Goal: Transaction & Acquisition: Purchase product/service

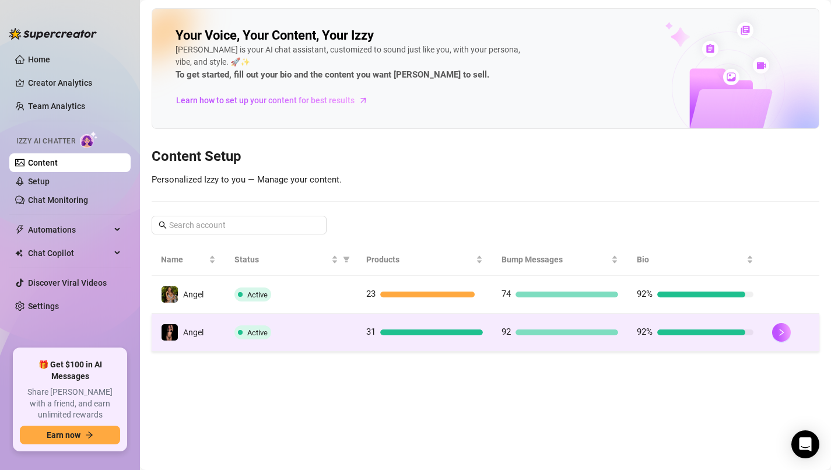
click at [316, 338] on div "Active" at bounding box center [291, 333] width 113 height 14
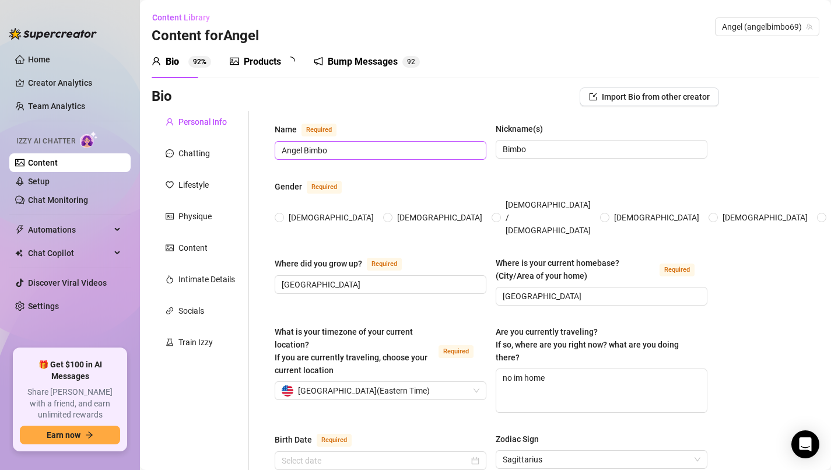
radio input "true"
type input "[DATE]"
click at [252, 75] on div "Products 3 1" at bounding box center [267, 62] width 74 height 33
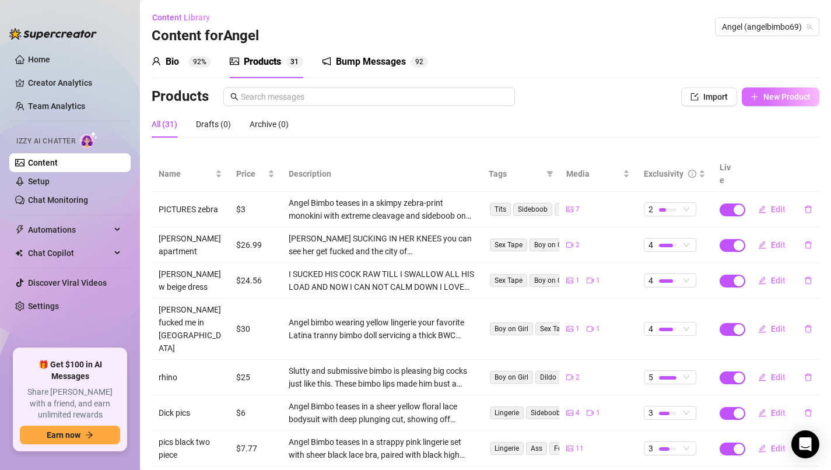
click at [757, 94] on icon "plus" at bounding box center [755, 97] width 8 height 8
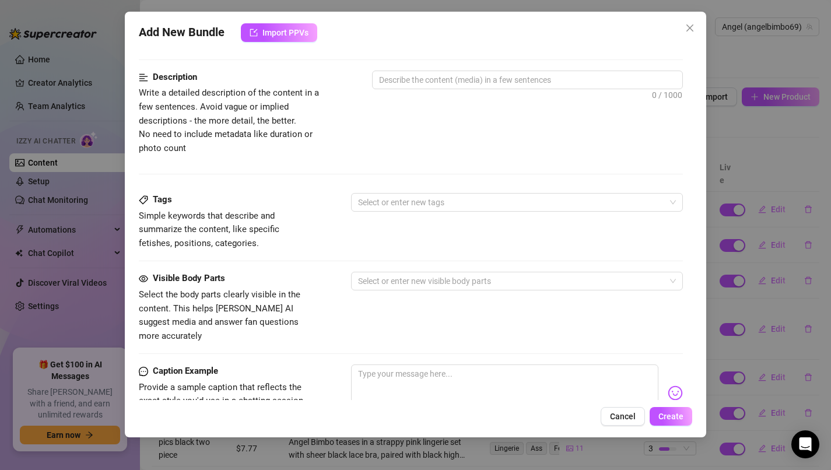
scroll to position [476, 0]
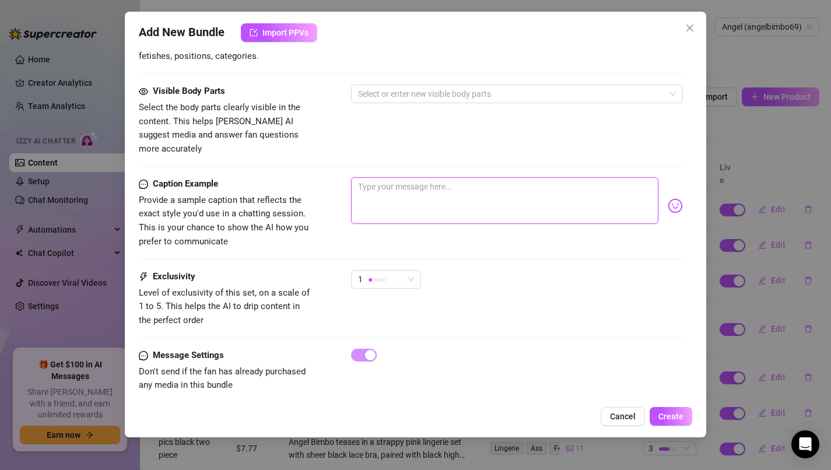
drag, startPoint x: 494, startPoint y: 179, endPoint x: 479, endPoint y: 187, distance: 17.0
click at [494, 179] on textarea at bounding box center [505, 200] width 308 height 47
click at [468, 183] on textarea at bounding box center [505, 200] width 308 height 47
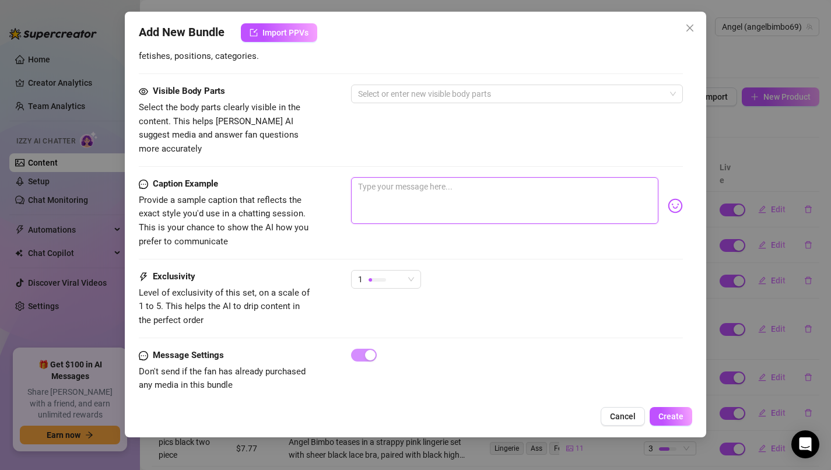
paste textarea "NEW VIDEO 🌹 POV Pounded, and filled until I couldn’t take his dick anymore 😮‍💨💋…"
type textarea "NEW VIDEO 🌹 POV Pounded, and filled until I couldn’t take his dick anymore 😮‍💨💋…"
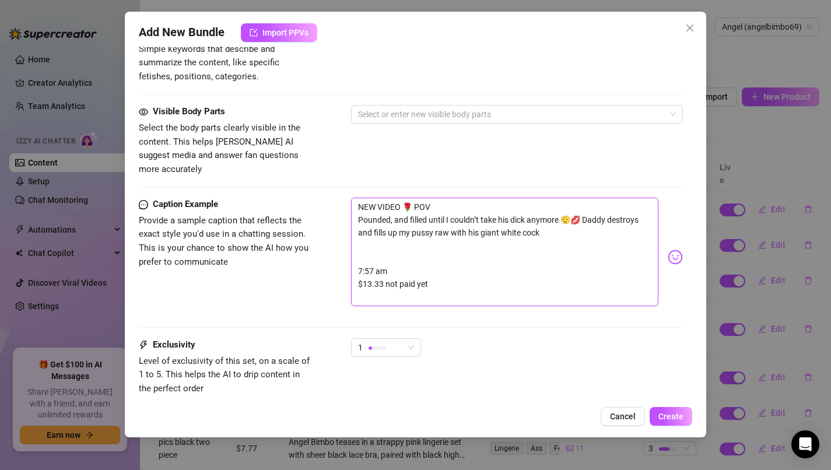
scroll to position [455, 0]
type textarea "NEW VIDEO 🌹 POV Pounded, and filled until I couldn’t take his dick anymore 😮‍💨💋…"
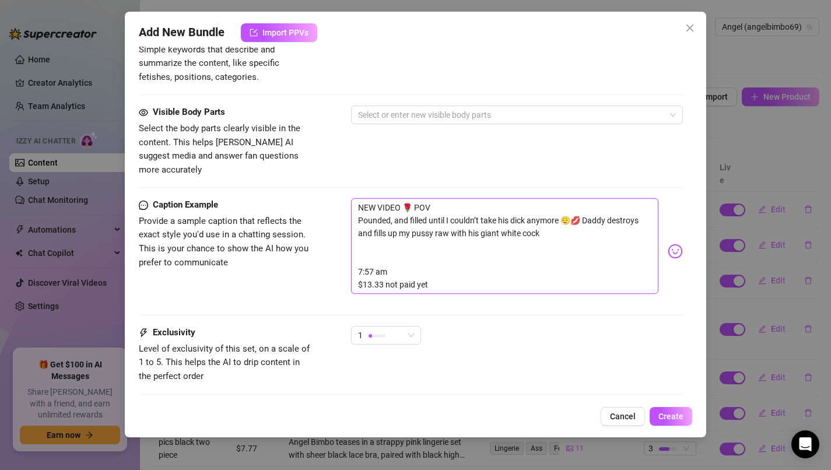
type textarea "NEW VIDEO 🌹 POV Pounded, and filled until I couldn’t take his dick anymore 😮‍💨💋…"
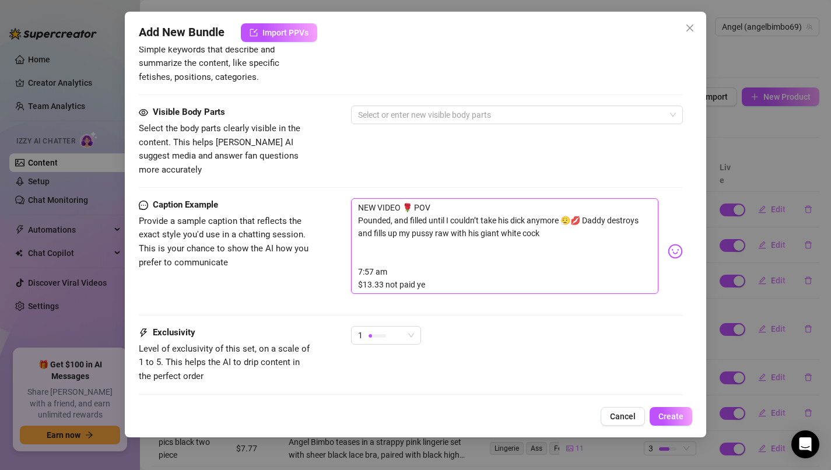
type textarea "NEW VIDEO 🌹 POV Pounded, and filled until I couldn’t take his dick anymore 😮‍💨💋…"
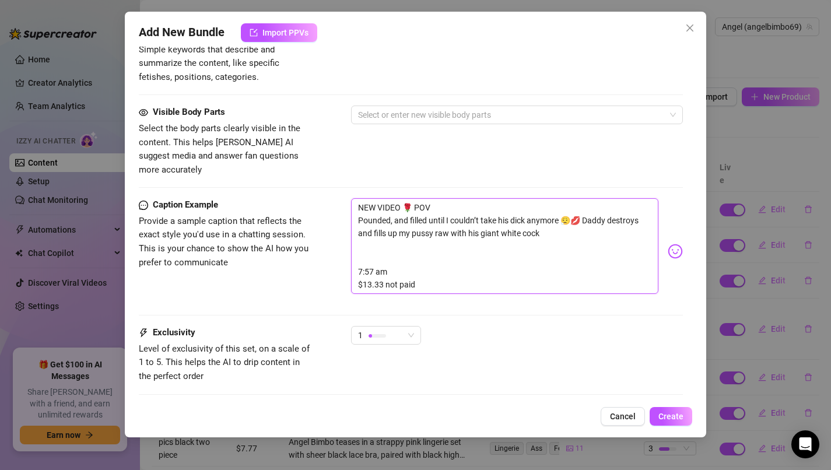
type textarea "NEW VIDEO 🌹 POV Pounded, and filled until I couldn’t take his dick anymore 😮‍💨💋…"
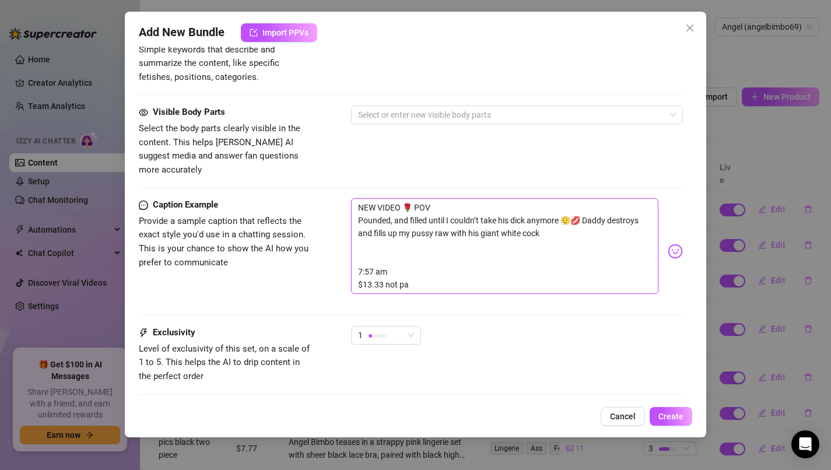
type textarea "NEW VIDEO 🌹 POV Pounded, and filled until I couldn’t take his dick anymore 😮‍💨💋…"
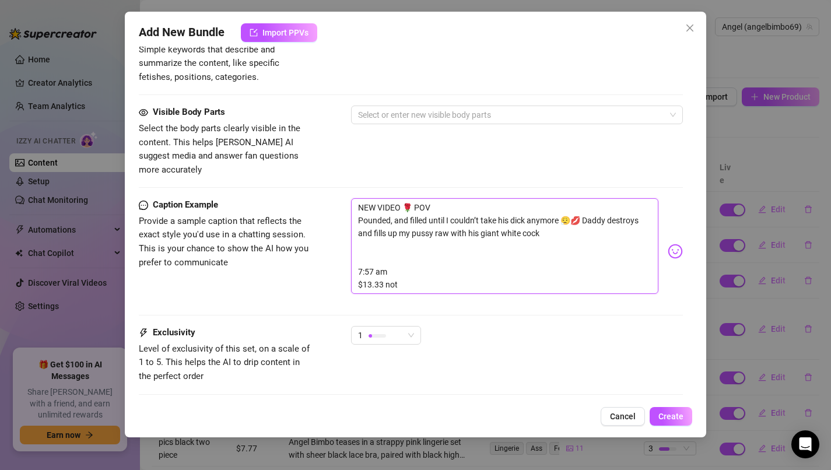
type textarea "NEW VIDEO 🌹 POV Pounded, and filled until I couldn’t take his dick anymore 😮‍💨💋…"
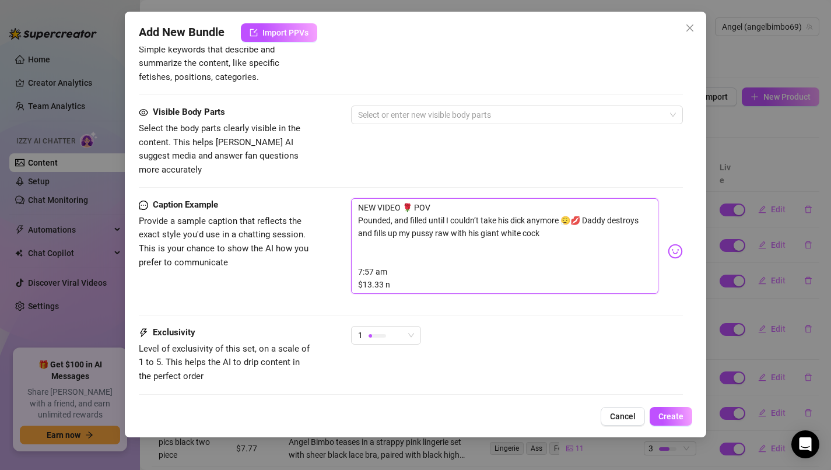
type textarea "NEW VIDEO 🌹 POV Pounded, and filled until I couldn’t take his dick anymore 😮‍💨💋…"
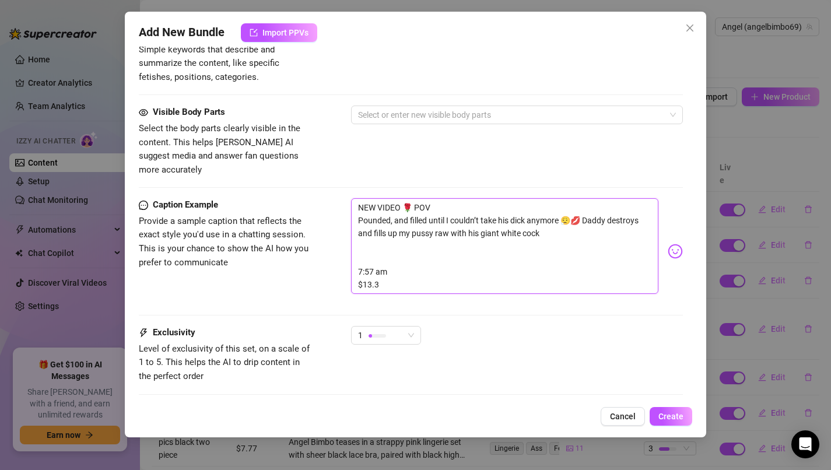
type textarea "NEW VIDEO 🌹 POV Pounded, and filled until I couldn’t take his dick anymore 😮‍💨💋…"
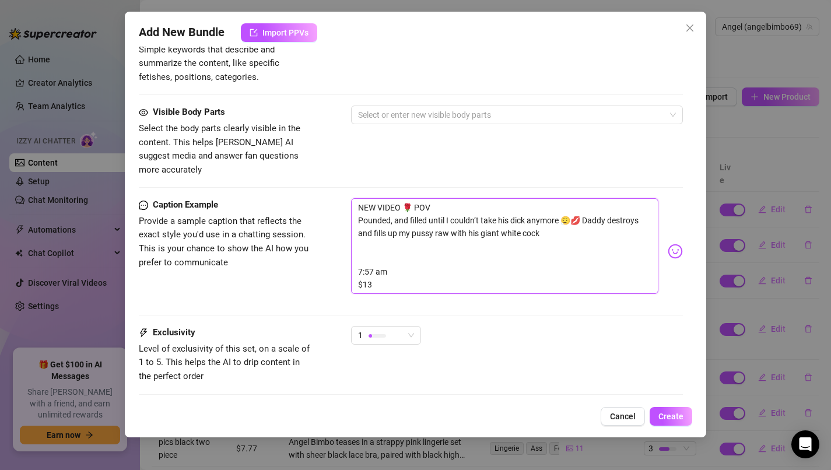
type textarea "NEW VIDEO 🌹 POV Pounded, and filled until I couldn’t take his dick anymore 😮‍💨💋…"
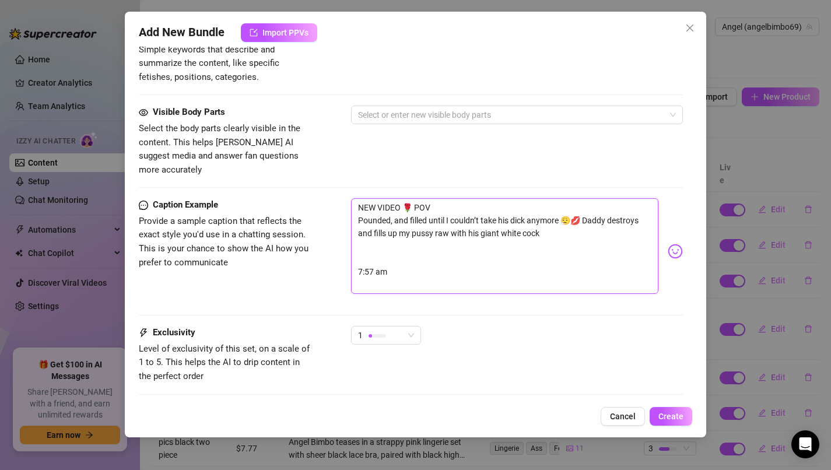
type textarea "NEW VIDEO 🌹 POV Pounded, and filled until I couldn’t take his dick anymore 😮‍💨💋…"
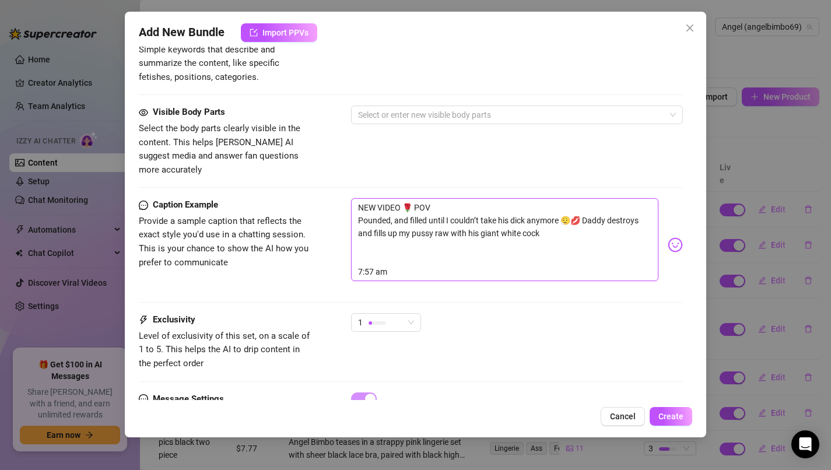
type textarea "NEW VIDEO 🌹 POV Pounded, and filled until I couldn’t take his dick anymore 😮‍💨💋…"
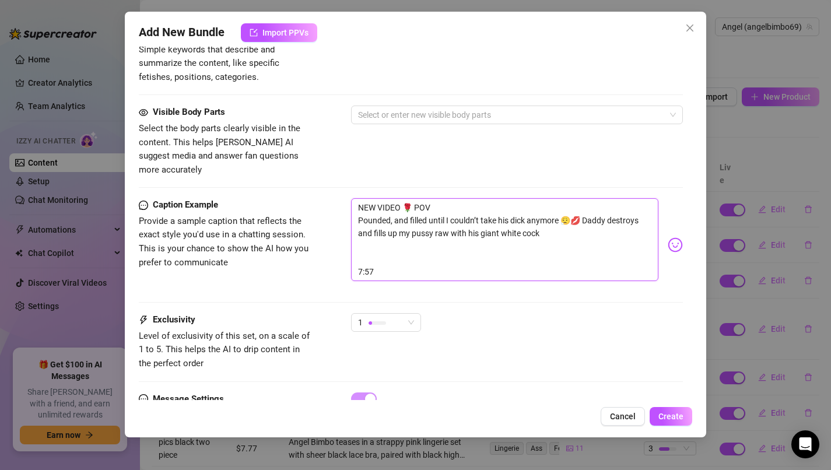
type textarea "NEW VIDEO 🌹 POV Pounded, and filled until I couldn’t take his dick anymore 😮‍💨💋…"
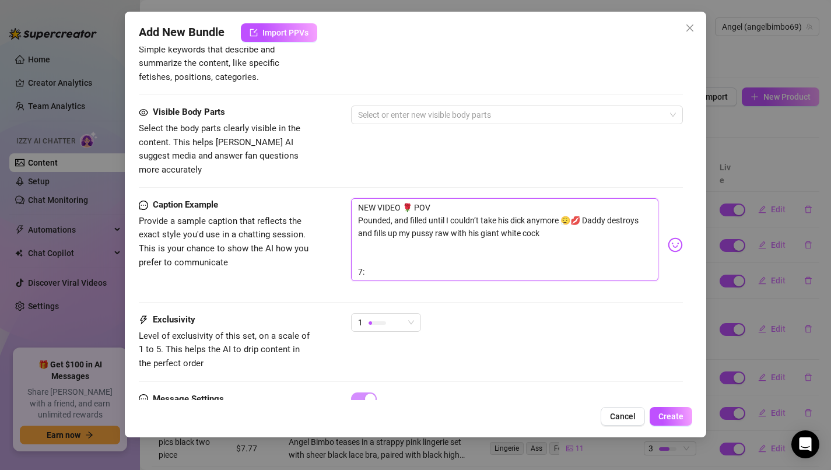
type textarea "NEW VIDEO 🌹 POV Pounded, and filled until I couldn’t take his dick anymore 😮‍💨💋…"
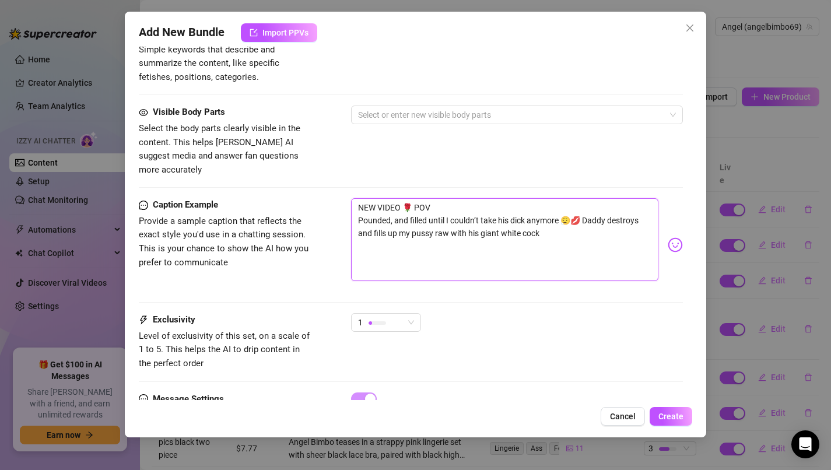
type textarea "NEW VIDEO 🌹 POV Pounded, and filled until I couldn’t take his dick anymore 😮‍💨💋…"
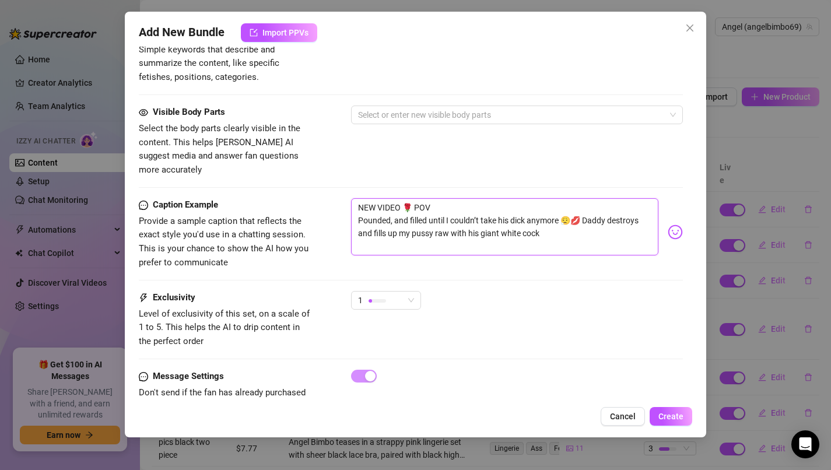
type textarea "NEW VIDEO 🌹 POV Pounded, and filled until I couldn’t take his dick anymore 😮‍💨💋…"
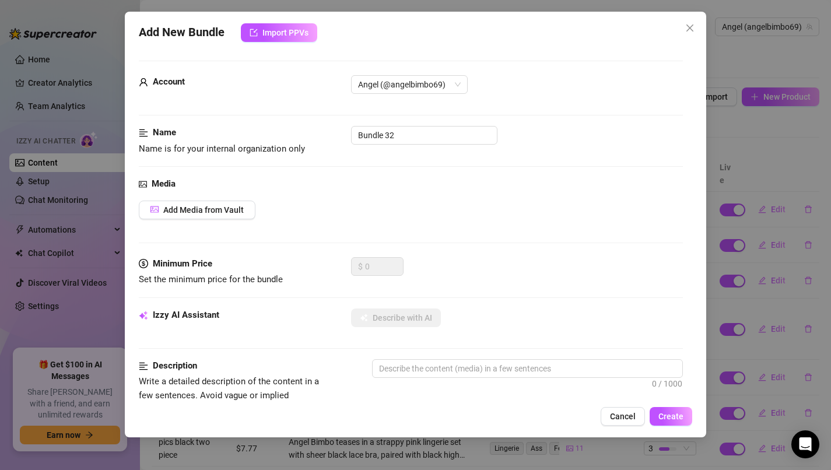
type textarea "NEW VIDEO 🌹 POV Pounded, and filled until I couldn’t take his dick anymore 😮‍💨💋…"
click at [454, 225] on div "Media Add Media from Vault" at bounding box center [411, 217] width 545 height 80
click at [237, 205] on button "Add Media from Vault" at bounding box center [197, 210] width 117 height 19
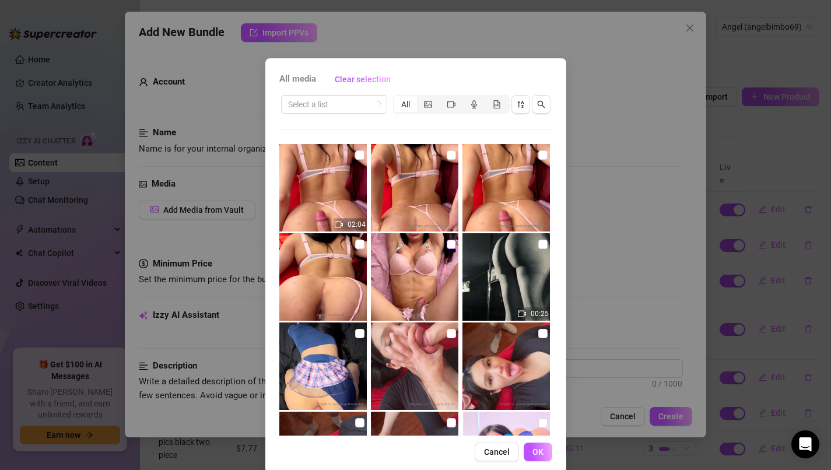
click at [451, 239] on label at bounding box center [451, 244] width 9 height 13
click at [451, 240] on input "checkbox" at bounding box center [451, 244] width 9 height 9
checkbox input "true"
click at [356, 243] on input "checkbox" at bounding box center [359, 244] width 9 height 9
checkbox input "true"
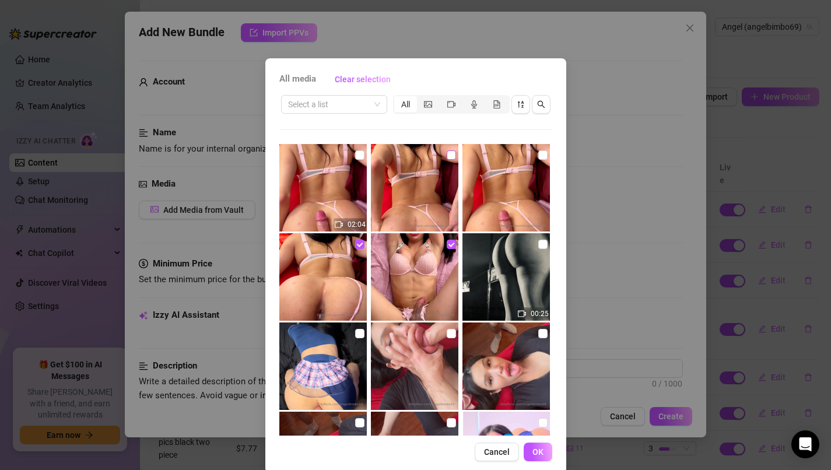
click at [447, 157] on input "checkbox" at bounding box center [451, 155] width 9 height 9
checkbox input "true"
click at [359, 243] on input "checkbox" at bounding box center [359, 244] width 9 height 9
checkbox input "false"
click at [537, 155] on img at bounding box center [507, 188] width 88 height 88
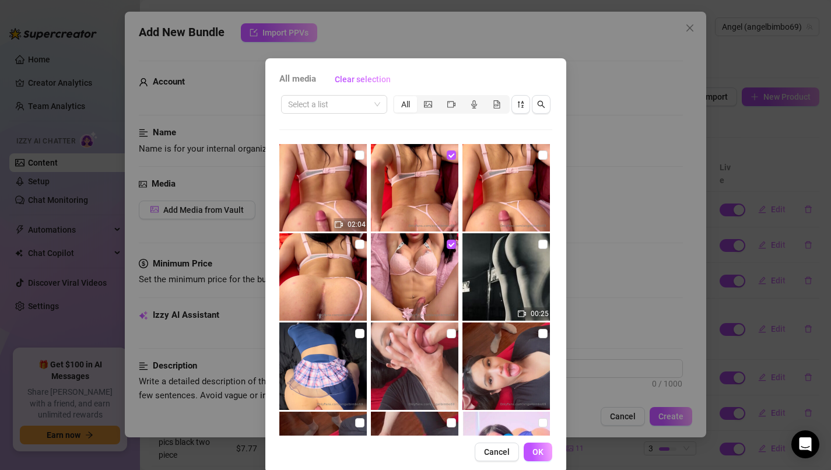
checkbox input "true"
click at [457, 152] on img at bounding box center [415, 188] width 88 height 88
checkbox input "false"
click at [531, 153] on img at bounding box center [507, 188] width 88 height 88
click at [533, 153] on img at bounding box center [507, 188] width 88 height 88
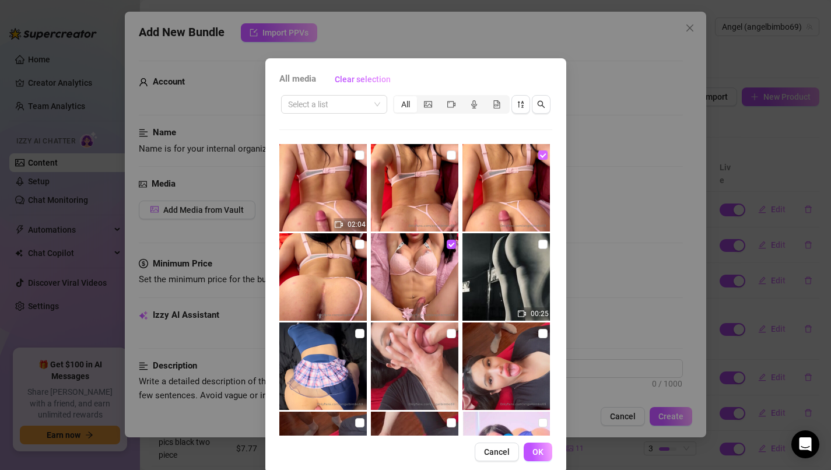
click at [542, 153] on input "checkbox" at bounding box center [542, 155] width 9 height 9
checkbox input "false"
click at [359, 151] on input "checkbox" at bounding box center [359, 155] width 9 height 9
checkbox input "true"
click at [538, 448] on span "OK" at bounding box center [538, 451] width 11 height 9
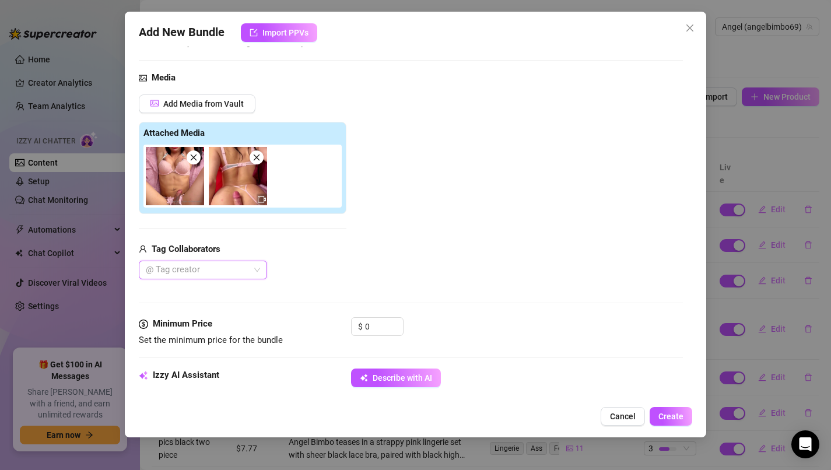
scroll to position [116, 0]
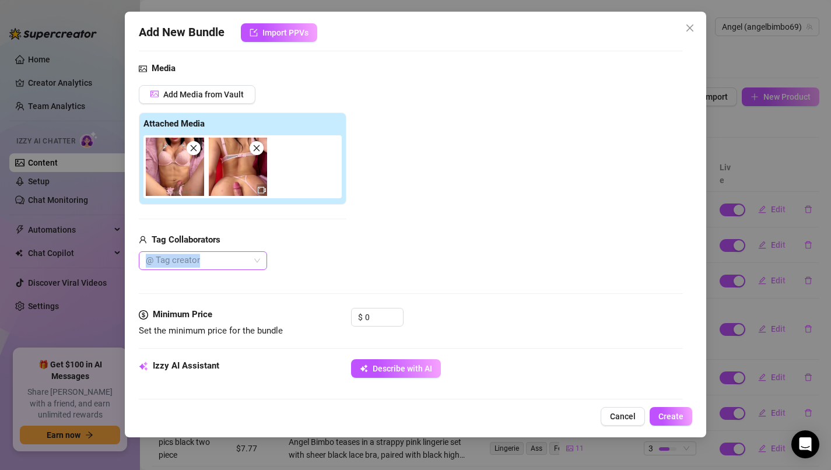
click at [249, 270] on div "Media Add Media from Vault Attached Media Tag Collaborators @ Tag creator" at bounding box center [411, 185] width 545 height 246
click at [267, 255] on div "@ Tag creator" at bounding box center [203, 260] width 128 height 19
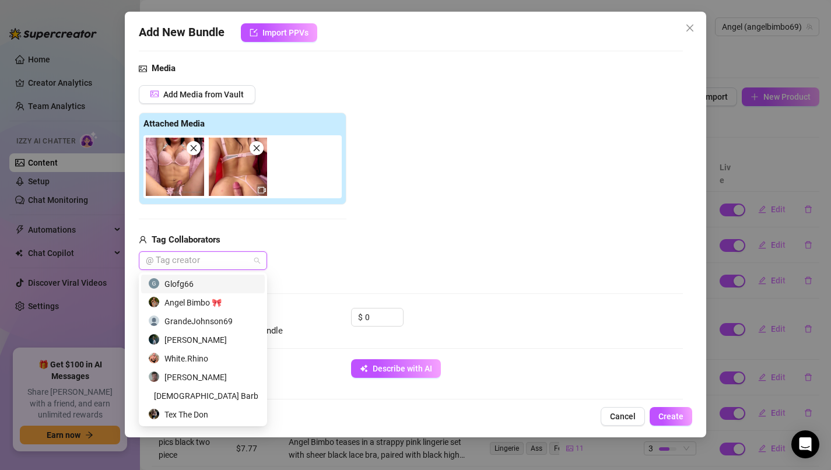
click at [221, 283] on div "Glofg66" at bounding box center [203, 284] width 110 height 13
click at [387, 320] on input "0" at bounding box center [384, 318] width 38 height 18
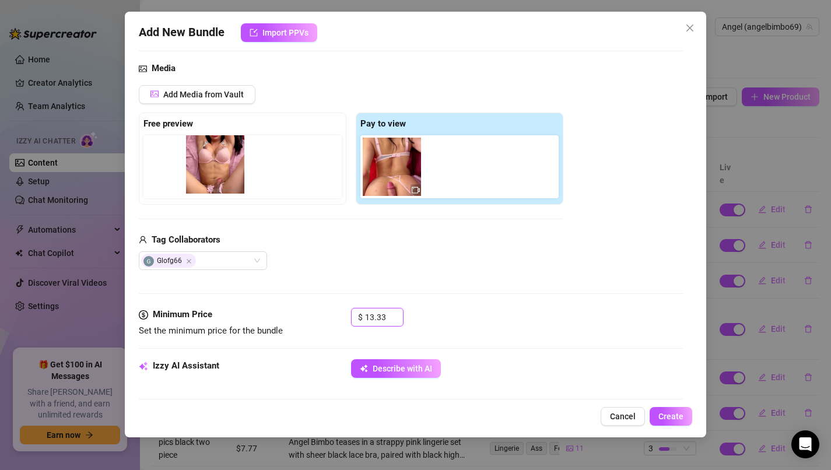
drag, startPoint x: 388, startPoint y: 185, endPoint x: 208, endPoint y: 182, distance: 179.7
click at [208, 182] on div "Free preview Pay to view" at bounding box center [351, 159] width 425 height 92
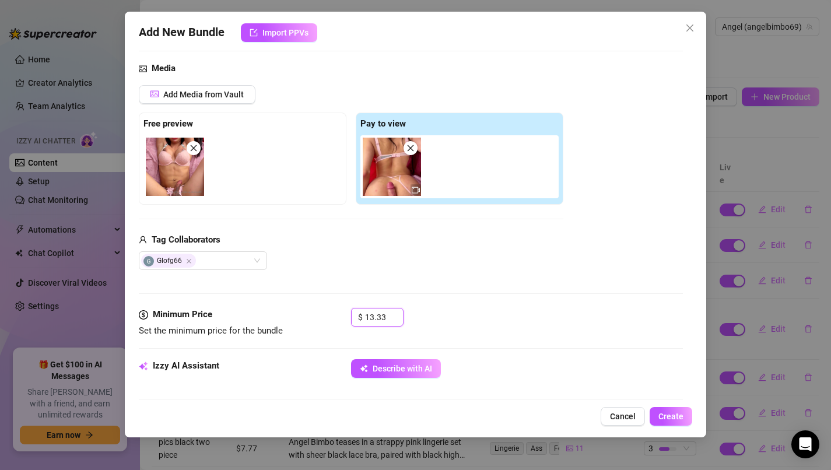
type input "13.33"
click at [312, 242] on div "Tag Collaborators" at bounding box center [351, 240] width 425 height 14
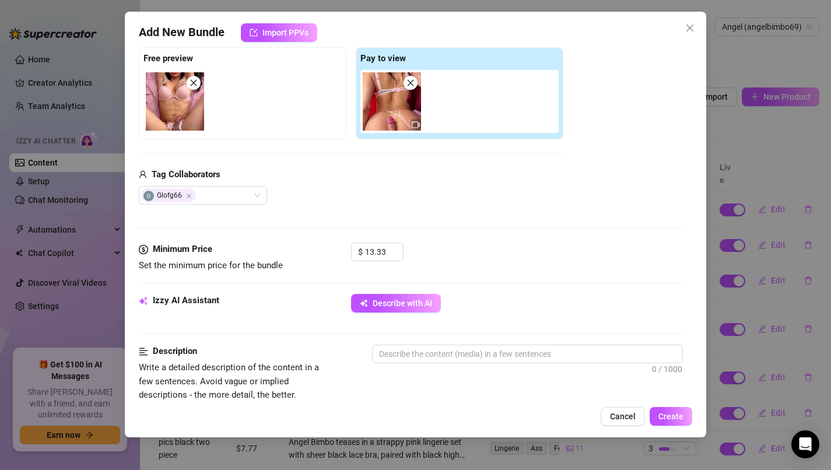
scroll to position [265, 0]
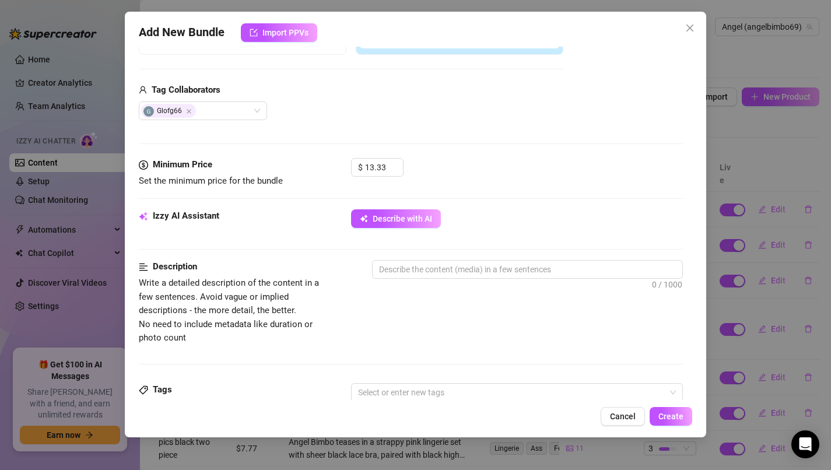
click at [383, 205] on div "Minimum Price Set the minimum price for the bundle $ 13.33" at bounding box center [411, 183] width 545 height 51
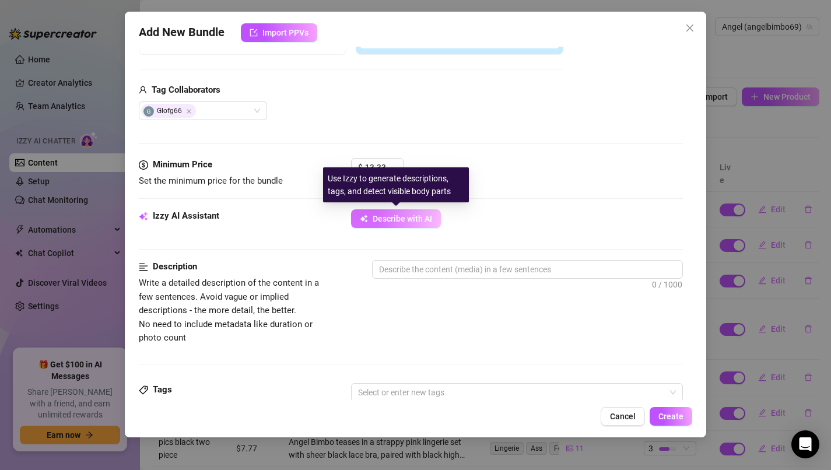
click at [383, 212] on button "Describe with AI" at bounding box center [396, 218] width 90 height 19
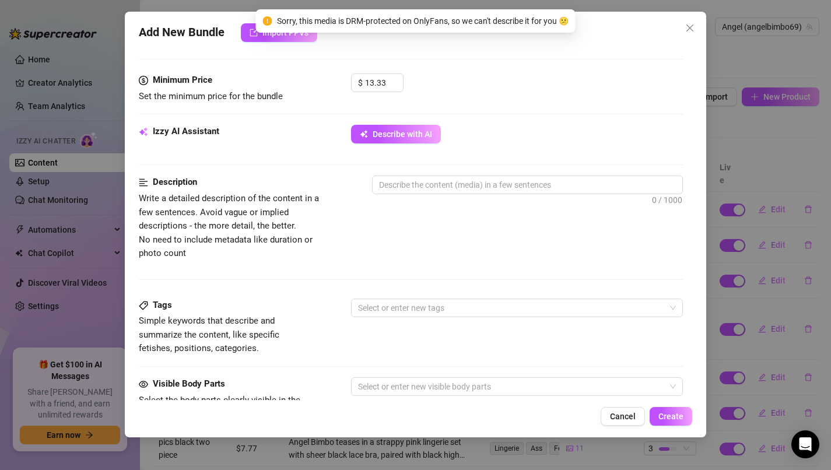
scroll to position [379, 0]
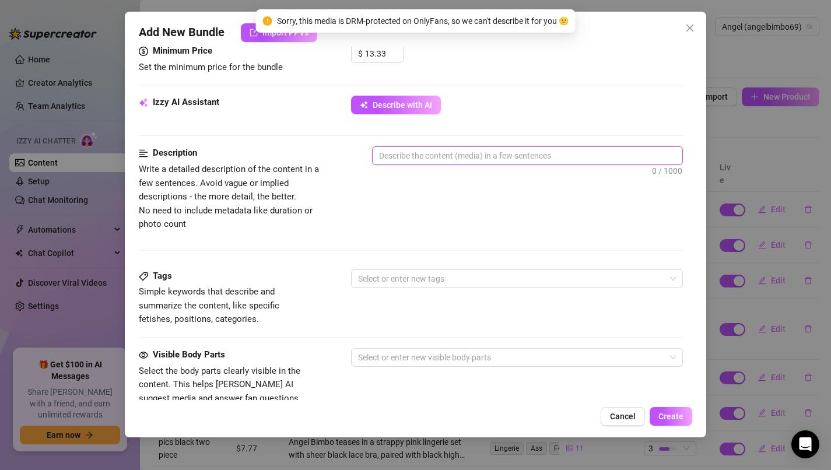
click at [391, 163] on textarea at bounding box center [528, 156] width 310 height 18
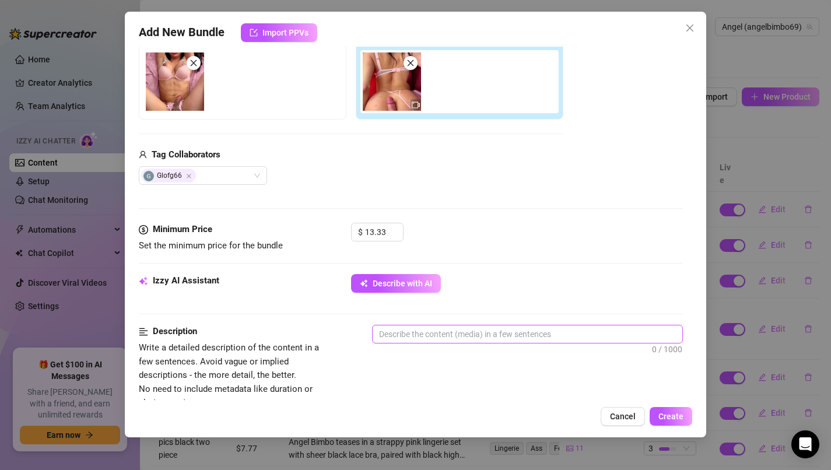
scroll to position [205, 0]
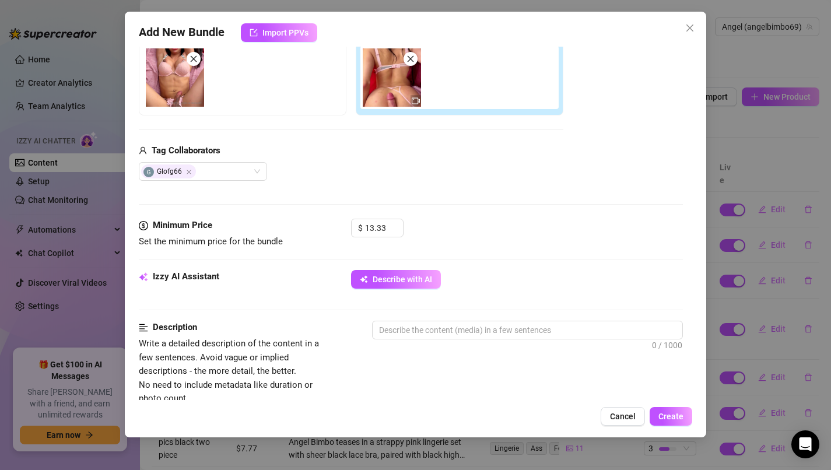
click at [489, 314] on div "Izzy AI Assistant Describe with AI" at bounding box center [411, 295] width 545 height 51
click at [497, 327] on textarea at bounding box center [528, 330] width 310 height 18
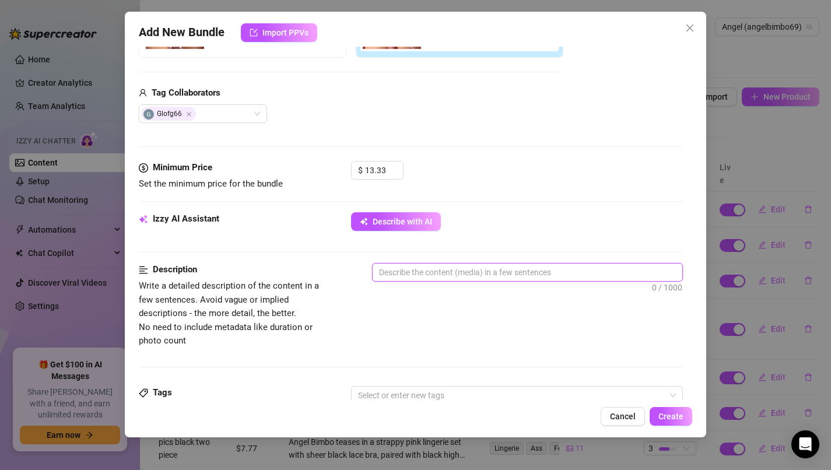
scroll to position [271, 0]
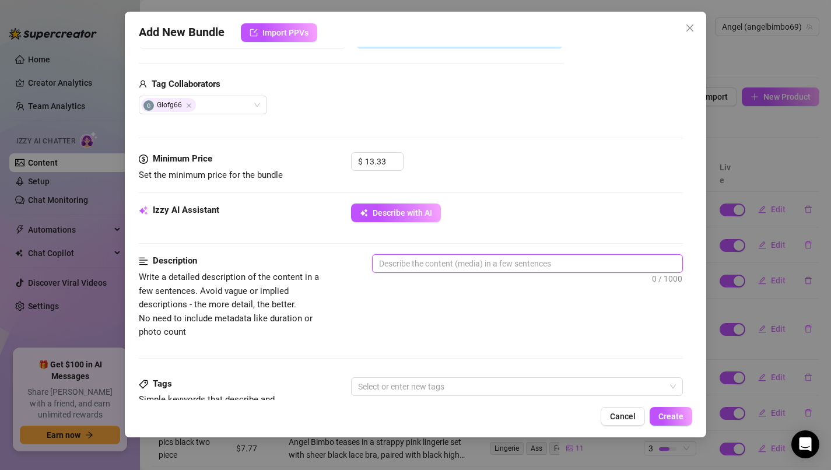
type textarea "g"
type textarea "Describe the content (media) in a few sentences"
type textarea "a"
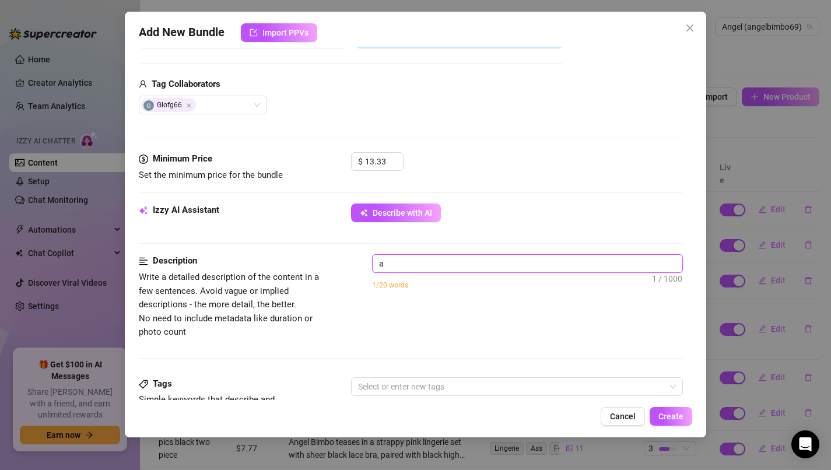
type textarea "an"
type textarea "ang"
type textarea "ange"
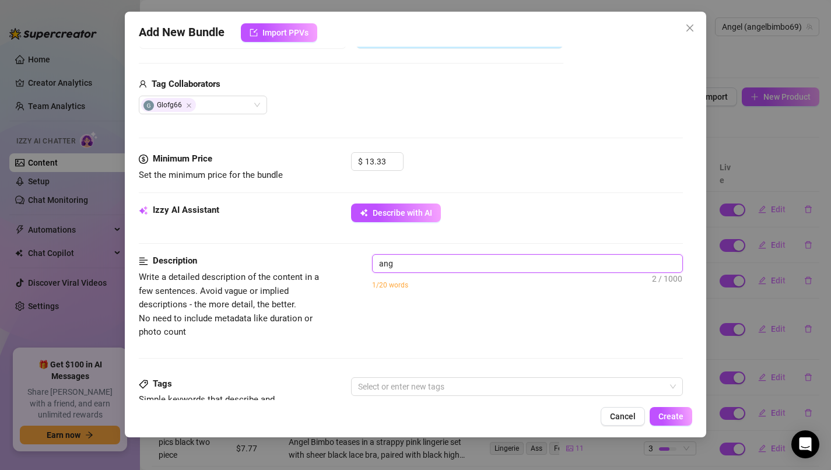
type textarea "ange"
type textarea "angel"
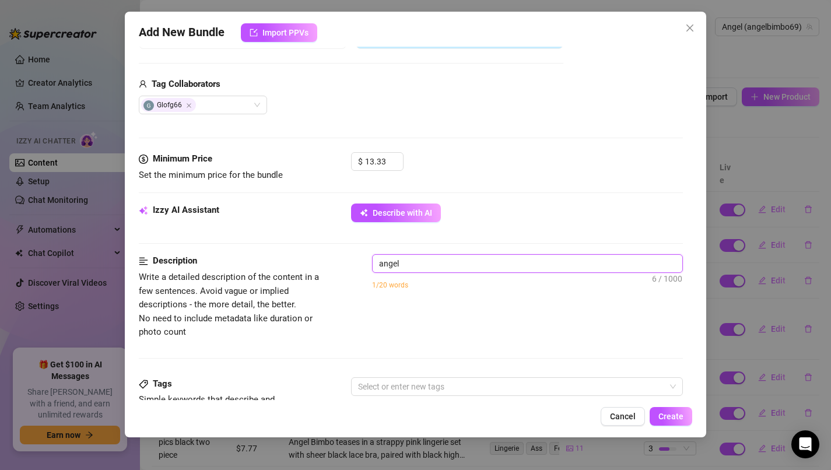
type textarea "angel b"
type textarea "angel bi"
type textarea "angel bim"
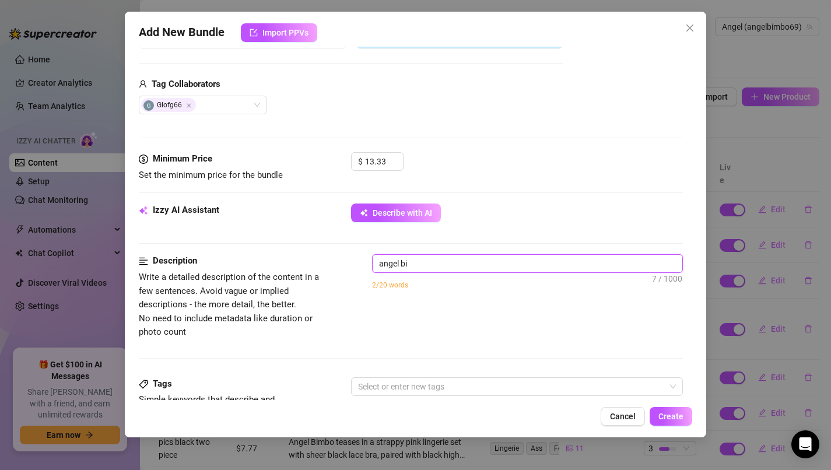
type textarea "angel bim"
type textarea "angel bimb"
type textarea "angel bimbo"
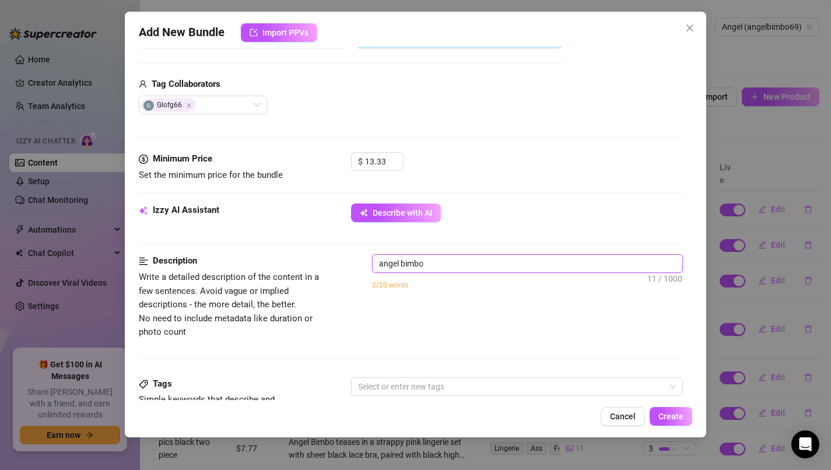
type textarea "angel bimbo"
type textarea "angel bimbo g"
type textarea "angel bimbo ge"
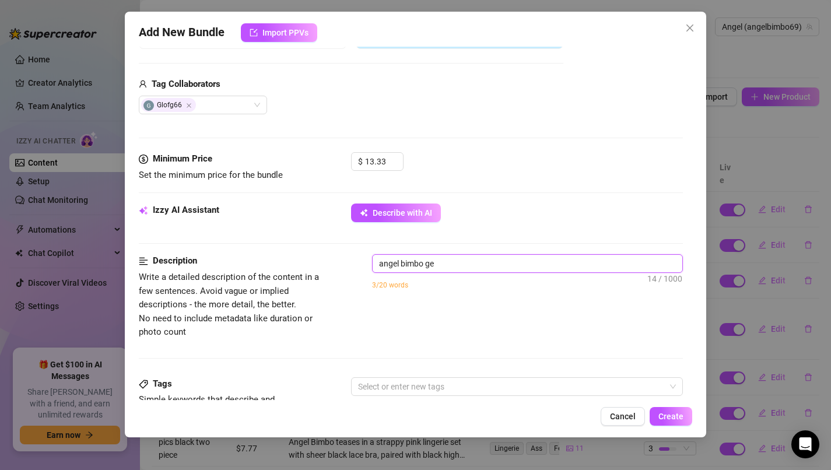
type textarea "angel bimbo get"
type textarea "angel bimbo gets"
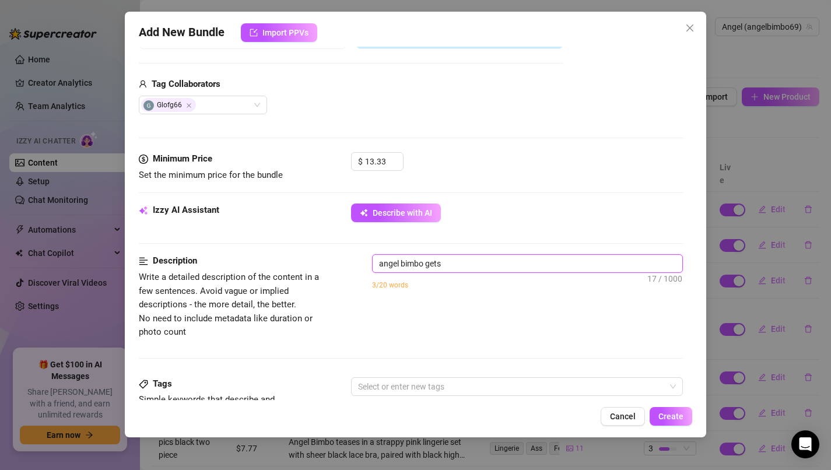
type textarea "angel bimbo gets b"
type textarea "angel bimbo gets be"
type textarea "[PERSON_NAME] gets ben"
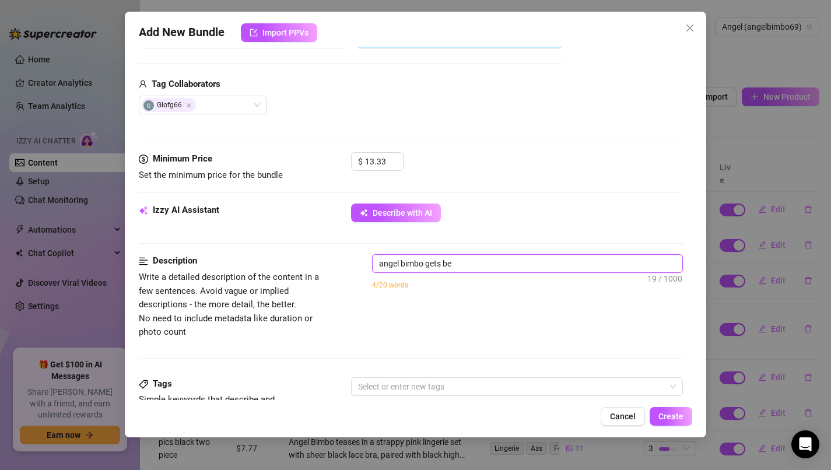
type textarea "[PERSON_NAME] gets ben"
type textarea "angel bimbo gets bend"
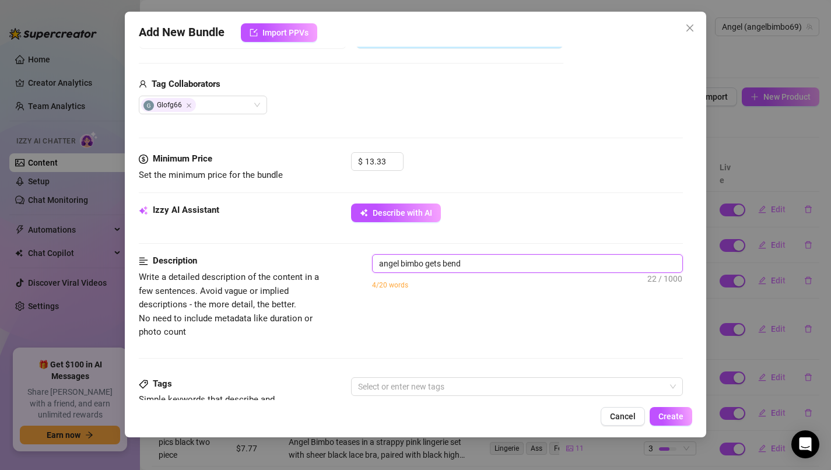
type textarea "angel bimbo gets bend o"
type textarea "angel bimbo gets bend ov"
type textarea "angel bimbo gets bend ove"
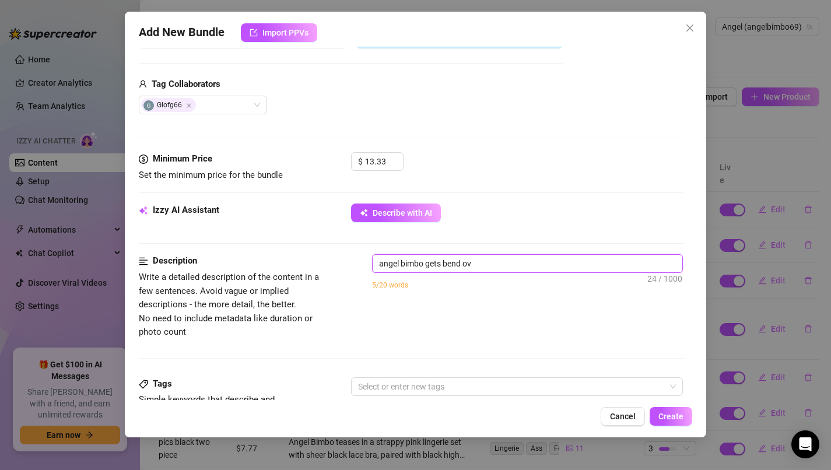
type textarea "angel bimbo gets bend ove"
type textarea "angel bimbo gets bend over"
type textarea "angel bimbo gets bend ove"
type textarea "angel bimbo gets bend ov"
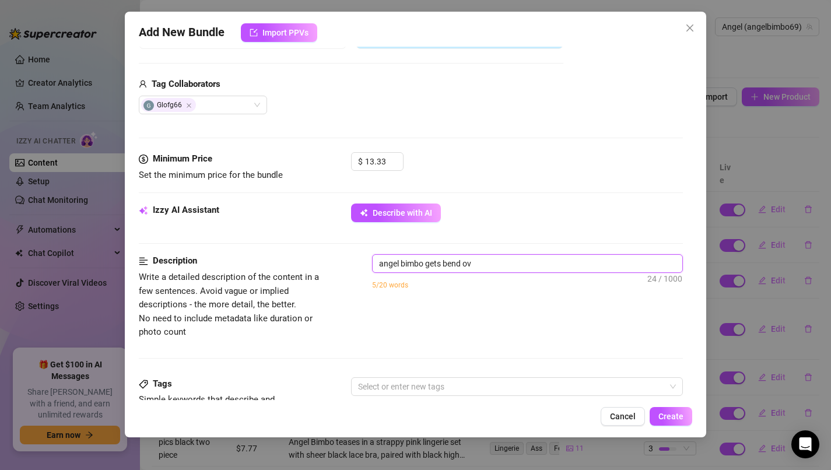
type textarea "angel bimbo gets bend o"
type textarea "angel bimbo gets bend"
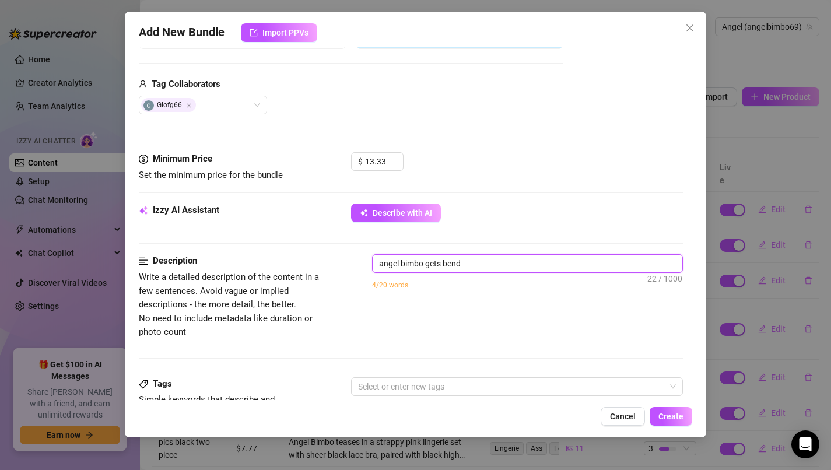
type textarea "angel bimbo gets bend"
type textarea "[PERSON_NAME] gets ben"
type textarea "angel bimbo gets be"
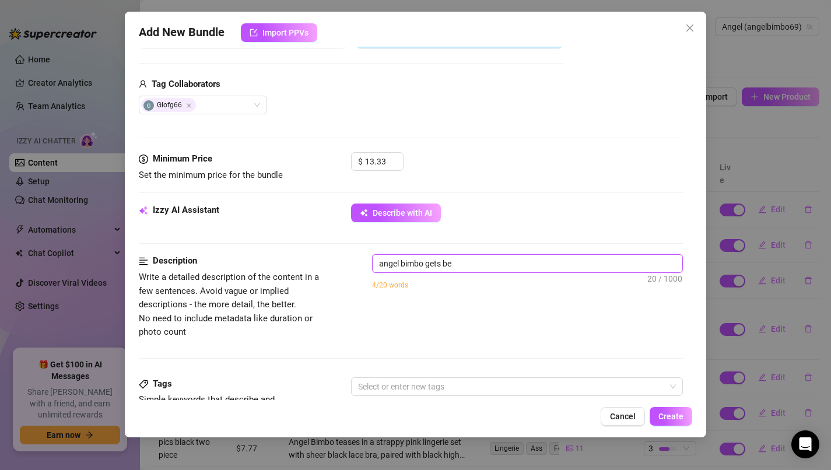
type textarea "angel bimbo gets b"
type textarea "angel bimbo gets"
type textarea "angel bimbo gets f"
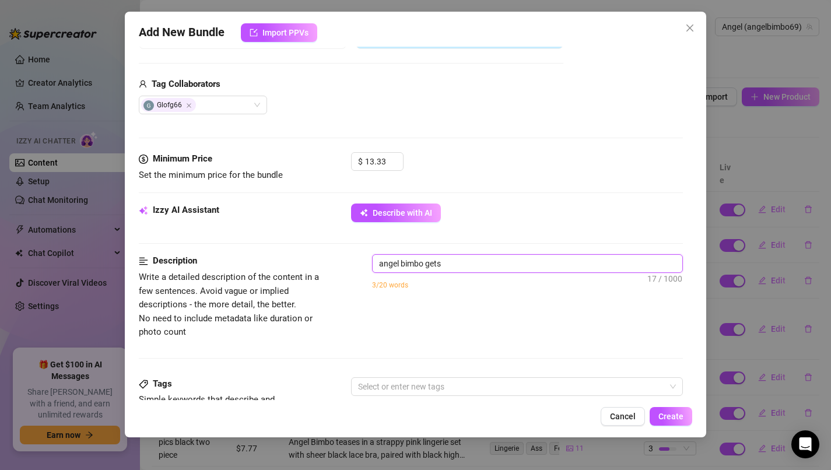
type textarea "angel bimbo gets f"
type textarea "[PERSON_NAME] gets fu"
type textarea "[PERSON_NAME] gets fuc"
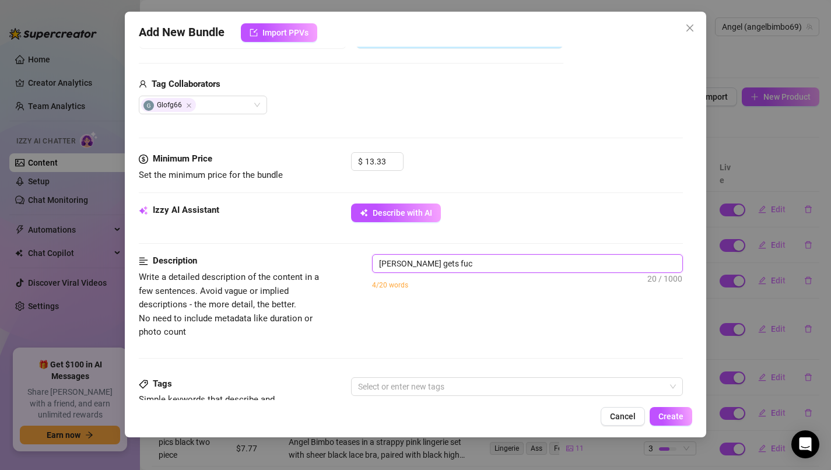
type textarea "angel bimbo gets fuck"
type textarea "angel bimbo gets fucke"
type textarea "angel bimbo gets fucked"
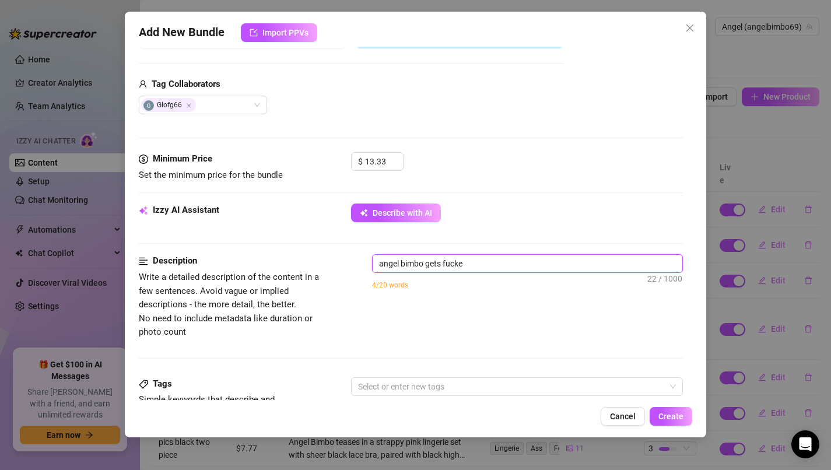
type textarea "angel bimbo gets fucked"
type textarea "angel bimbo gets fucked m"
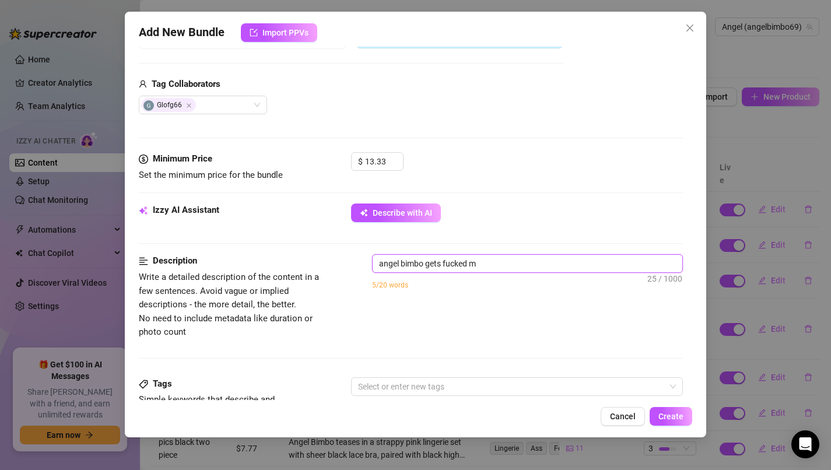
type textarea "angel bimbo gets fucked mi"
type textarea "angel bimbo gets fucked mis"
type textarea "angel bimbo gets fucked miss"
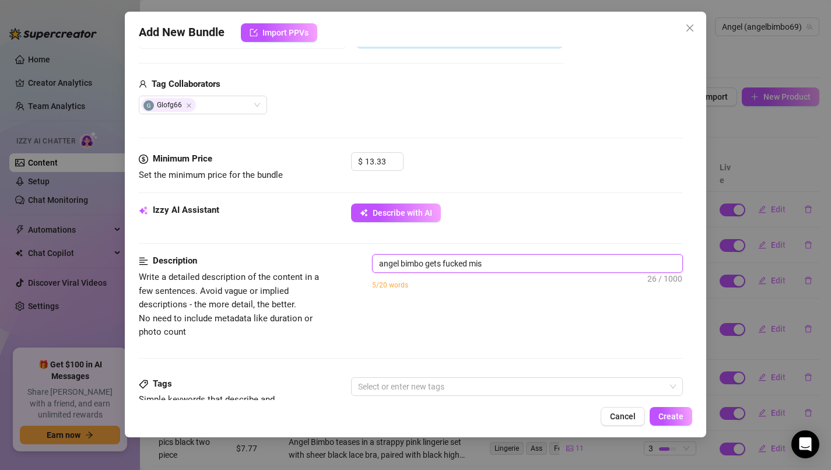
type textarea "angel bimbo gets fucked miss"
type textarea "angel bimbo gets fucked missi"
type textarea "angel bimbo gets fucked missio"
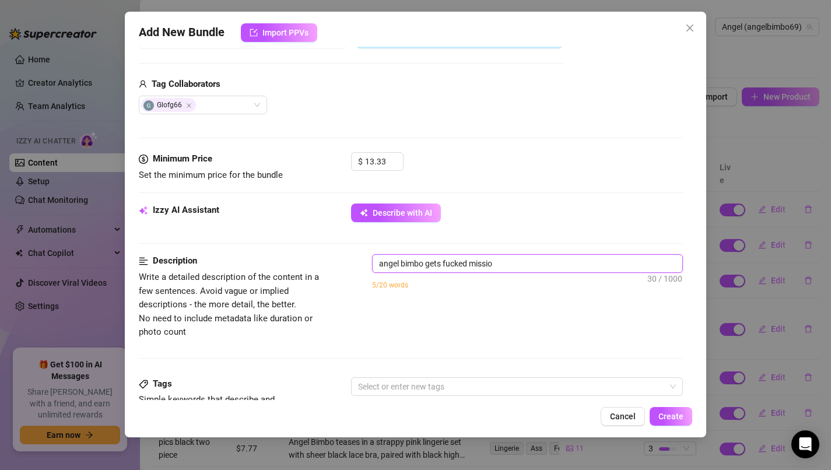
type textarea "angel bimbo gets fucked mission"
type textarea "angel bimbo gets fucked missiona"
type textarea "angel bimbo gets fucked missionar"
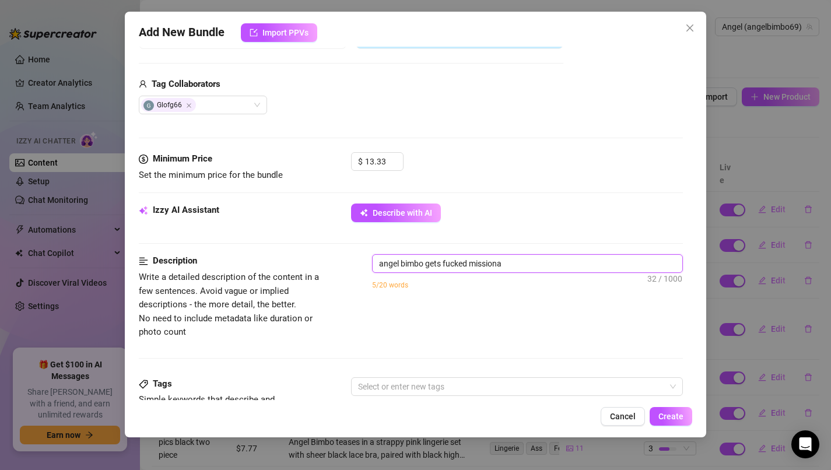
type textarea "angel bimbo gets fucked missionar"
type textarea "[PERSON_NAME] gets fucked missionary"
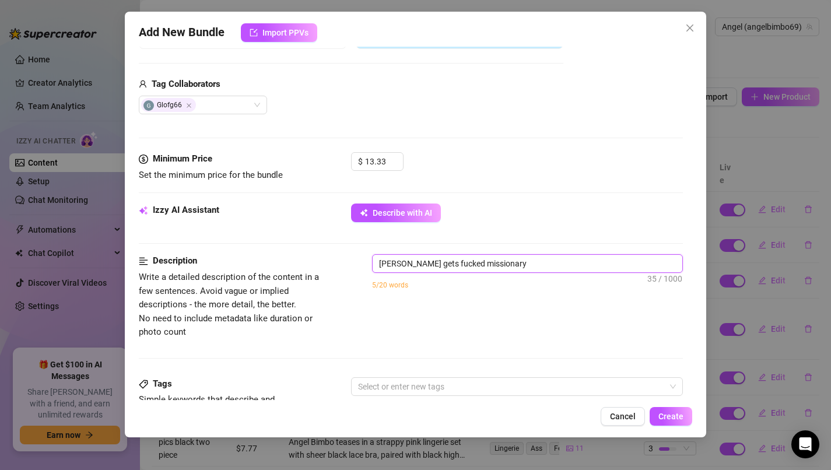
type textarea "[PERSON_NAME] gets fucked missionary t"
type textarea "[PERSON_NAME] gets fucked missionary th"
type textarea "[PERSON_NAME] gets fucked missionary the"
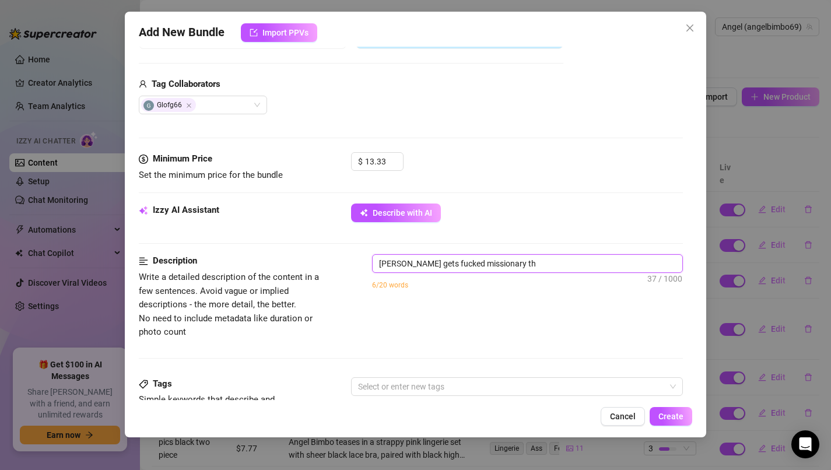
type textarea "[PERSON_NAME] gets fucked missionary the"
type textarea "[PERSON_NAME] gets fucked missionary them"
type textarea "[PERSON_NAME] gets fucked missionary the"
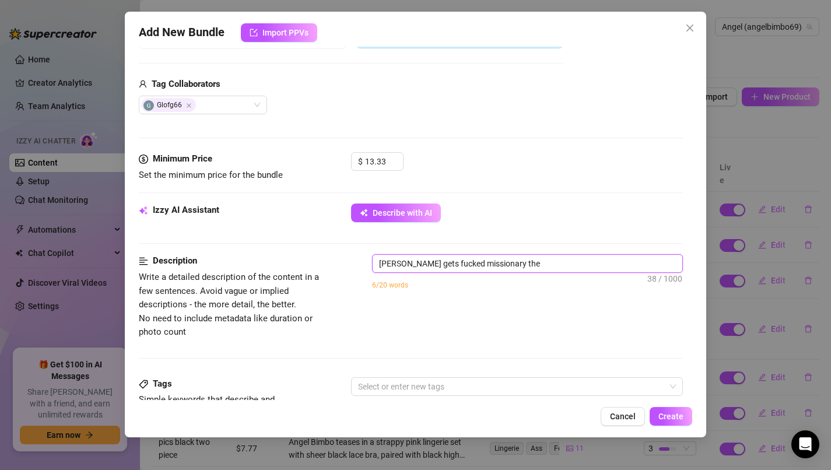
type textarea "[PERSON_NAME] gets fucked missionary then"
click at [601, 258] on textarea "[PERSON_NAME] gets fucked missionary then gets" at bounding box center [528, 264] width 310 height 18
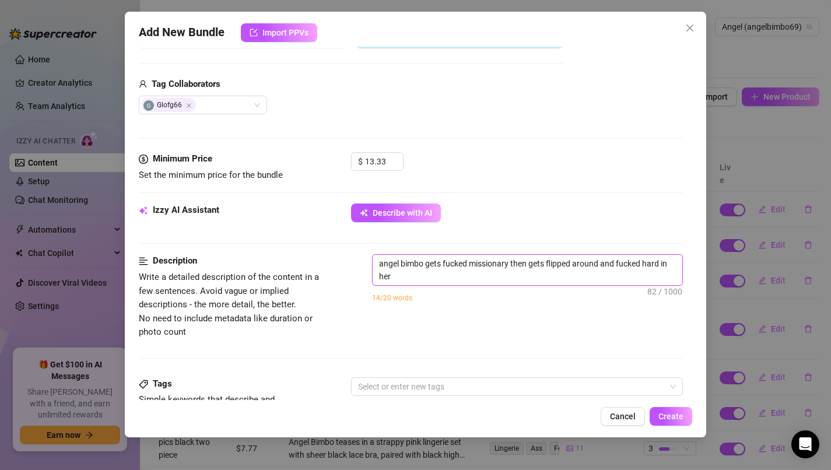
scroll to position [0, 0]
click at [601, 260] on textarea "angel bimbo gets fucked missionary then gets flipped around and fucked hard in …" at bounding box center [528, 270] width 310 height 30
click at [601, 268] on textarea "angel bimbo gets fucked missionary then gets flipped around and fucked hard in …" at bounding box center [528, 270] width 310 height 30
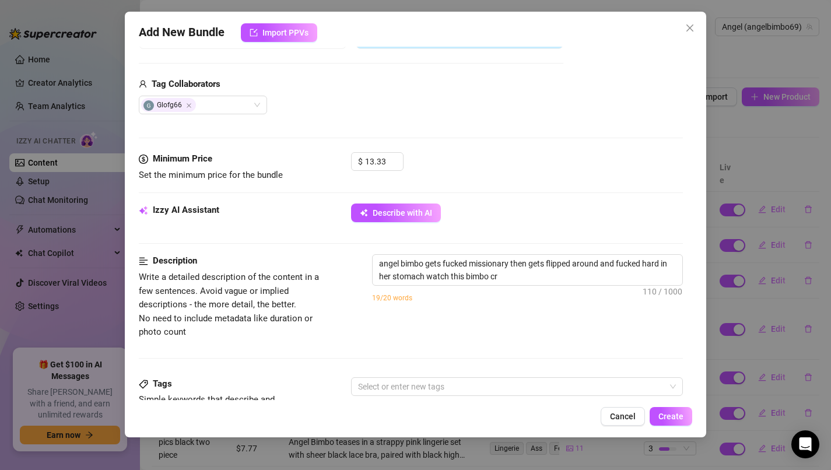
click at [601, 286] on div "angel bimbo gets fucked missionary then gets flipped around and fucked hard in …" at bounding box center [528, 285] width 312 height 63
click at [600, 272] on textarea "angel bimbo gets fucked missionary then gets flipped around and fucked hard in …" at bounding box center [528, 270] width 310 height 30
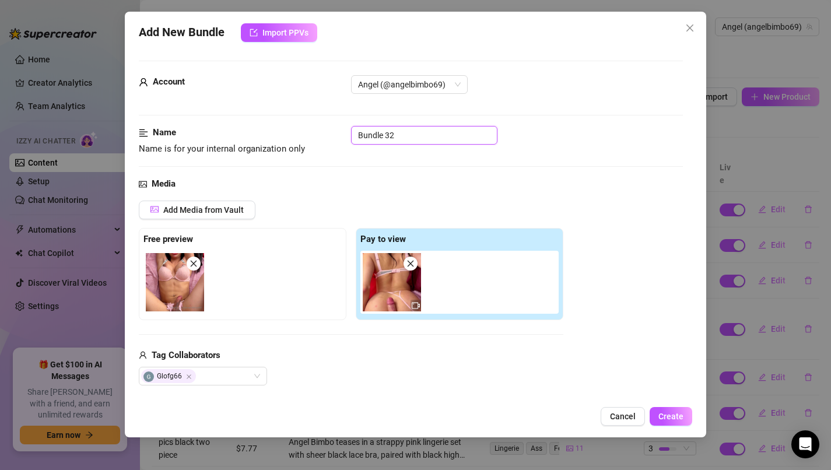
click at [433, 142] on input "Bundle 32" at bounding box center [424, 135] width 146 height 19
click at [456, 87] on span "Angel (@angelbimbo69)" at bounding box center [409, 85] width 103 height 18
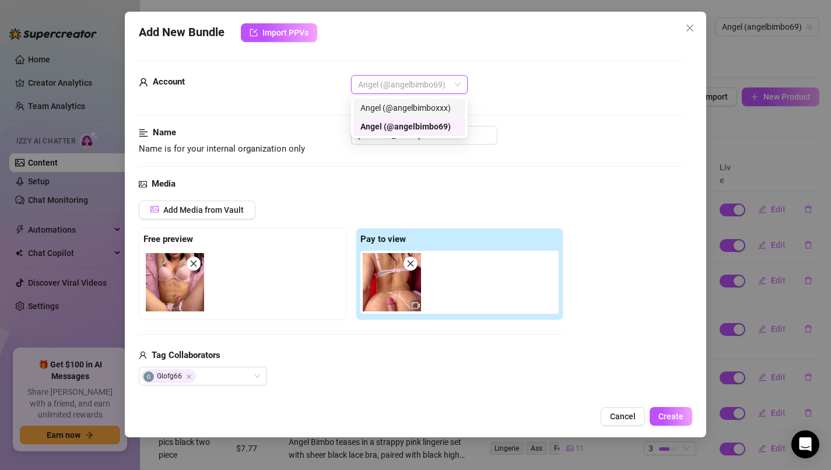
click at [447, 105] on div "Angel (@angelbimboxxx)" at bounding box center [410, 108] width 98 height 13
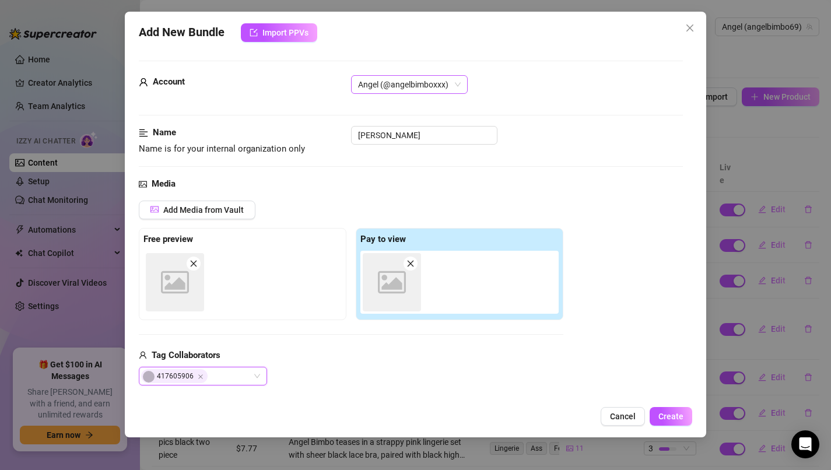
click at [451, 80] on span "Angel (@angelbimboxxx)" at bounding box center [409, 85] width 103 height 18
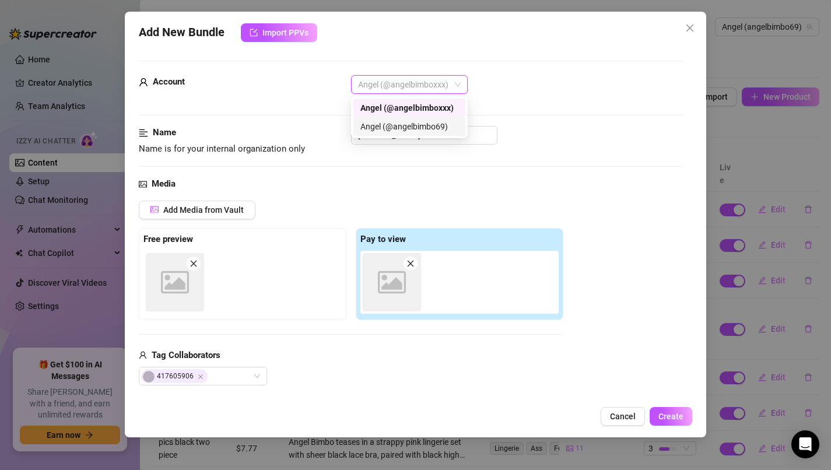
click at [443, 124] on div "Angel (@angelbimbo69)" at bounding box center [410, 126] width 98 height 13
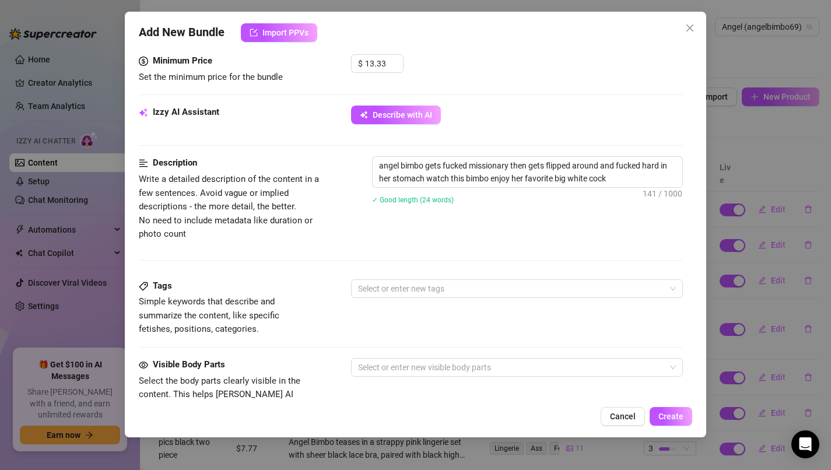
scroll to position [643, 0]
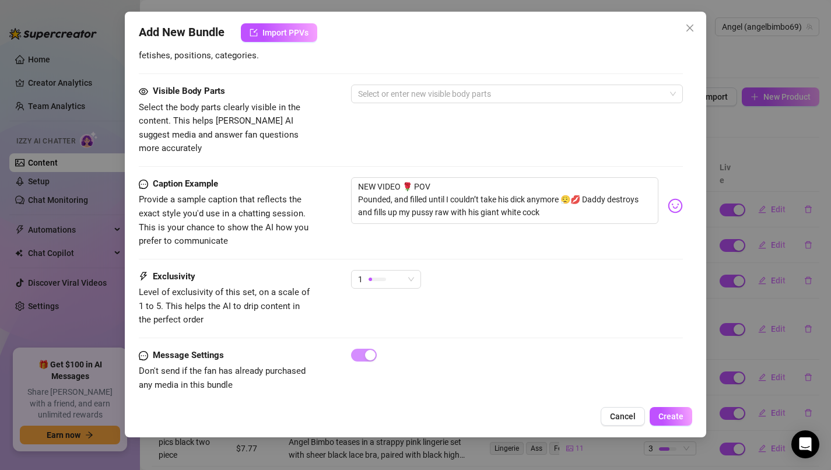
click at [396, 252] on div "Caption Example Provide a sample caption that reflects the exact style you'd us…" at bounding box center [411, 223] width 545 height 93
click at [396, 255] on div "Caption Example Provide a sample caption that reflects the exact style you'd us…" at bounding box center [411, 223] width 545 height 93
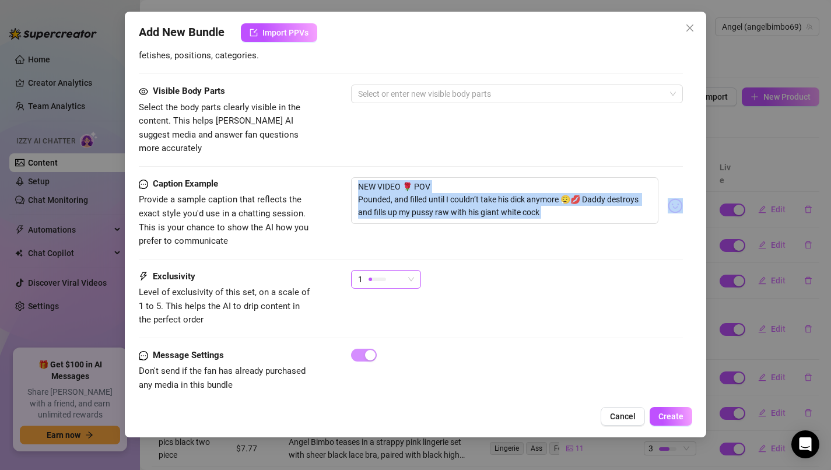
drag, startPoint x: 396, startPoint y: 255, endPoint x: 396, endPoint y: 267, distance: 12.3
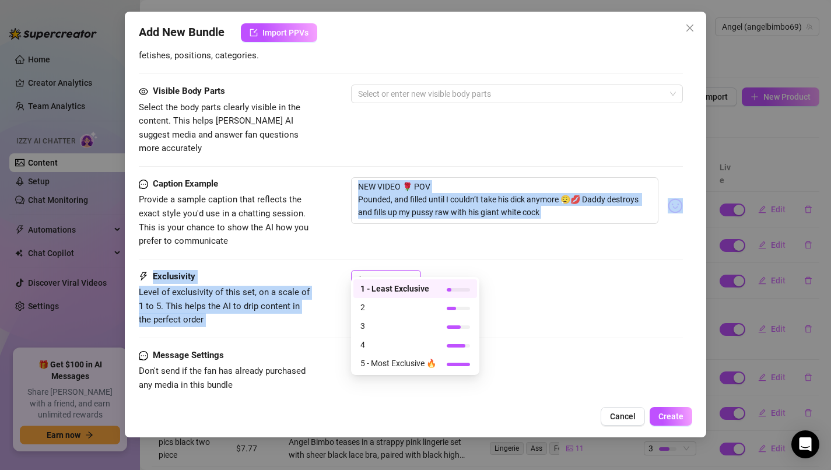
click at [396, 271] on div "1" at bounding box center [381, 280] width 46 height 18
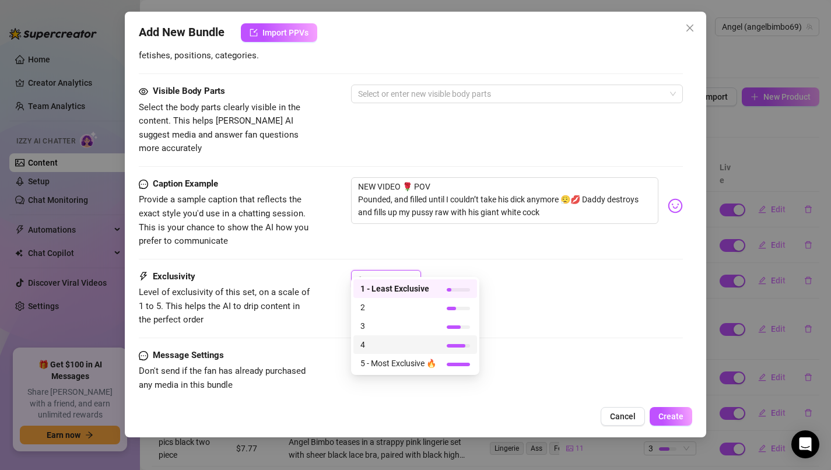
click at [403, 342] on span "4" at bounding box center [399, 344] width 76 height 13
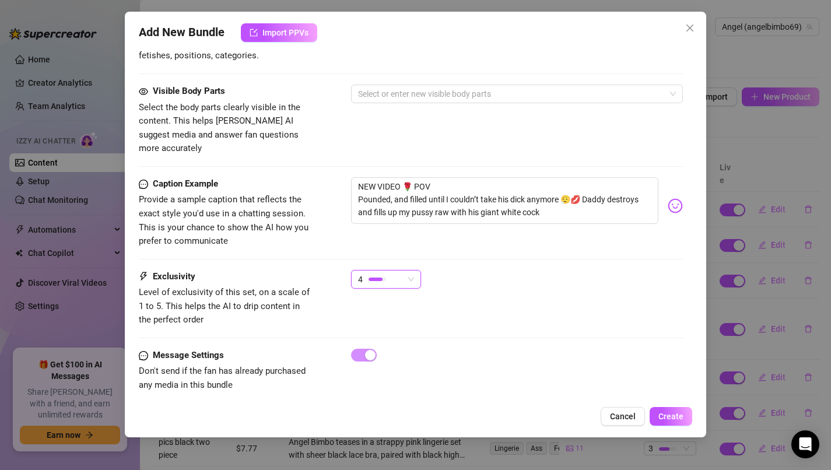
click at [488, 315] on div "Exclusivity Level of exclusivity of this set, on a scale of 1 to 5. This helps …" at bounding box center [411, 309] width 545 height 79
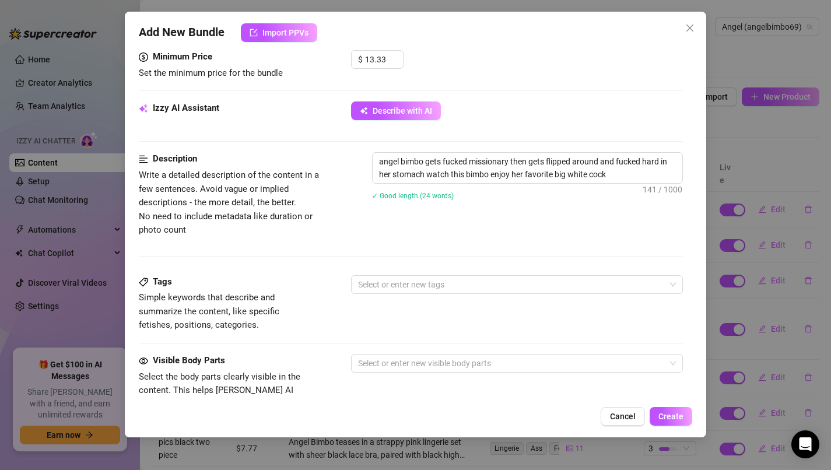
scroll to position [375, 0]
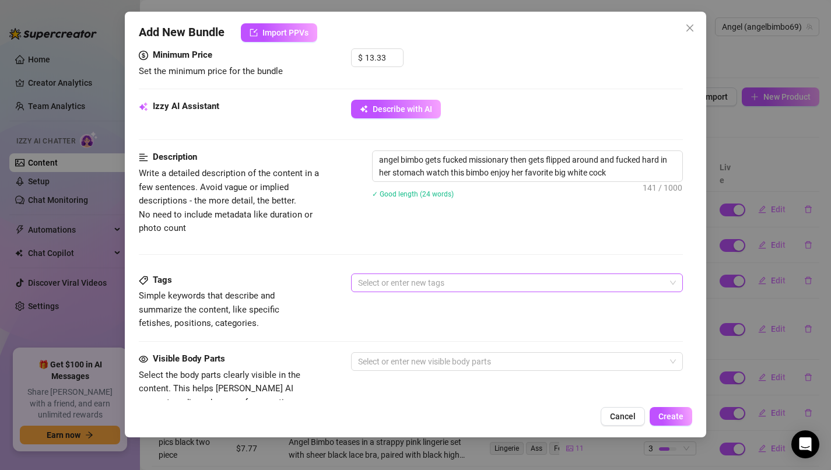
click at [593, 275] on div at bounding box center [512, 283] width 316 height 16
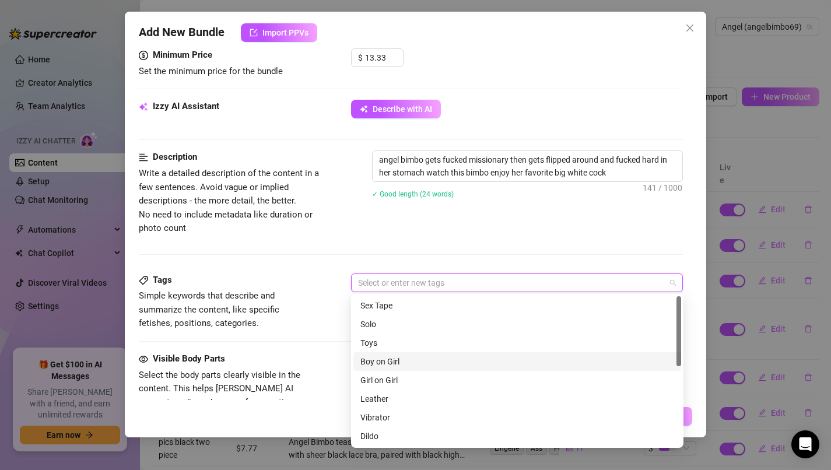
click at [554, 366] on div "Boy on Girl" at bounding box center [518, 361] width 314 height 13
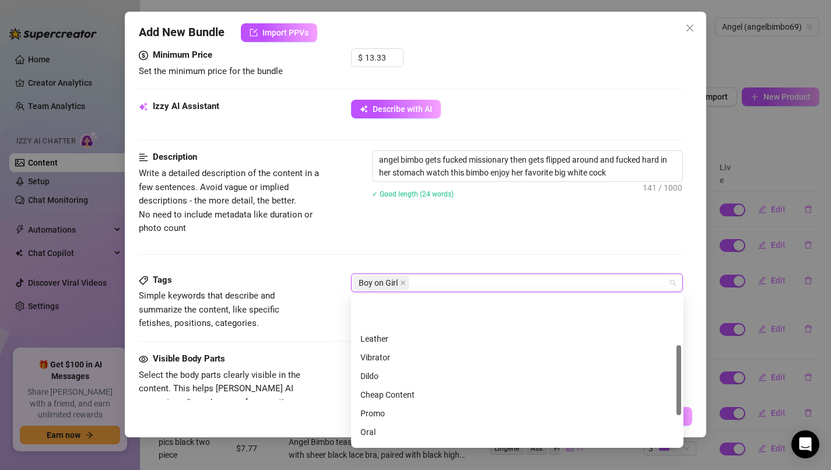
scroll to position [137, 0]
click at [559, 319] on div "Cheap Content" at bounding box center [518, 318] width 314 height 13
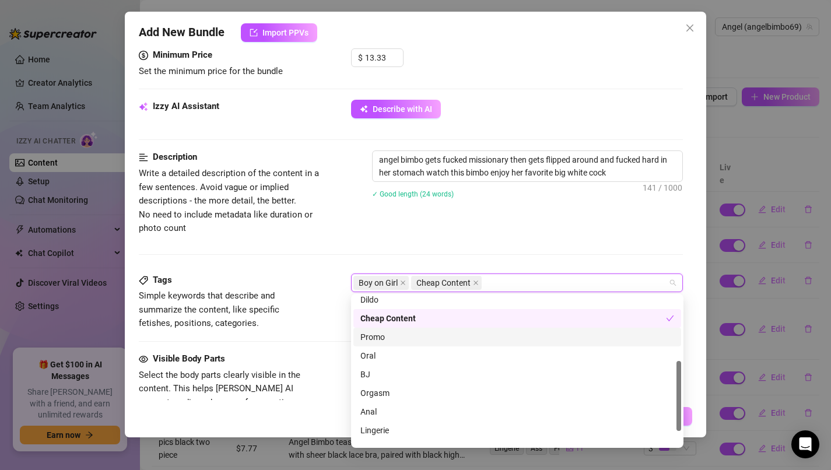
click at [557, 336] on div "Promo" at bounding box center [518, 337] width 314 height 13
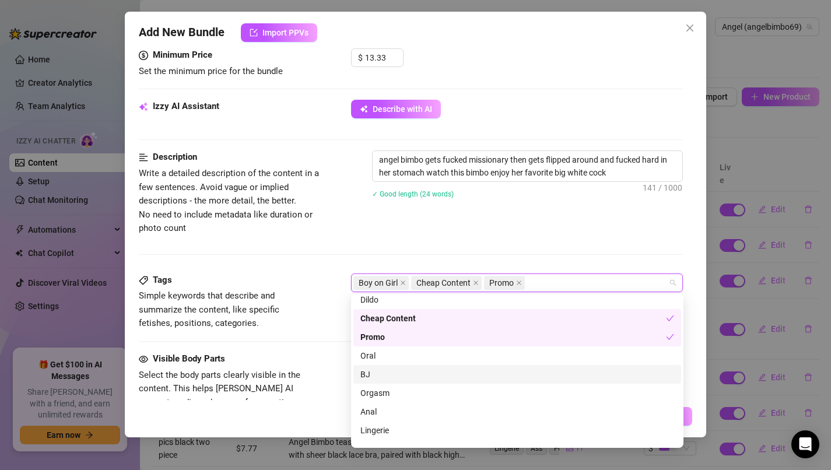
click at [555, 371] on div "BJ" at bounding box center [518, 374] width 314 height 13
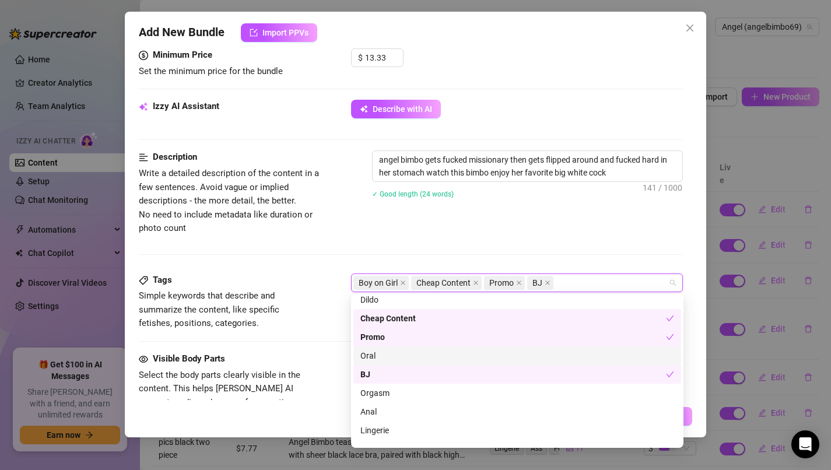
click at [555, 362] on div "Oral" at bounding box center [518, 355] width 314 height 13
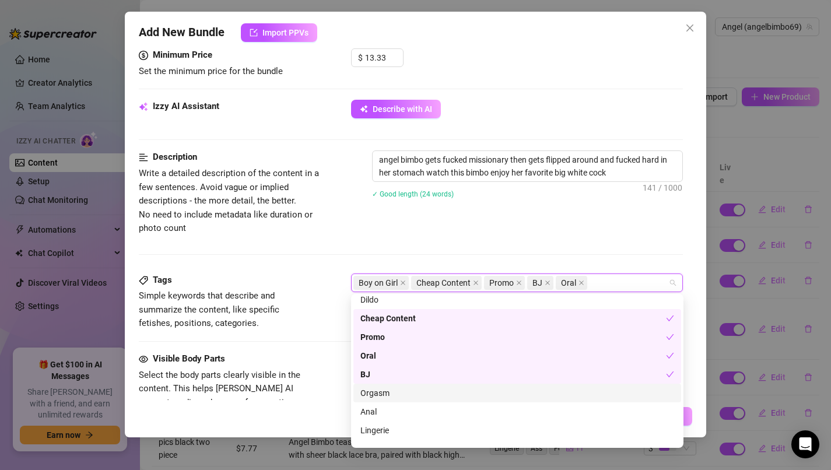
click at [551, 387] on div "Orgasm" at bounding box center [518, 393] width 314 height 13
click at [551, 377] on div "BJ" at bounding box center [514, 374] width 306 height 13
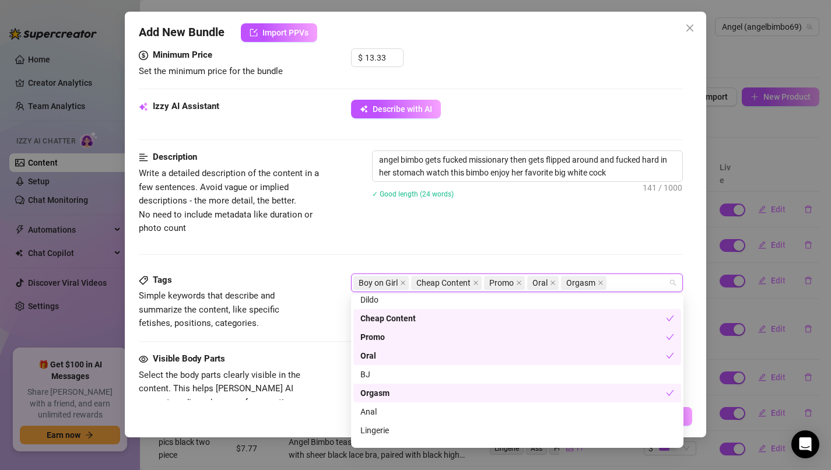
click at [553, 359] on div "Oral" at bounding box center [514, 355] width 306 height 13
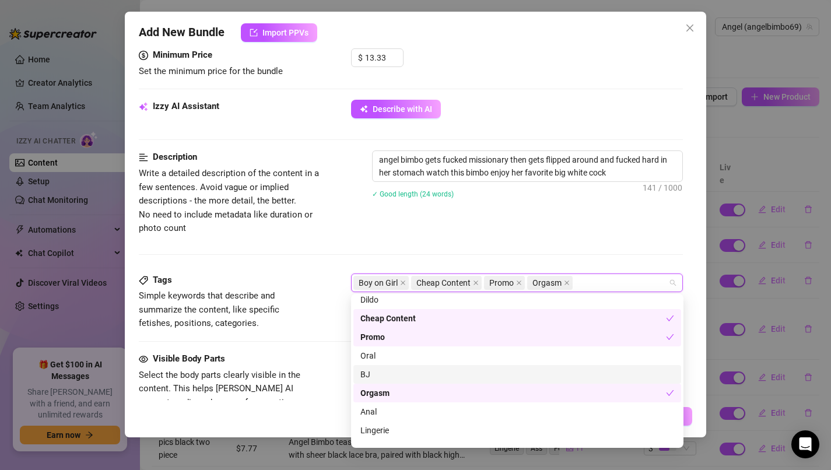
click at [552, 383] on div "BJ" at bounding box center [518, 374] width 328 height 19
click at [552, 386] on div "Orgasm" at bounding box center [518, 393] width 328 height 19
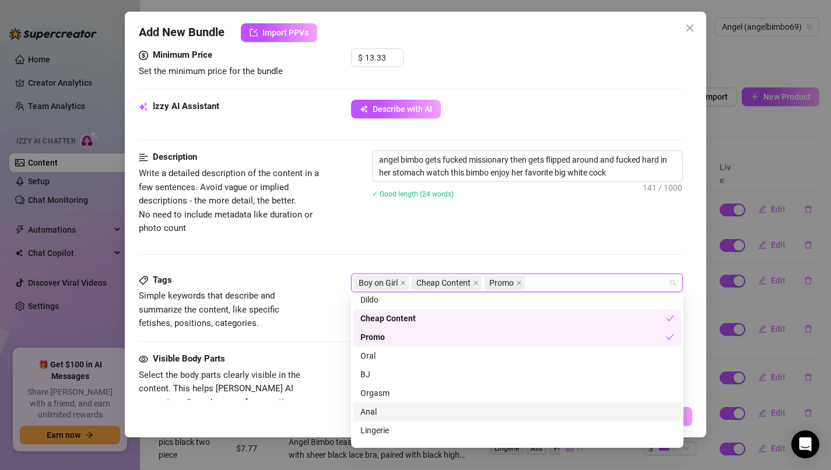
click at [548, 408] on div "Anal" at bounding box center [518, 411] width 314 height 13
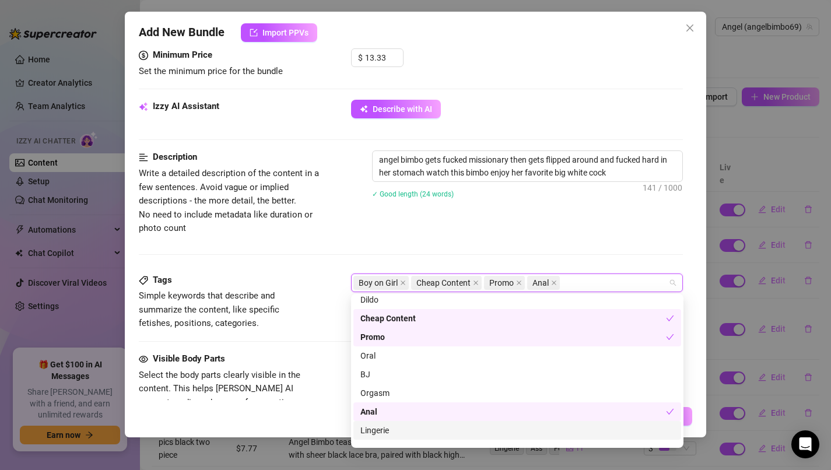
click at [519, 430] on div "Lingerie" at bounding box center [518, 430] width 314 height 13
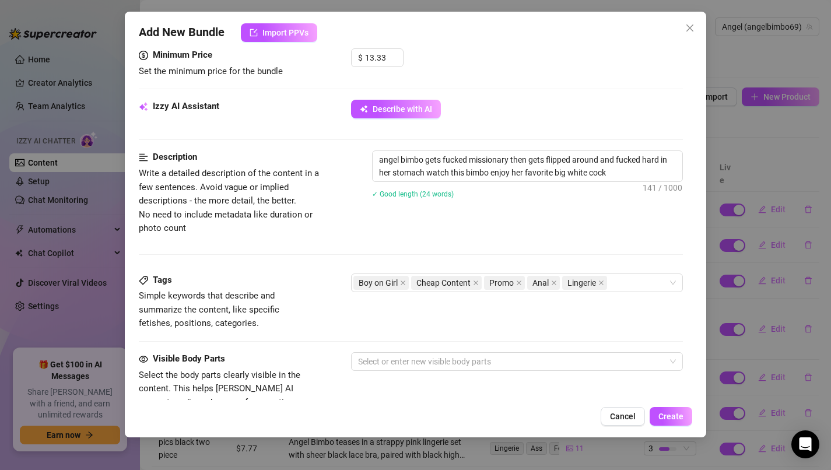
click at [314, 331] on div "Tags Simple keywords that describe and summarize the content, like specific fet…" at bounding box center [411, 313] width 545 height 79
click at [379, 375] on div "Visible Body Parts Select the body parts clearly visible in the content. This h…" at bounding box center [411, 387] width 545 height 71
click at [379, 370] on div "Visible Body Parts Select the body parts clearly visible in the content. This h…" at bounding box center [411, 387] width 545 height 71
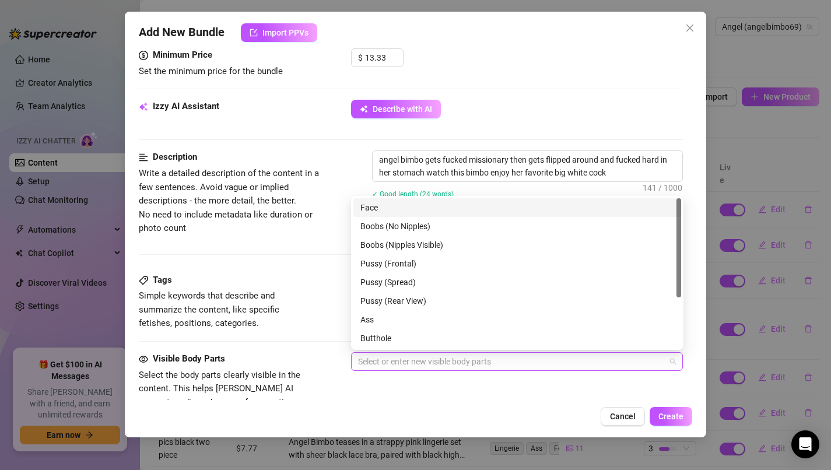
click at [378, 365] on div at bounding box center [512, 362] width 316 height 16
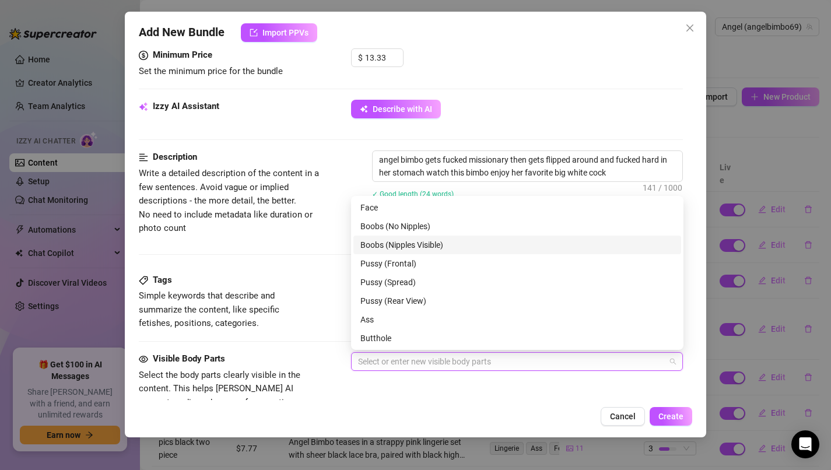
click at [415, 244] on div "Boobs (Nipples Visible)" at bounding box center [518, 245] width 314 height 13
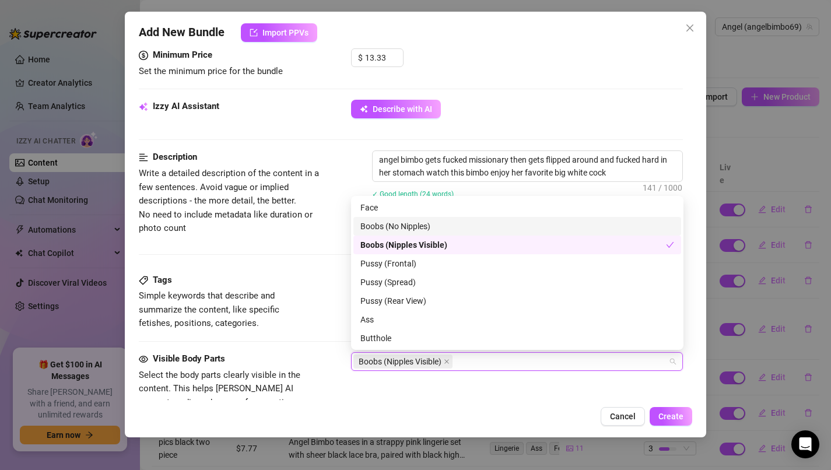
click at [422, 234] on div "Boobs (No Nipples)" at bounding box center [518, 226] width 328 height 19
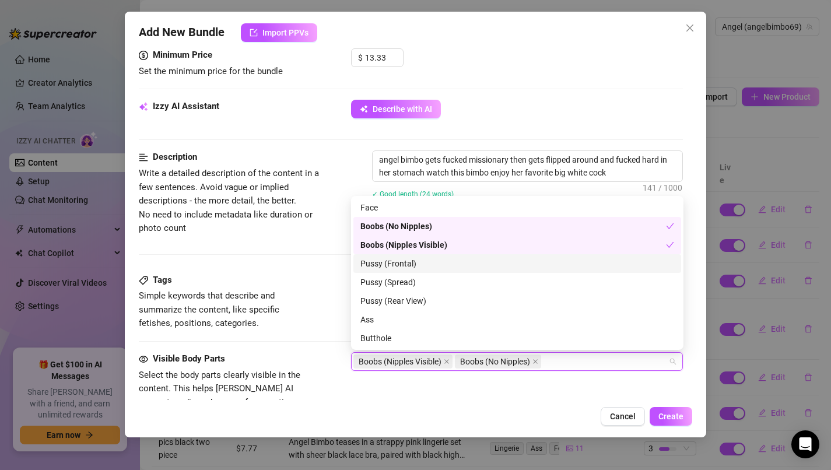
click at [417, 267] on div "Pussy (Frontal)" at bounding box center [518, 263] width 314 height 13
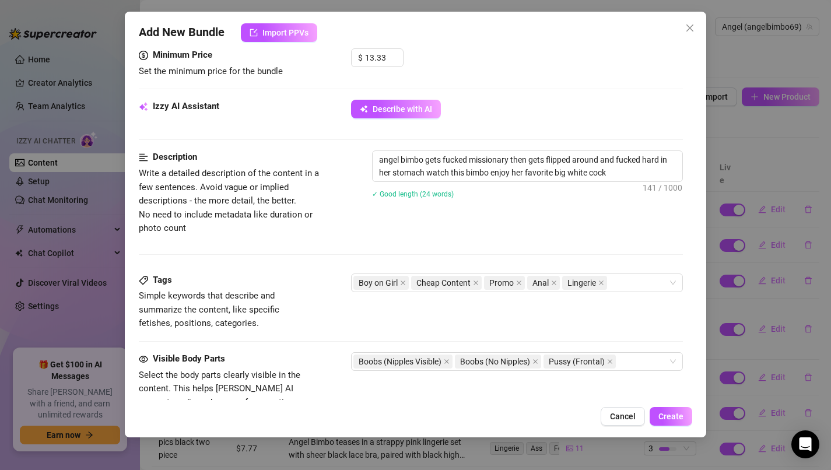
click at [434, 194] on span "✓ Good length (24 words)" at bounding box center [413, 194] width 82 height 8
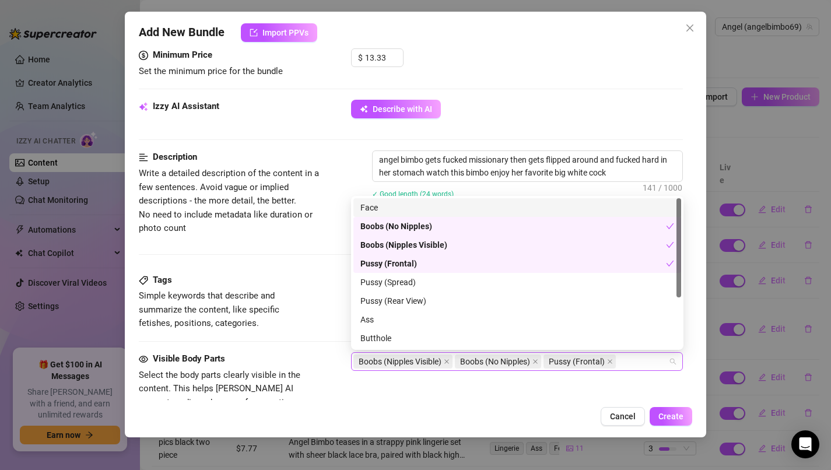
click at [625, 357] on div "Boobs (Nipples Visible) Boobs (No Nipples) Pussy (Frontal)" at bounding box center [512, 362] width 316 height 16
click at [542, 211] on div "Face" at bounding box center [518, 207] width 314 height 13
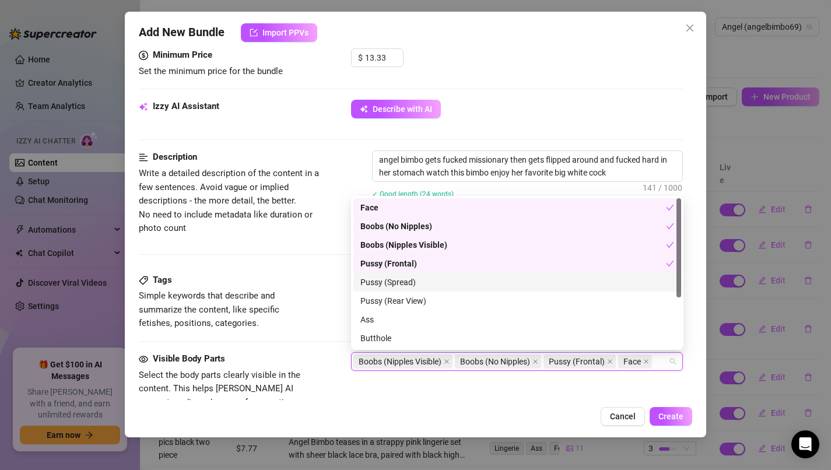
click at [522, 287] on div "Pussy (Spread)" at bounding box center [518, 282] width 314 height 13
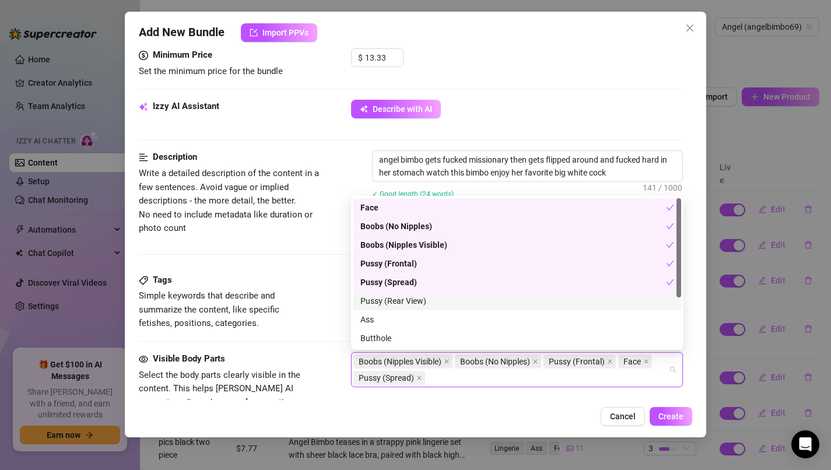
click at [523, 296] on div "Pussy (Rear View)" at bounding box center [518, 301] width 314 height 13
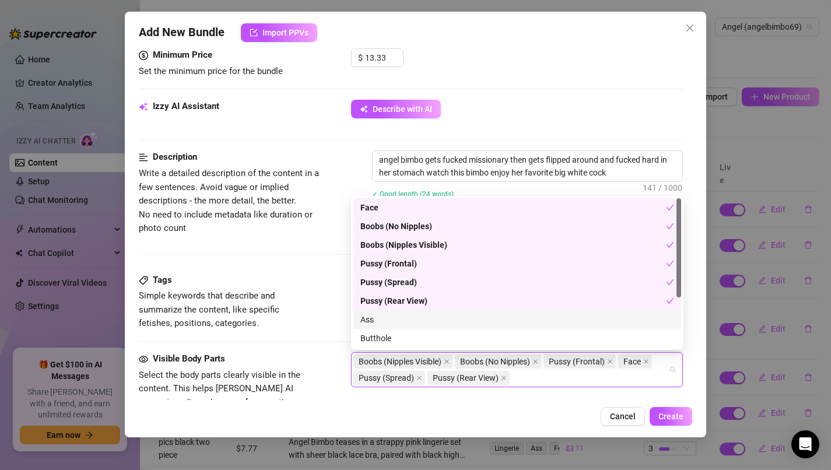
click at [517, 319] on div "Ass" at bounding box center [518, 319] width 314 height 13
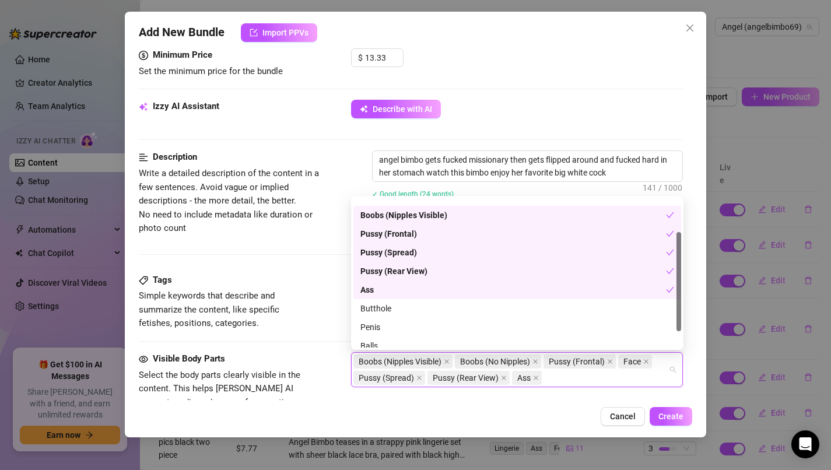
scroll to position [54, 0]
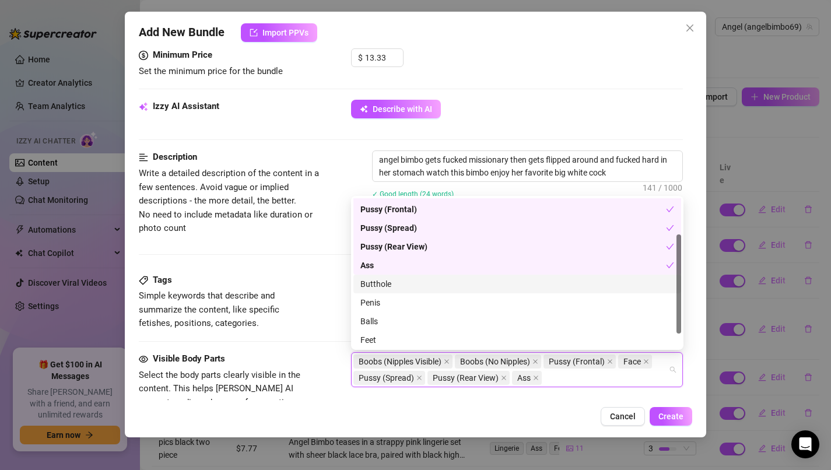
click at [527, 275] on div "Butthole" at bounding box center [518, 284] width 328 height 19
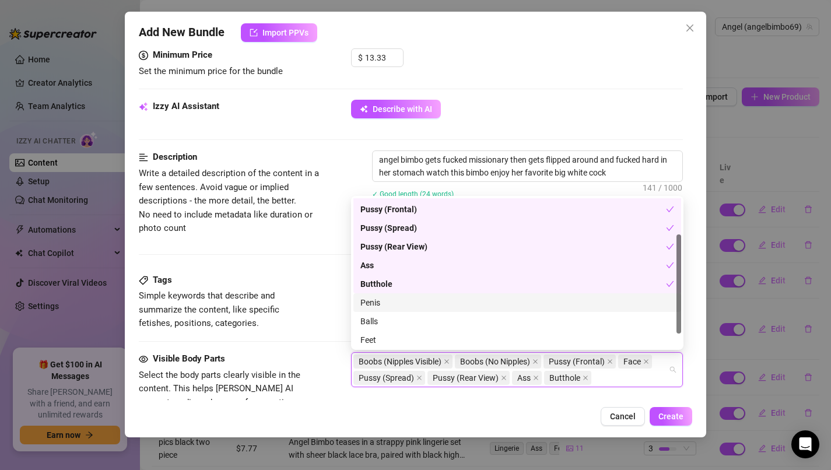
click at [522, 303] on div "Penis" at bounding box center [518, 302] width 314 height 13
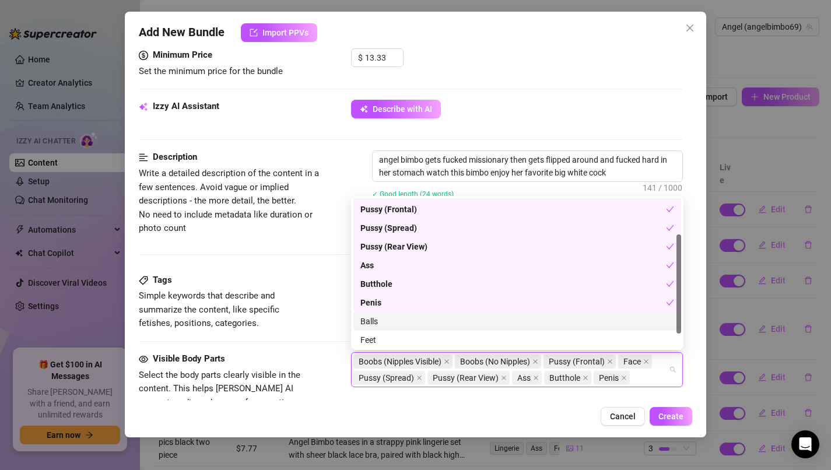
click at [522, 317] on div "Balls" at bounding box center [518, 321] width 314 height 13
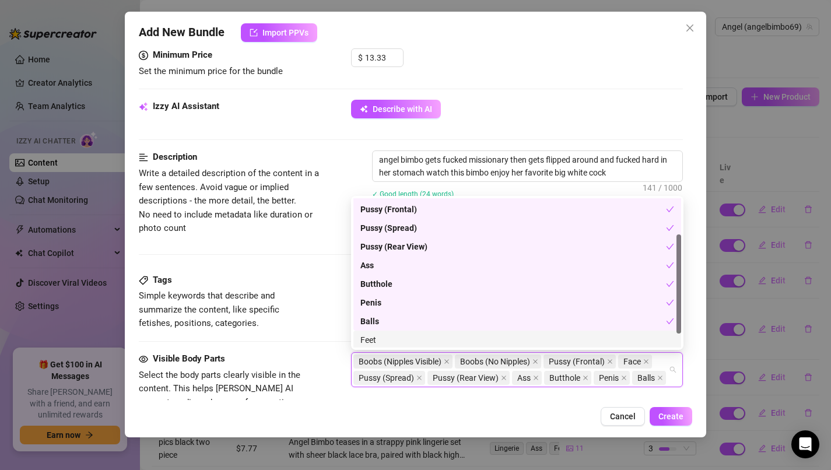
click at [519, 333] on div "Feet" at bounding box center [518, 340] width 328 height 19
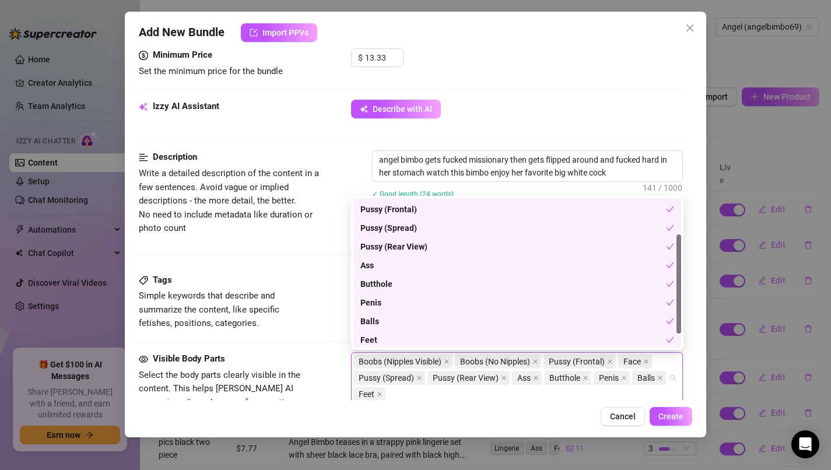
click at [519, 333] on div "Feet" at bounding box center [518, 340] width 328 height 19
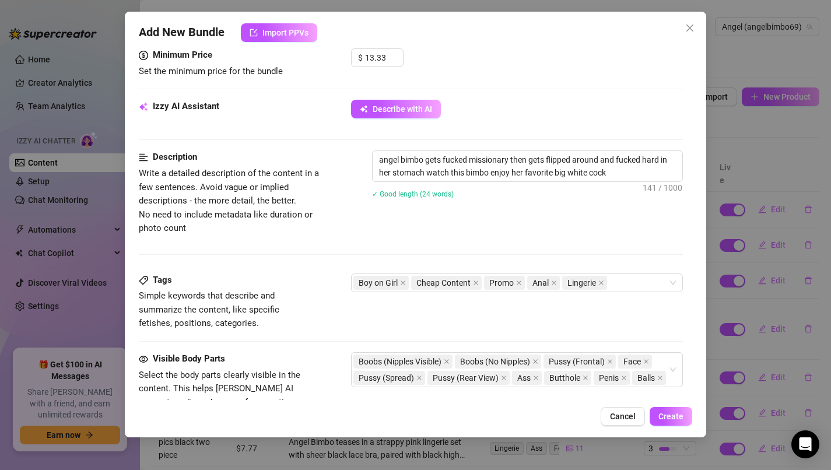
click at [337, 267] on div "Description Write a detailed description of the content in a few sentences. Avo…" at bounding box center [411, 212] width 545 height 123
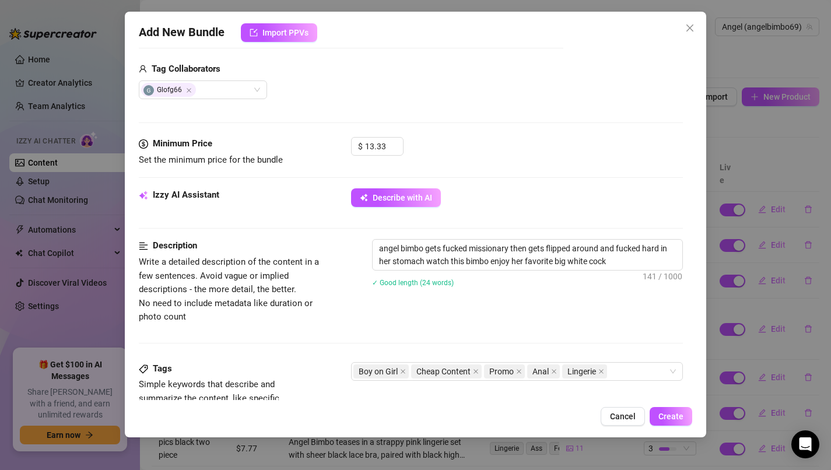
scroll to position [320, 0]
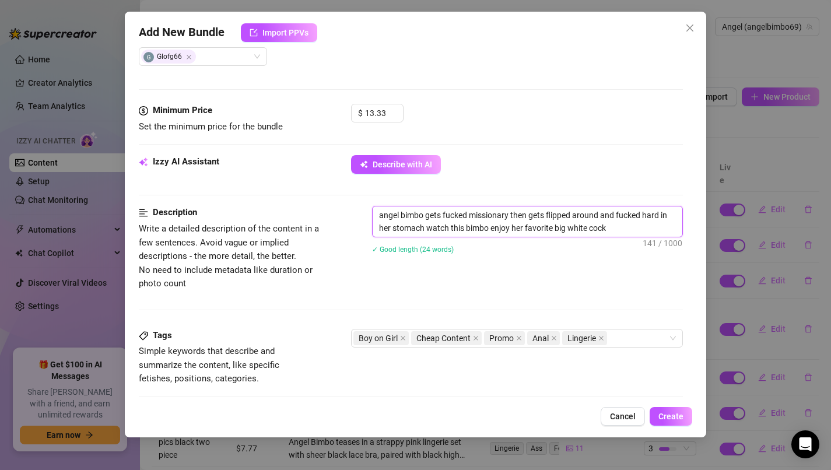
drag, startPoint x: 609, startPoint y: 230, endPoint x: 348, endPoint y: 211, distance: 262.1
click at [348, 211] on div "Description Write a detailed description of the content in a few sentences. Avo…" at bounding box center [411, 248] width 545 height 85
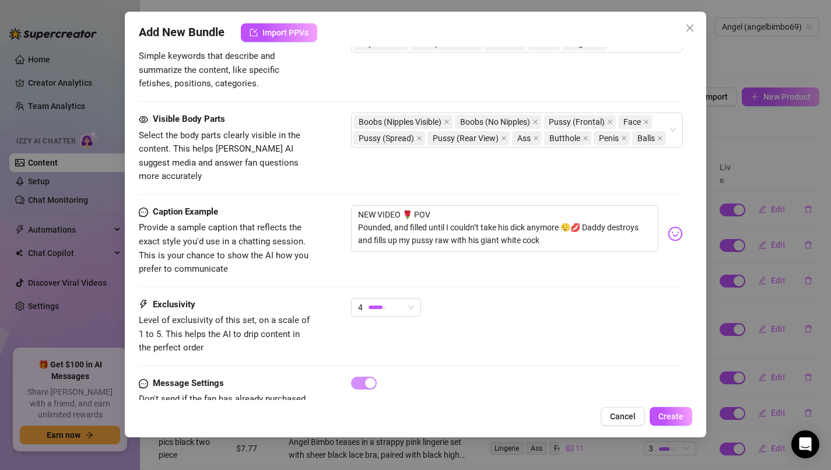
scroll to position [643, 0]
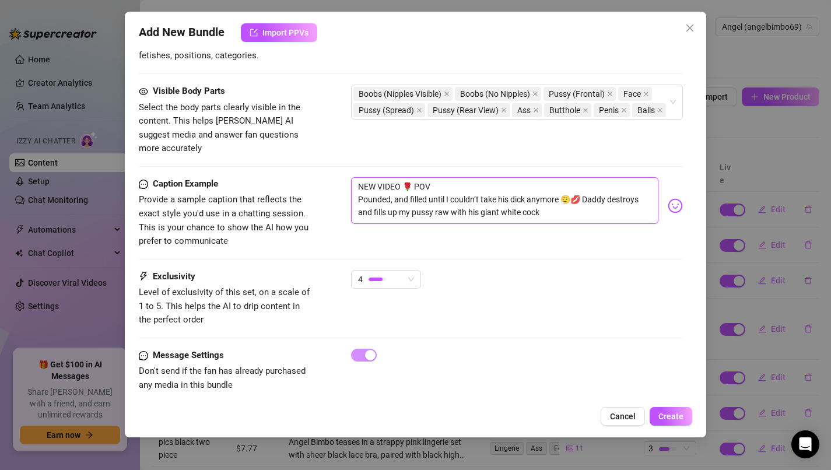
drag, startPoint x: 559, startPoint y: 204, endPoint x: 286, endPoint y: 140, distance: 279.9
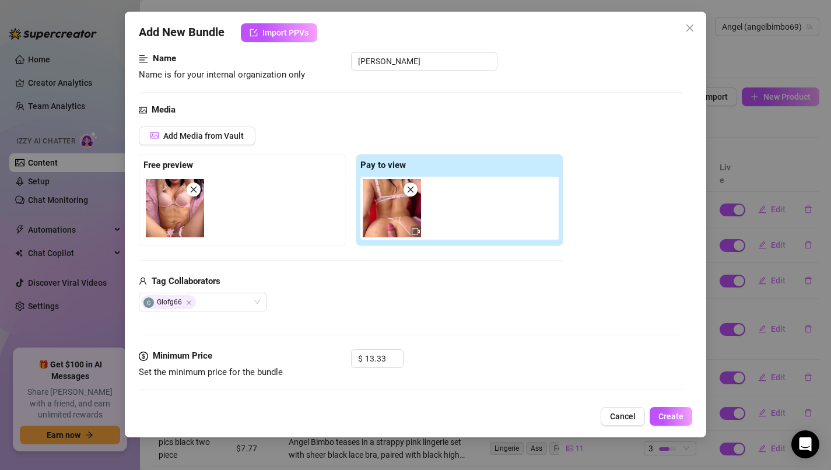
scroll to position [151, 0]
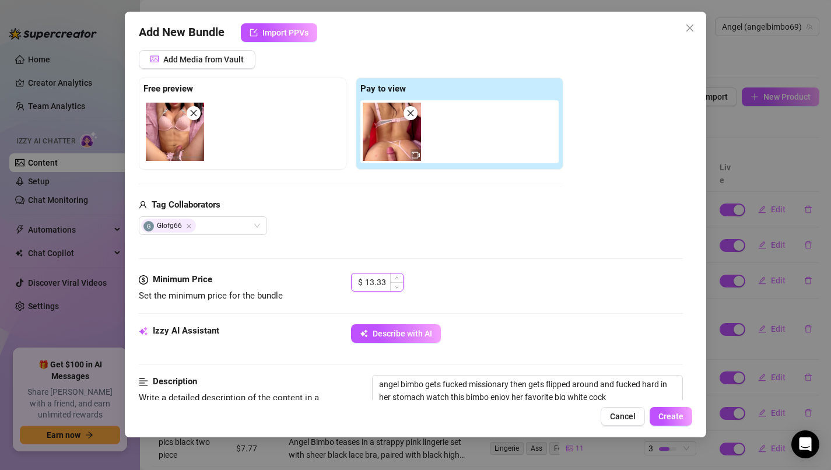
click at [389, 289] on input "13.33" at bounding box center [384, 283] width 38 height 18
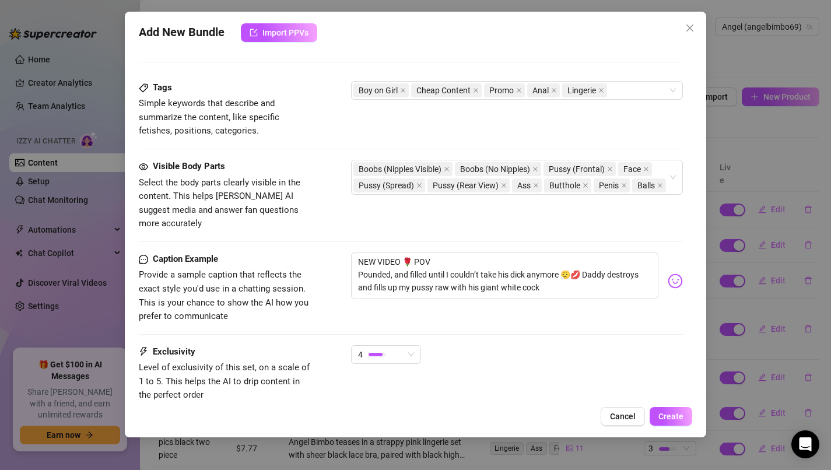
scroll to position [643, 0]
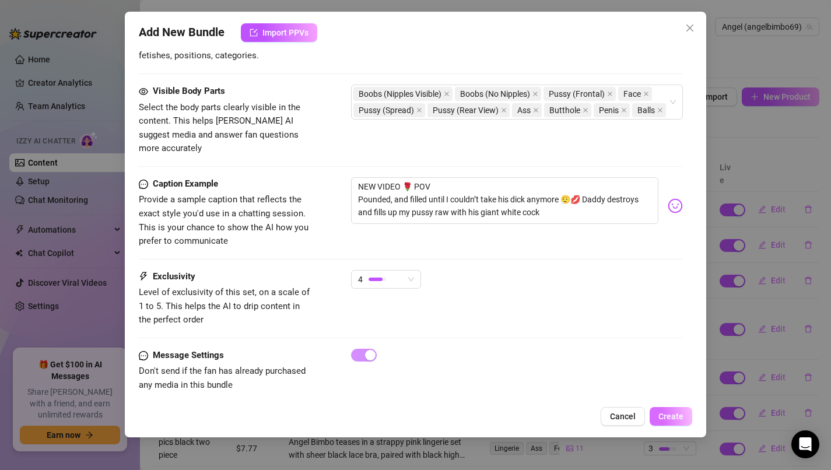
click at [674, 415] on span "Create" at bounding box center [671, 416] width 25 height 9
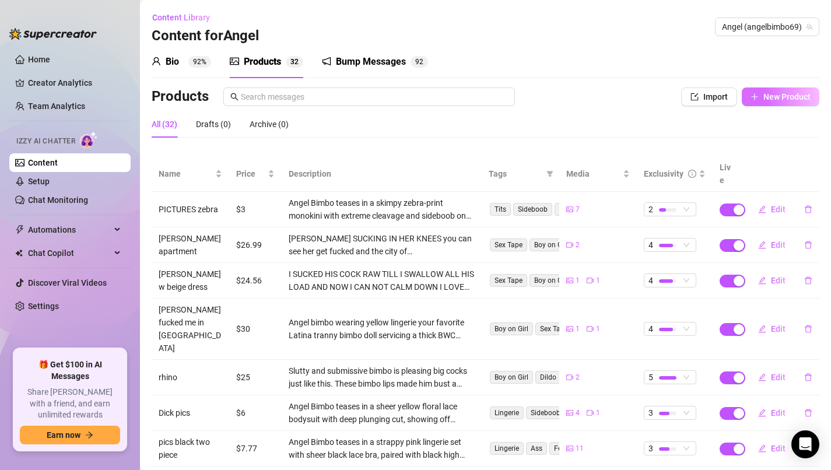
click at [794, 93] on span "New Product" at bounding box center [787, 96] width 47 height 9
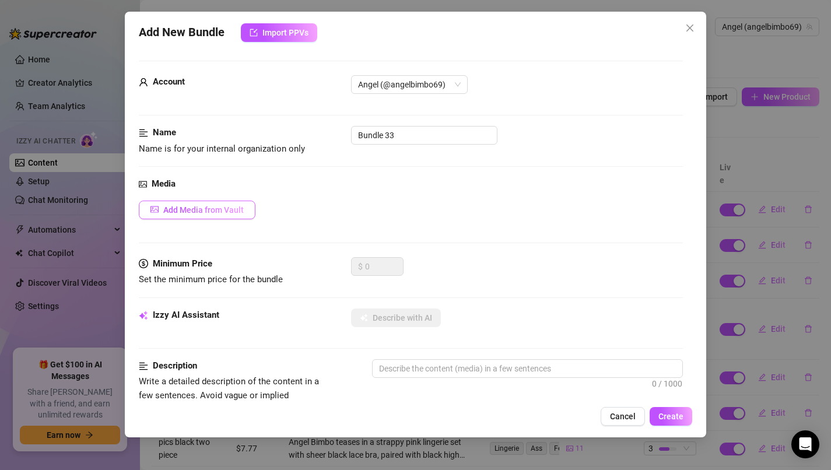
click at [221, 204] on button "Add Media from Vault" at bounding box center [197, 210] width 117 height 19
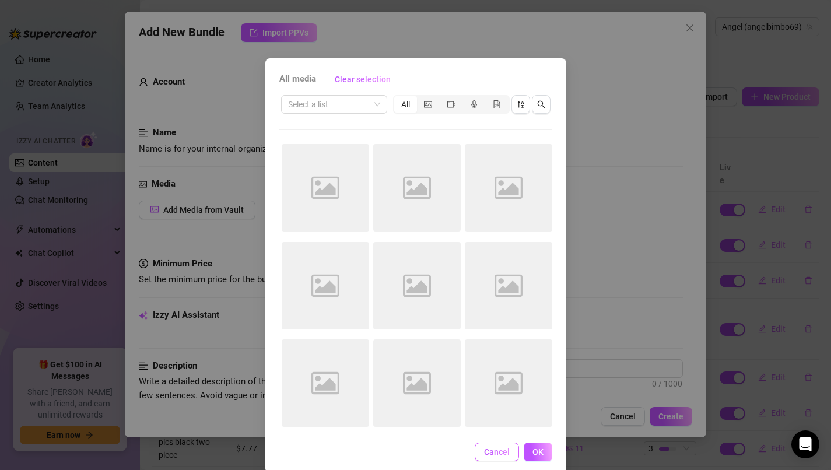
click at [508, 456] on span "Cancel" at bounding box center [497, 451] width 26 height 9
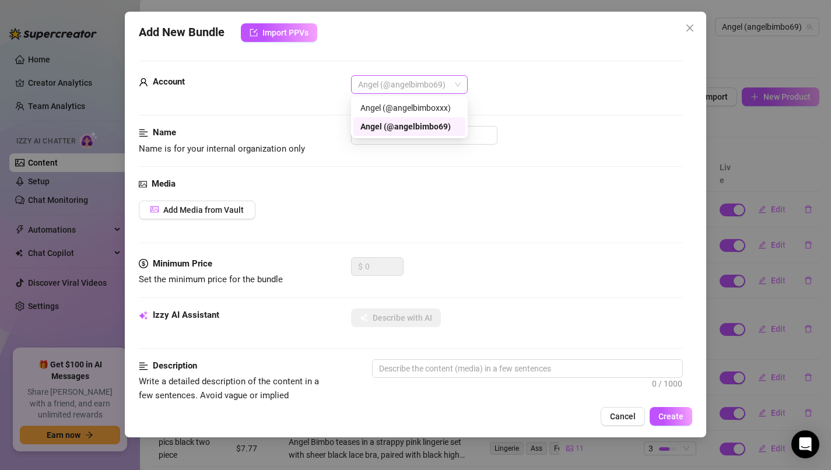
click at [452, 81] on span "Angel (@angelbimbo69)" at bounding box center [409, 85] width 103 height 18
click at [446, 113] on div "Angel (@angelbimboxxx)" at bounding box center [410, 108] width 98 height 13
click at [446, 88] on span "Angel (@angelbimboxxx)" at bounding box center [409, 85] width 103 height 18
click at [440, 129] on div "Angel (@angelbimbo69)" at bounding box center [410, 126] width 98 height 13
click at [423, 138] on input "Bundle 33" at bounding box center [424, 135] width 146 height 19
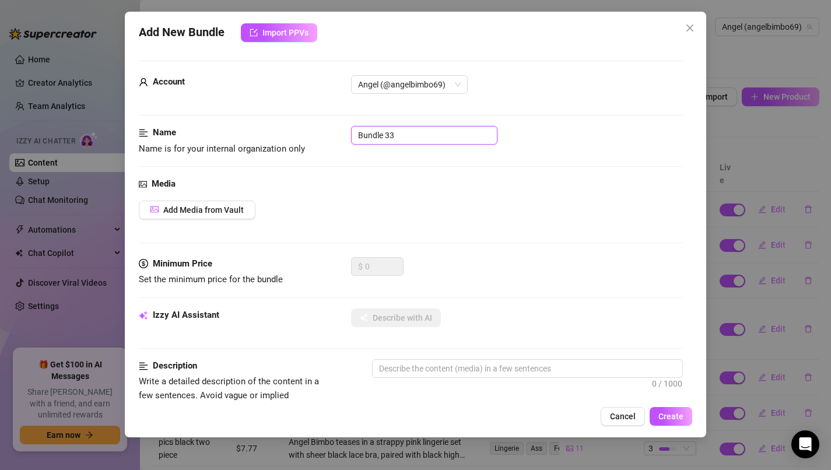
click at [423, 138] on input "Bundle 33" at bounding box center [424, 135] width 146 height 19
click at [242, 200] on div "Media Add Media from Vault" at bounding box center [411, 217] width 545 height 80
click at [242, 211] on span "Add Media from Vault" at bounding box center [203, 209] width 81 height 9
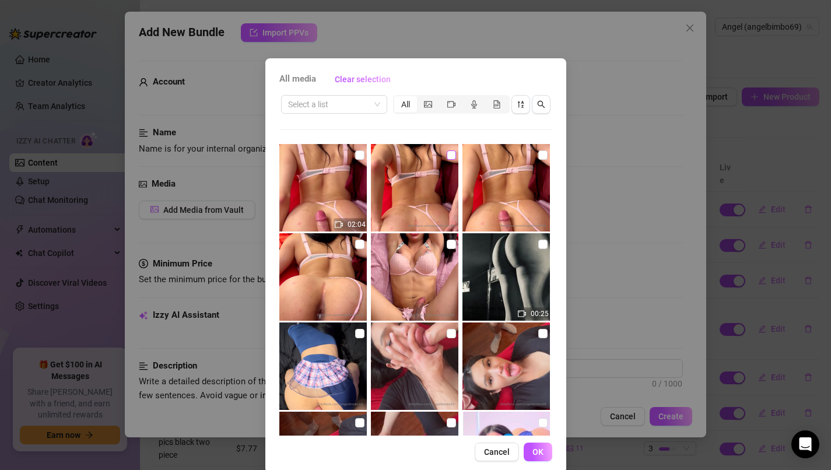
click at [455, 151] on input "checkbox" at bounding box center [451, 155] width 9 height 9
click at [542, 157] on input "checkbox" at bounding box center [542, 155] width 9 height 9
click at [356, 245] on input "checkbox" at bounding box center [359, 244] width 9 height 9
click at [362, 149] on label at bounding box center [359, 155] width 9 height 13
click at [362, 151] on input "checkbox" at bounding box center [359, 155] width 9 height 9
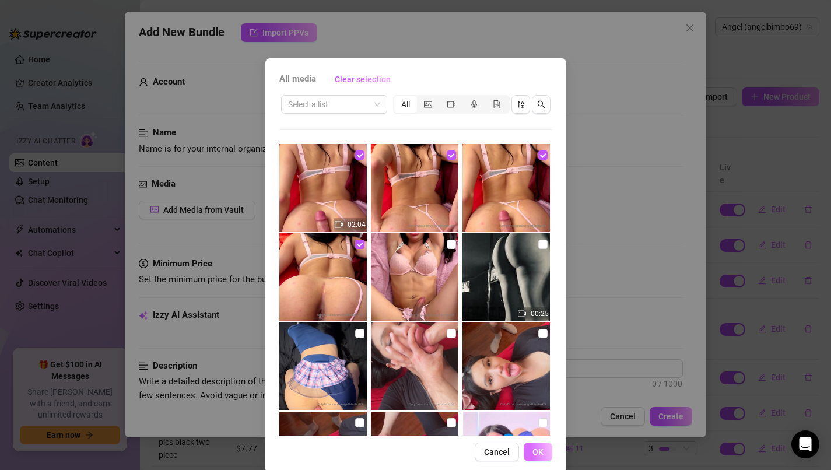
click at [543, 454] on button "OK" at bounding box center [538, 452] width 29 height 19
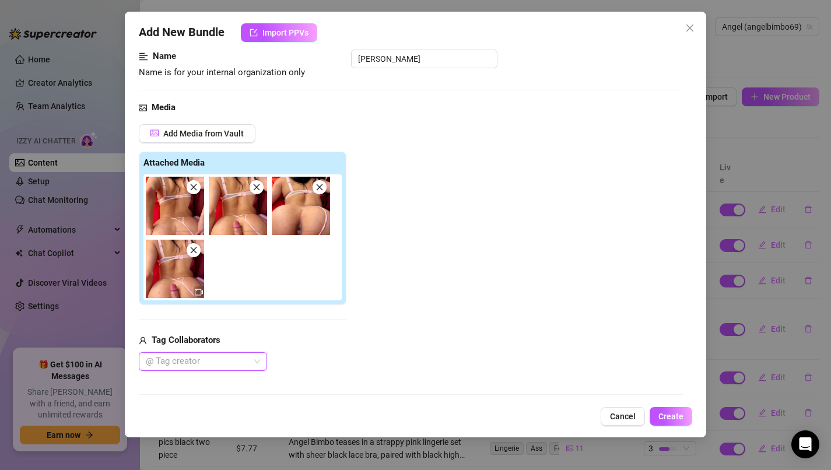
scroll to position [127, 0]
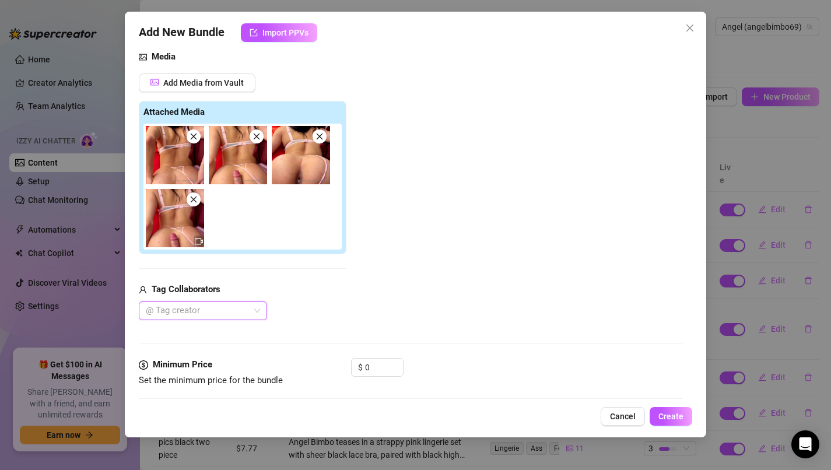
click at [248, 304] on div at bounding box center [196, 311] width 111 height 16
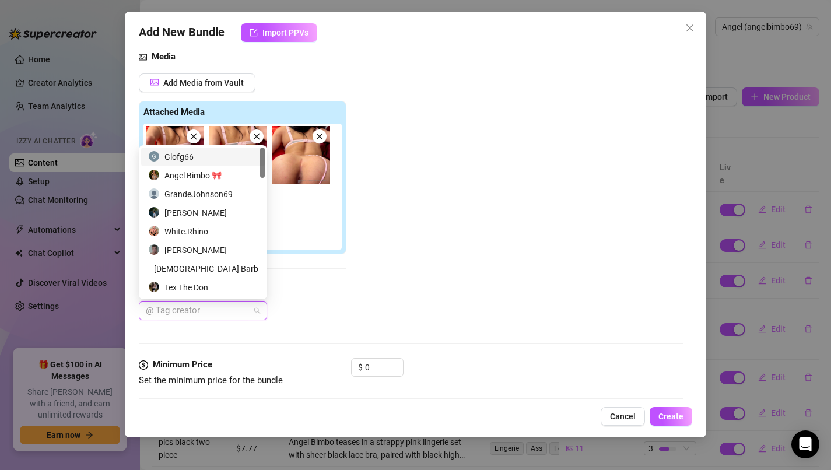
click at [229, 156] on div "Glofg66" at bounding box center [203, 157] width 110 height 13
click at [229, 161] on div "Glofg66" at bounding box center [199, 157] width 102 height 13
click at [191, 159] on div "Glofg66" at bounding box center [203, 157] width 110 height 13
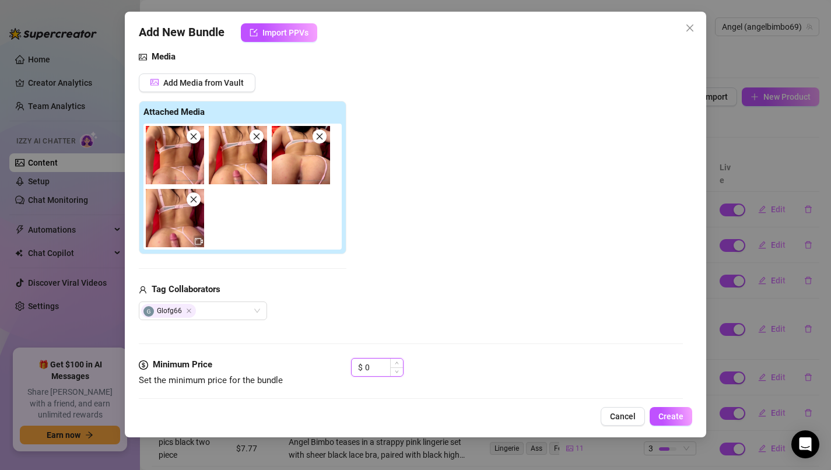
click at [374, 365] on input "0" at bounding box center [384, 368] width 38 height 18
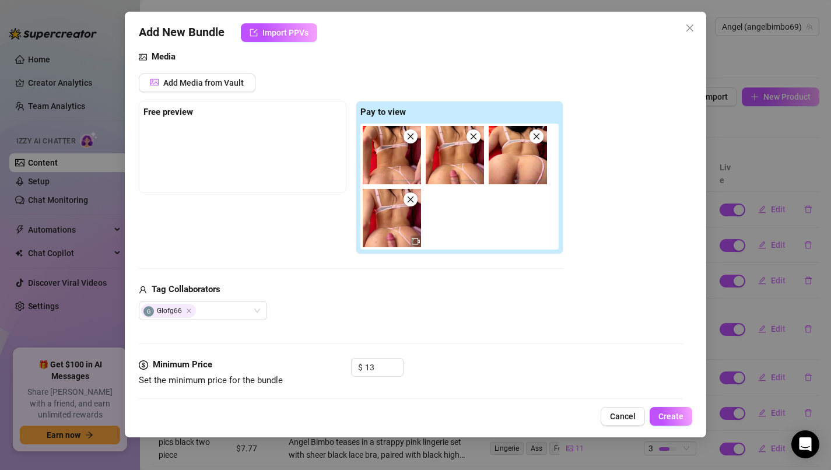
click at [274, 176] on div at bounding box center [243, 153] width 198 height 58
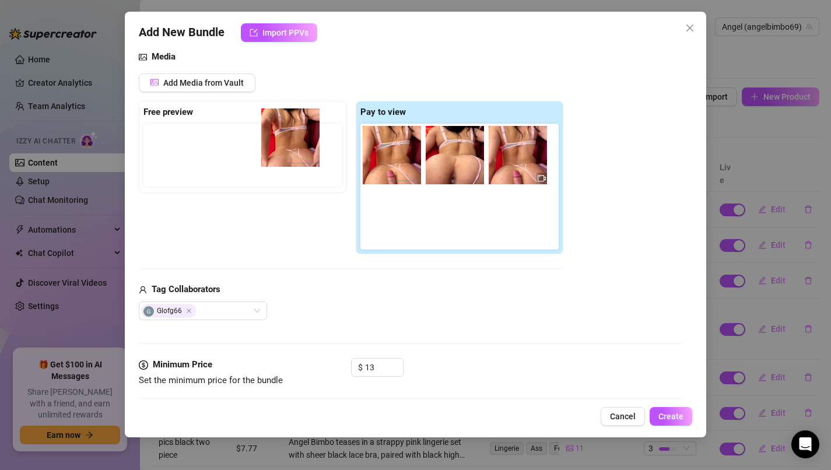
drag, startPoint x: 404, startPoint y: 165, endPoint x: 299, endPoint y: 148, distance: 106.5
click at [298, 148] on div "Free preview Pay to view" at bounding box center [351, 178] width 425 height 154
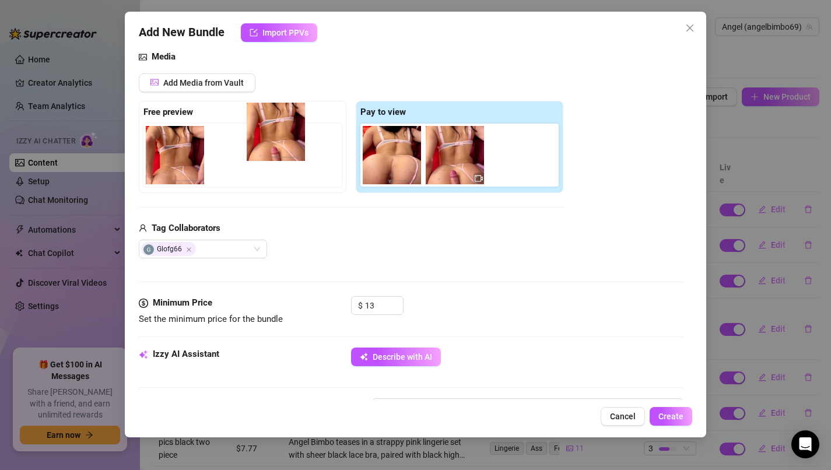
drag, startPoint x: 405, startPoint y: 177, endPoint x: 284, endPoint y: 165, distance: 121.9
click at [284, 165] on div "Free preview Pay to view" at bounding box center [351, 147] width 425 height 92
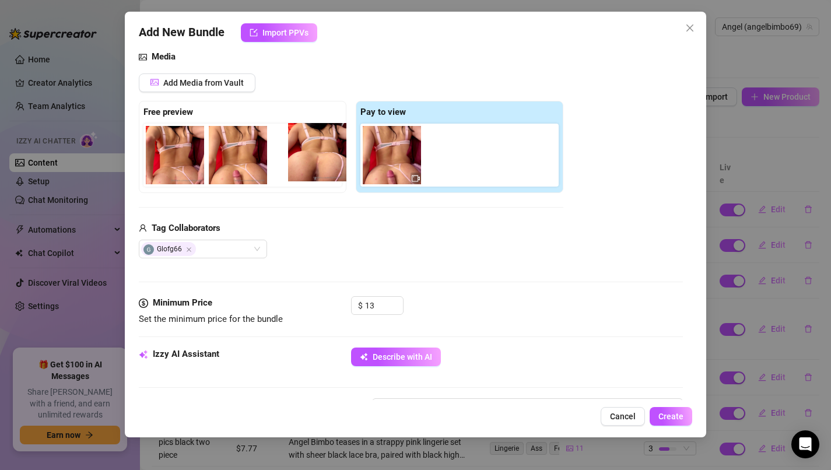
drag, startPoint x: 391, startPoint y: 173, endPoint x: 309, endPoint y: 170, distance: 82.3
click at [308, 170] on div "Free preview Pay to view" at bounding box center [351, 147] width 425 height 92
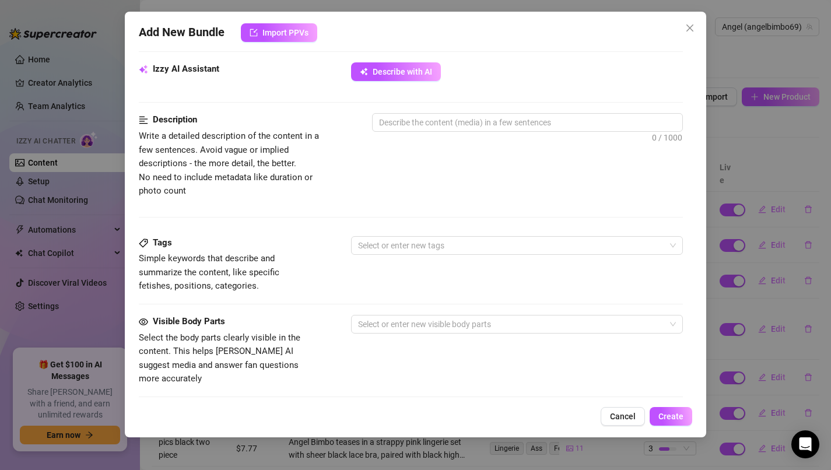
scroll to position [409, 0]
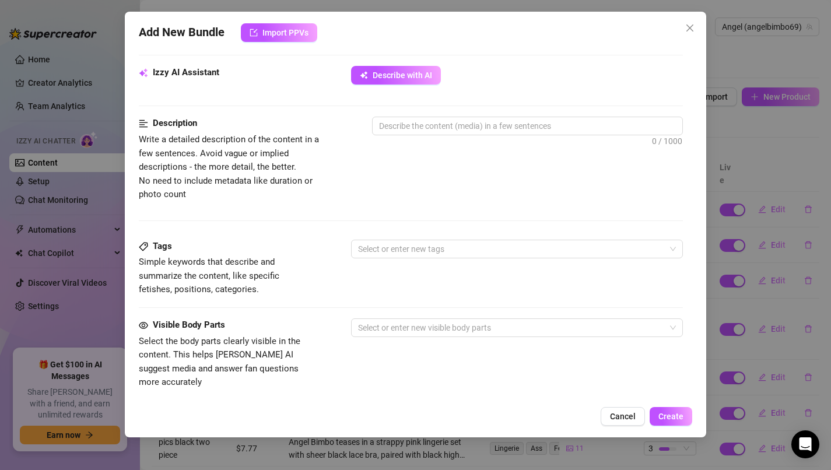
click at [464, 138] on div at bounding box center [528, 147] width 312 height 19
click at [464, 131] on textarea at bounding box center [528, 126] width 310 height 18
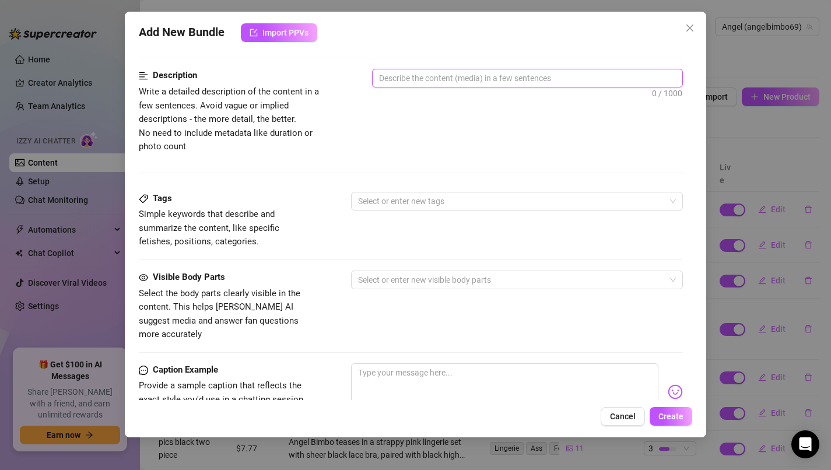
scroll to position [460, 0]
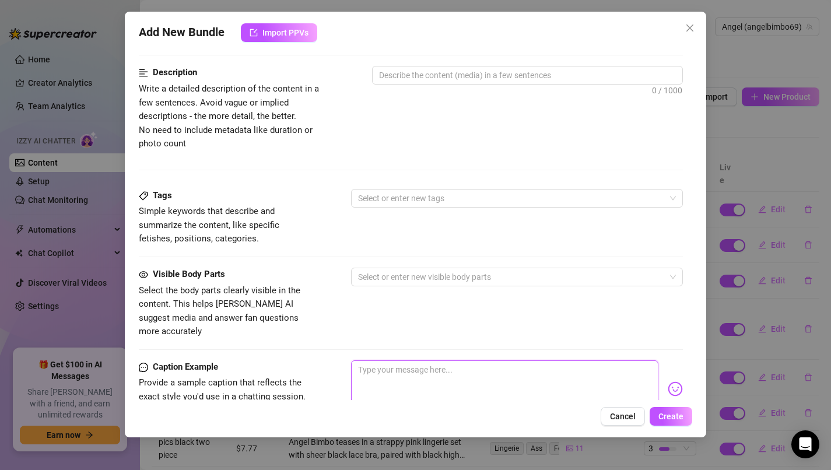
click at [441, 361] on textarea at bounding box center [505, 384] width 308 height 47
paste textarea "NEW VIDEO 🌹 POV Pounded, and filled until I couldn’t take his dick anymore 😮‍💨💋…"
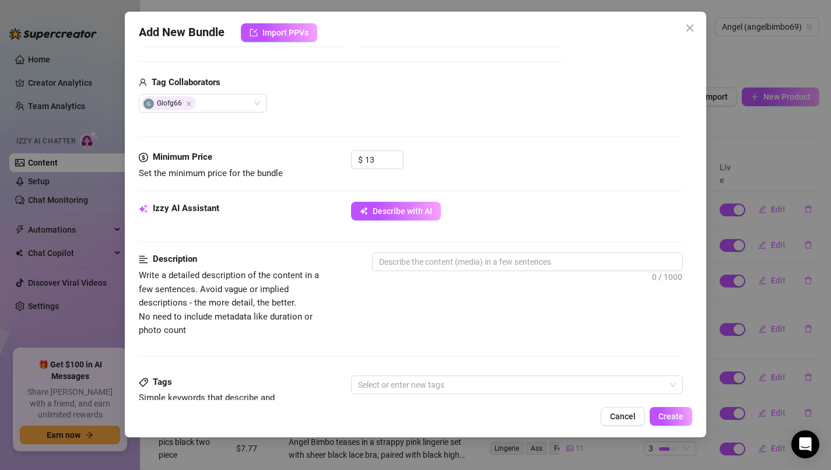
scroll to position [309, 0]
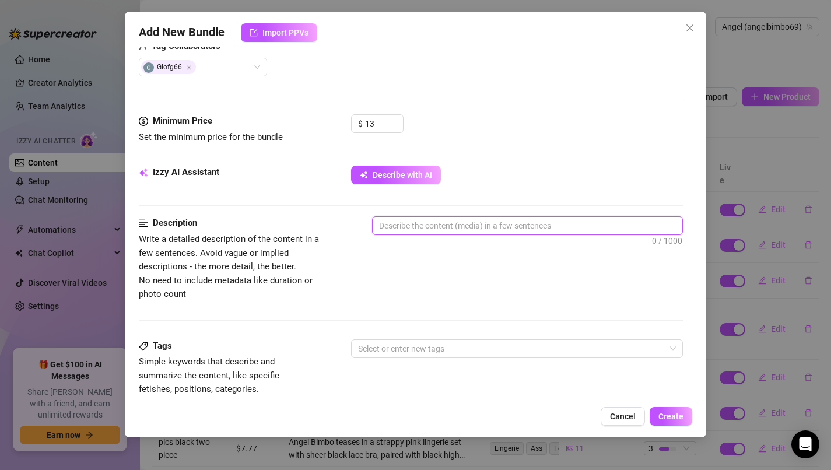
click at [492, 223] on textarea at bounding box center [528, 226] width 310 height 18
paste textarea "angel bimbo gets fucked missionary then gets flipped around and fucked hard in …"
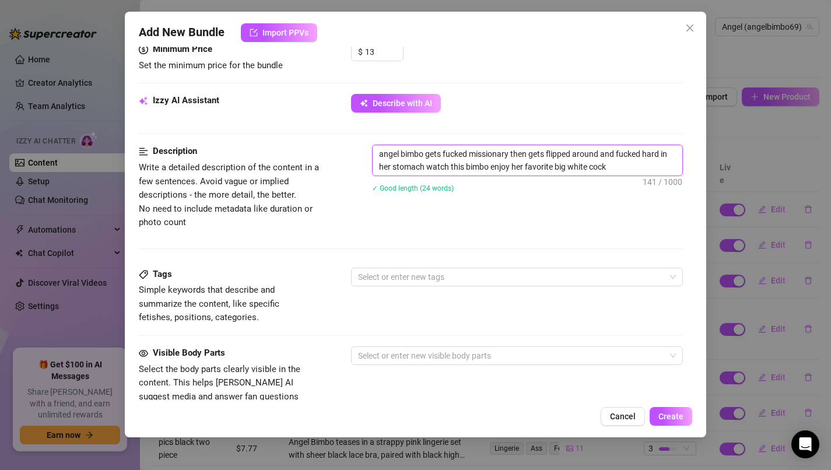
scroll to position [391, 0]
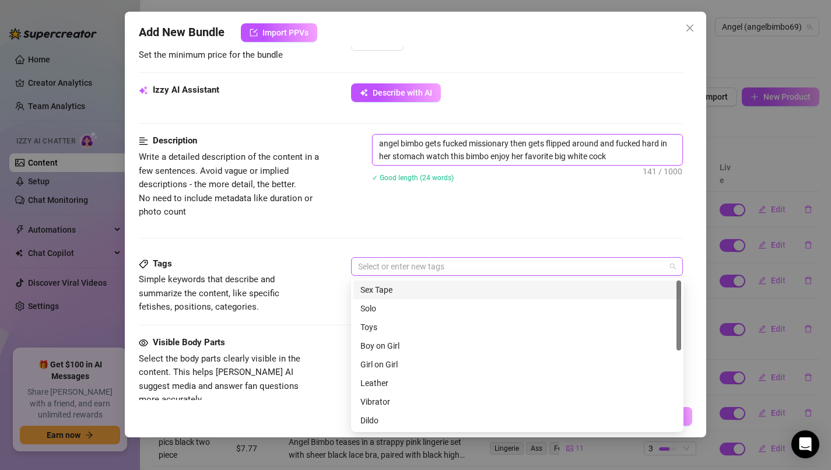
click at [509, 270] on div at bounding box center [512, 266] width 316 height 16
click at [508, 291] on div "Sex Tape" at bounding box center [518, 290] width 314 height 13
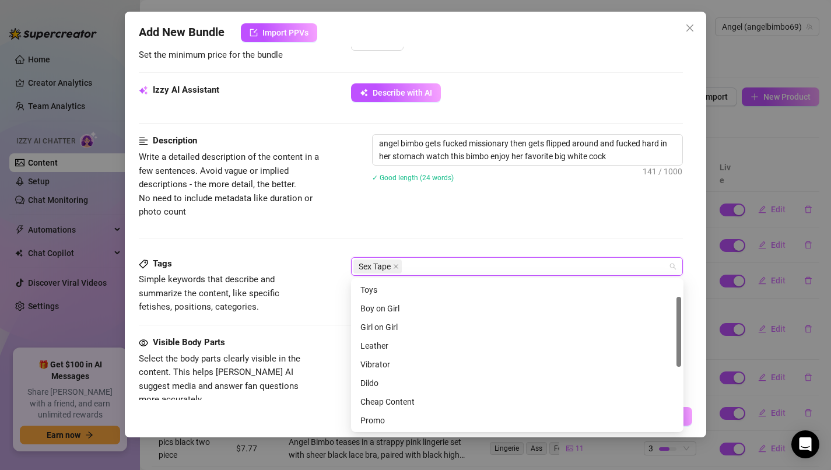
scroll to position [38, 0]
click at [508, 309] on div "Boy on Girl" at bounding box center [518, 308] width 314 height 13
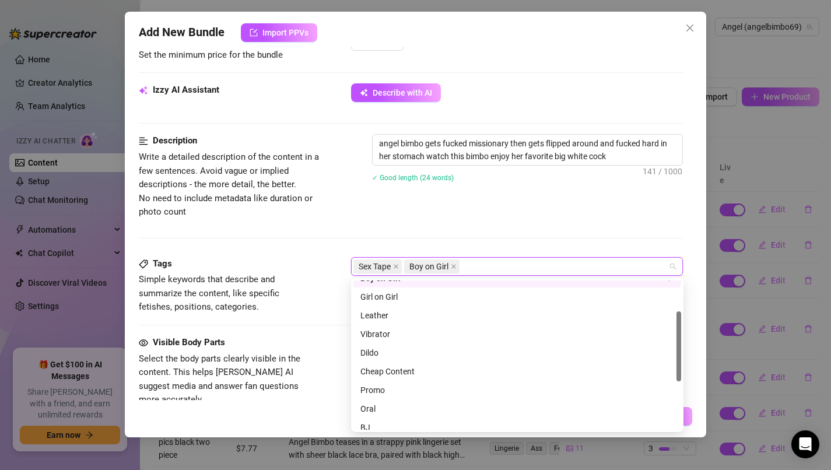
scroll to position [72, 0]
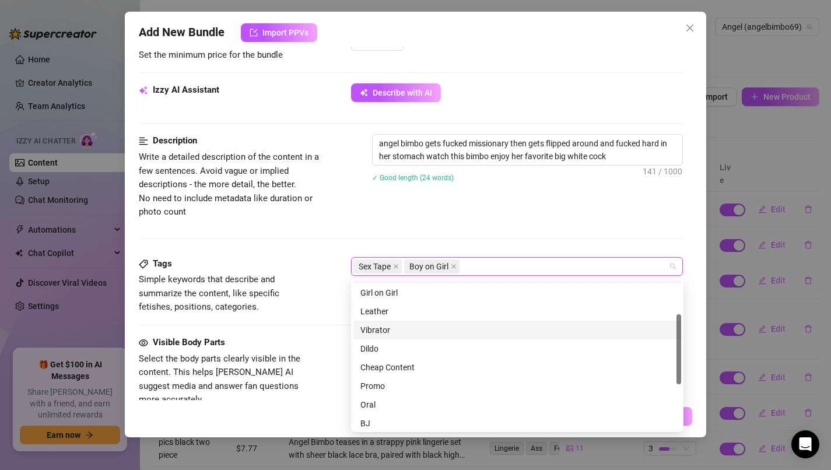
click at [512, 326] on div "Vibrator" at bounding box center [518, 330] width 314 height 13
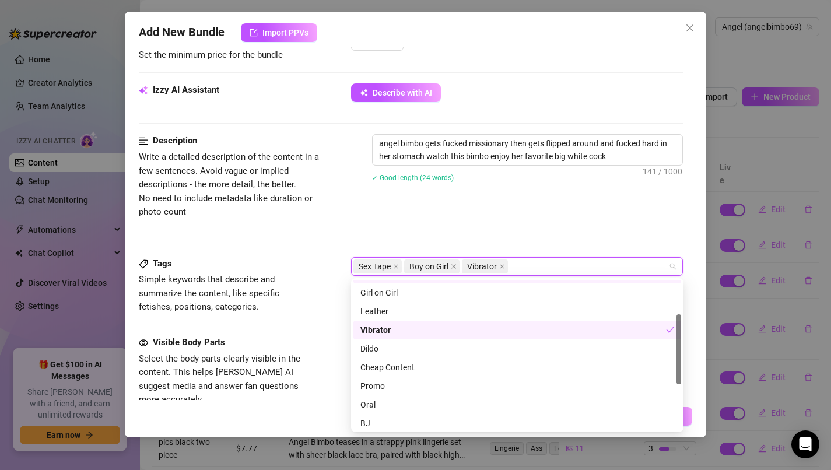
click at [508, 327] on div "Vibrator" at bounding box center [514, 330] width 306 height 13
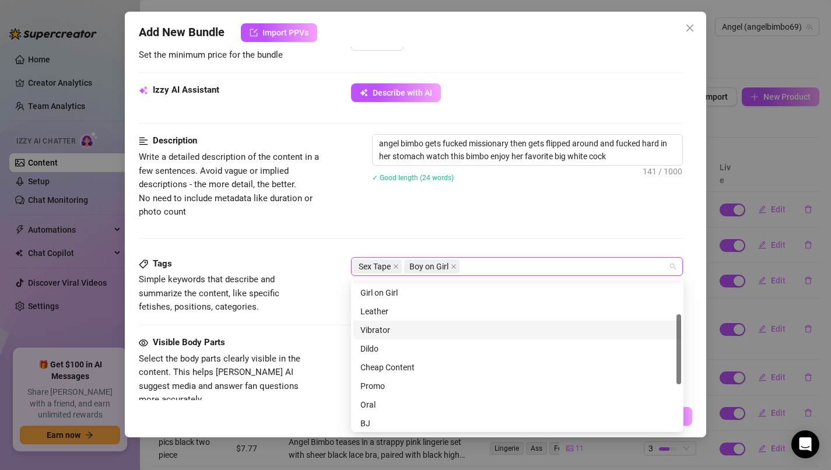
click at [506, 339] on div "Boy on Girl Girl on Girl Leather Vibrator Dildo Cheap Content Promo Oral BJ Org…" at bounding box center [518, 358] width 328 height 187
click at [506, 342] on div "Dildo" at bounding box center [518, 348] width 314 height 13
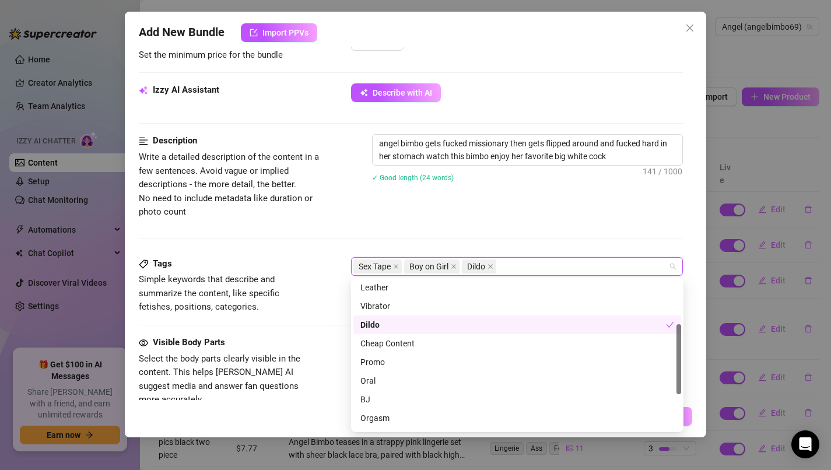
scroll to position [109, 0]
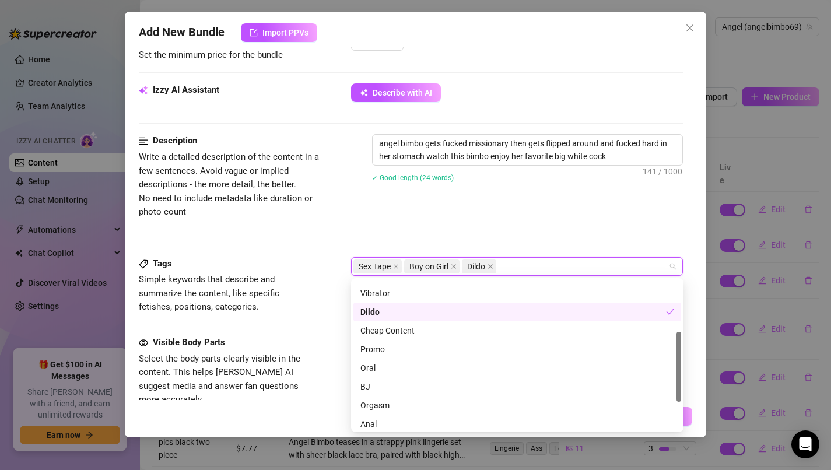
click at [506, 342] on div "Promo" at bounding box center [518, 349] width 328 height 19
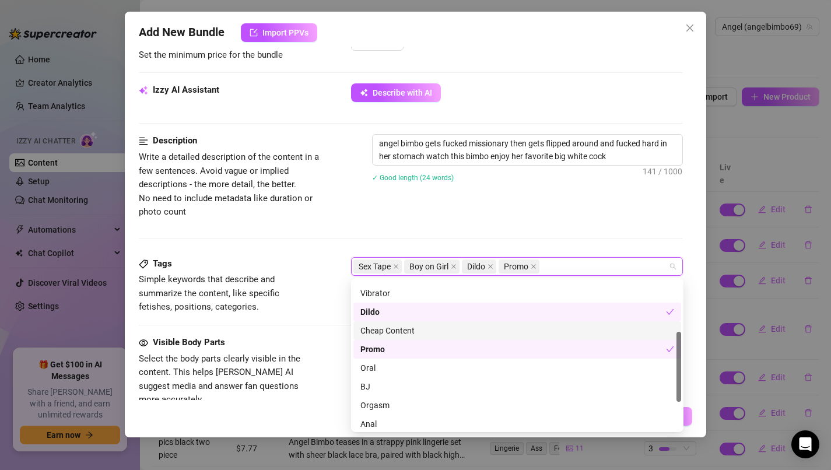
click at [506, 334] on div "Cheap Content" at bounding box center [518, 330] width 314 height 13
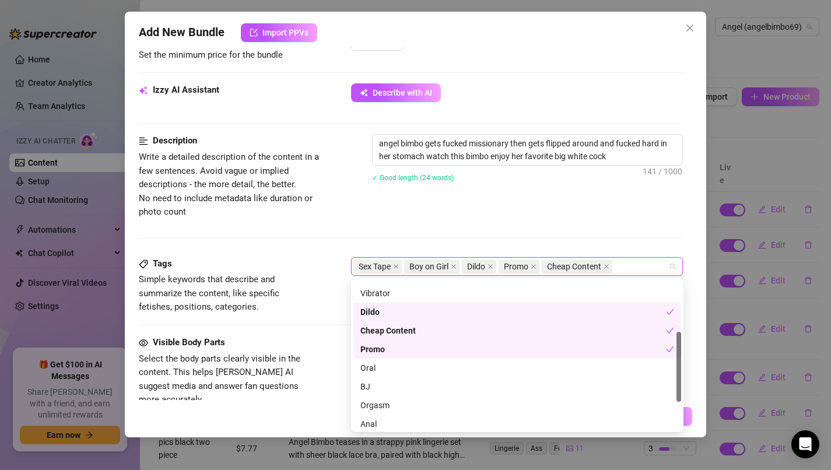
click at [506, 316] on div "Dildo" at bounding box center [514, 312] width 306 height 13
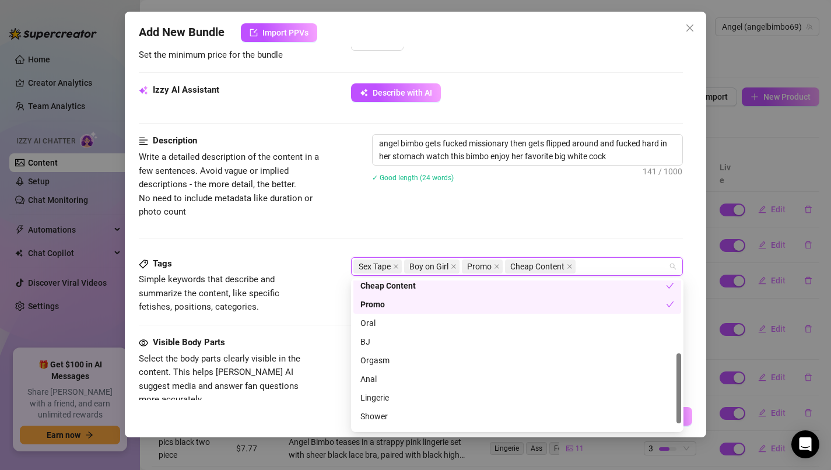
scroll to position [155, 0]
click at [479, 362] on div "Orgasm" at bounding box center [518, 359] width 314 height 13
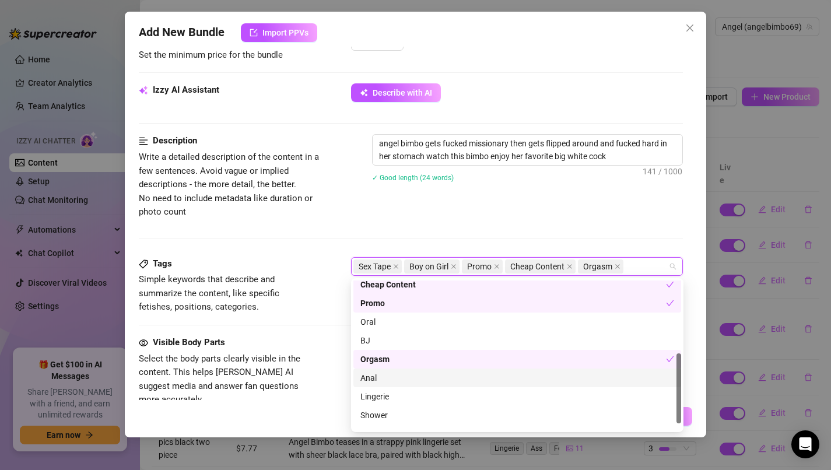
click at [488, 373] on div "Anal" at bounding box center [518, 378] width 314 height 13
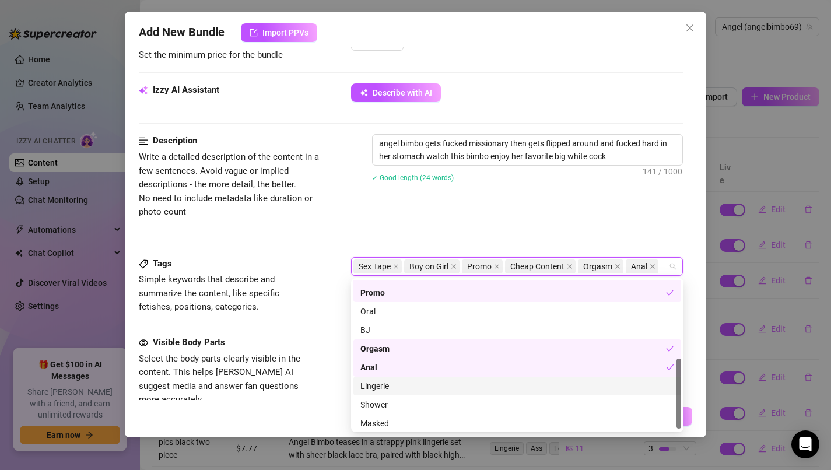
click at [488, 387] on div "Lingerie" at bounding box center [518, 386] width 314 height 13
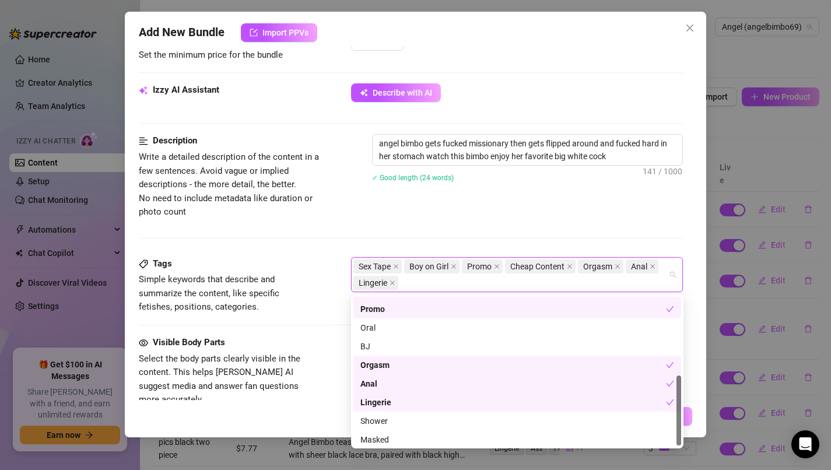
scroll to position [168, 0]
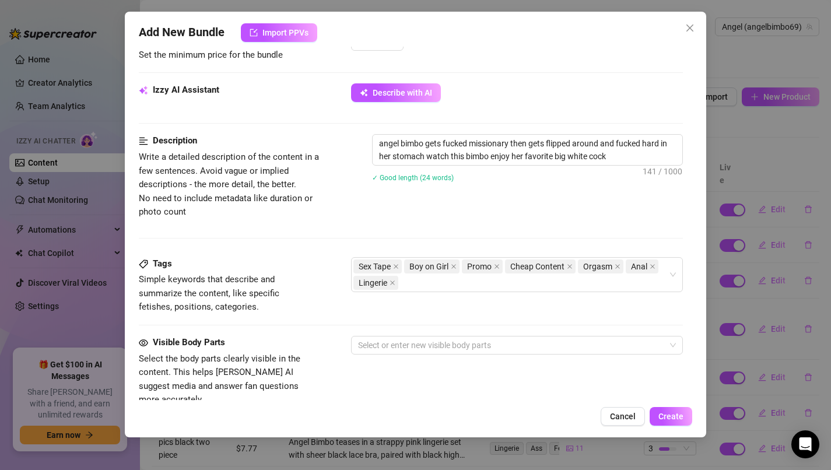
click at [334, 316] on div "Tags Simple keywords that describe and summarize the content, like specific fet…" at bounding box center [411, 296] width 545 height 79
click at [372, 336] on div "Select or enter new visible body parts" at bounding box center [517, 345] width 333 height 19
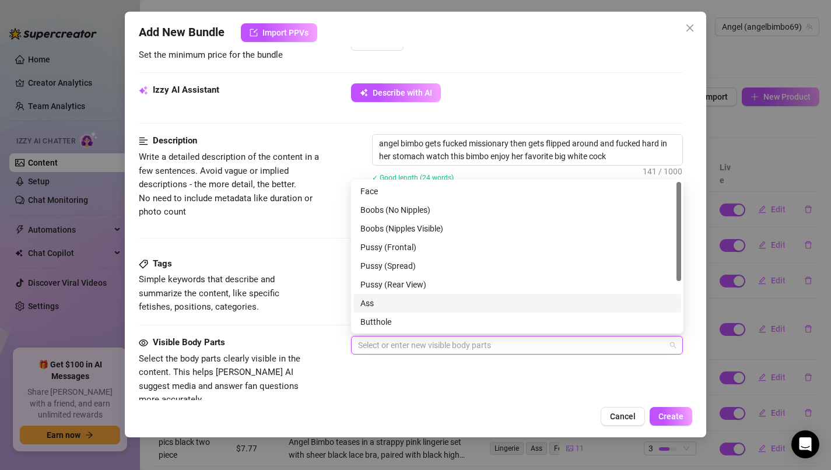
click at [387, 307] on div "Ass" at bounding box center [518, 303] width 314 height 13
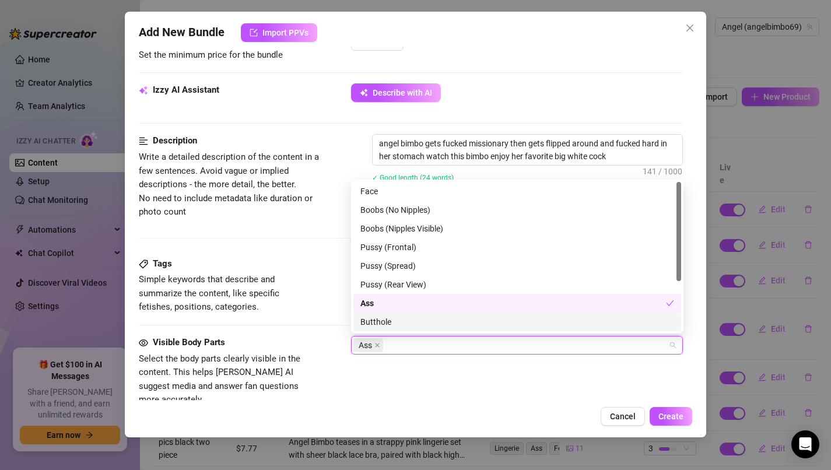
click at [387, 323] on div "Butthole" at bounding box center [518, 322] width 314 height 13
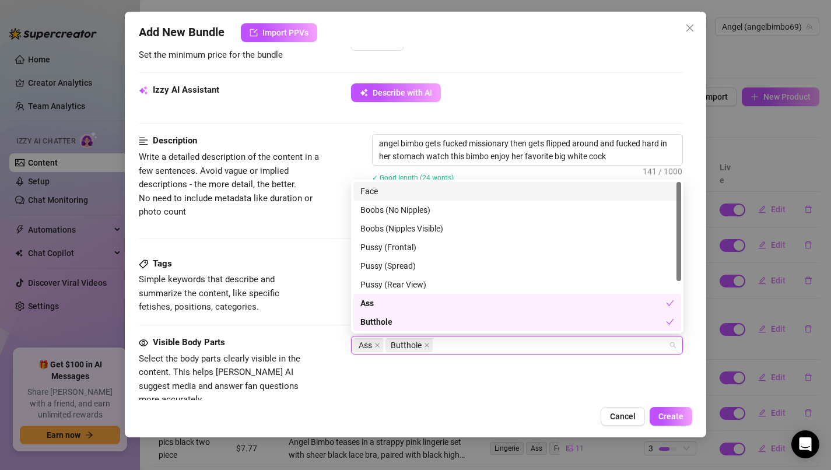
click at [428, 195] on div "Face" at bounding box center [518, 191] width 314 height 13
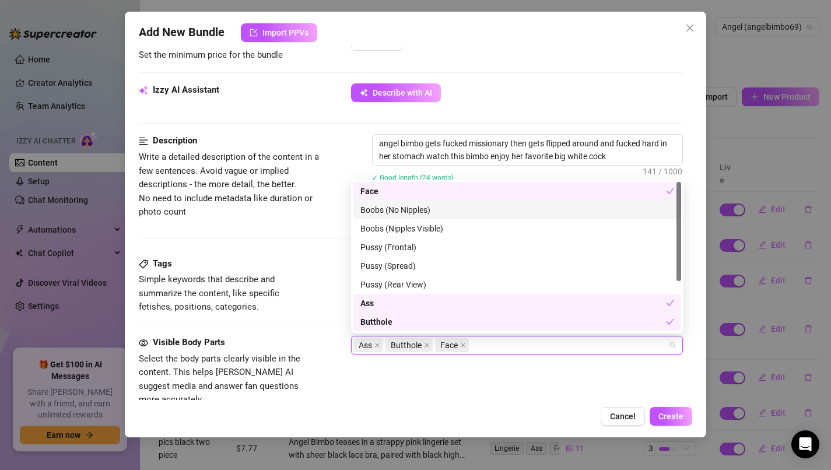
click at [428, 204] on div "Boobs (No Nipples)" at bounding box center [518, 210] width 314 height 13
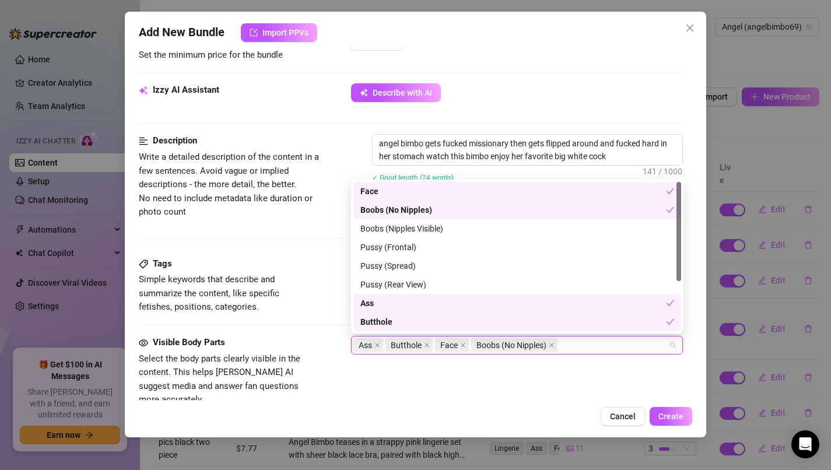
click at [428, 216] on div "Boobs (No Nipples)" at bounding box center [514, 210] width 306 height 13
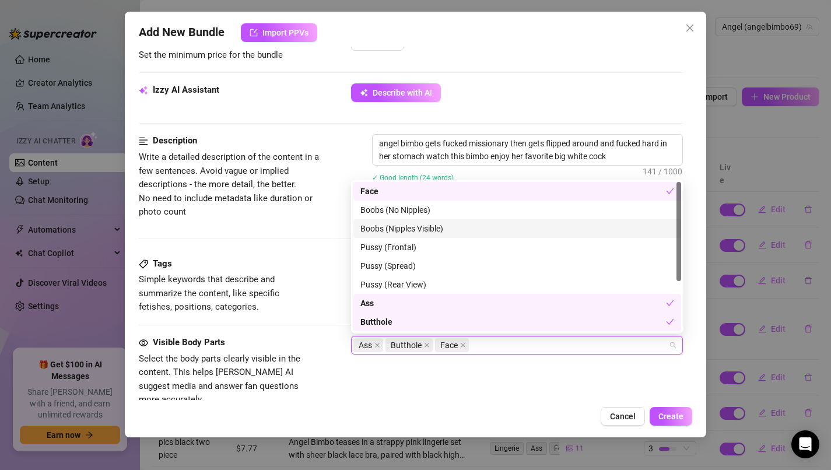
click at [428, 228] on div "Boobs (Nipples Visible)" at bounding box center [518, 228] width 314 height 13
click at [428, 219] on div "Boobs (Nipples Visible)" at bounding box center [518, 228] width 328 height 19
click at [428, 240] on div "Pussy (Frontal)" at bounding box center [518, 247] width 328 height 19
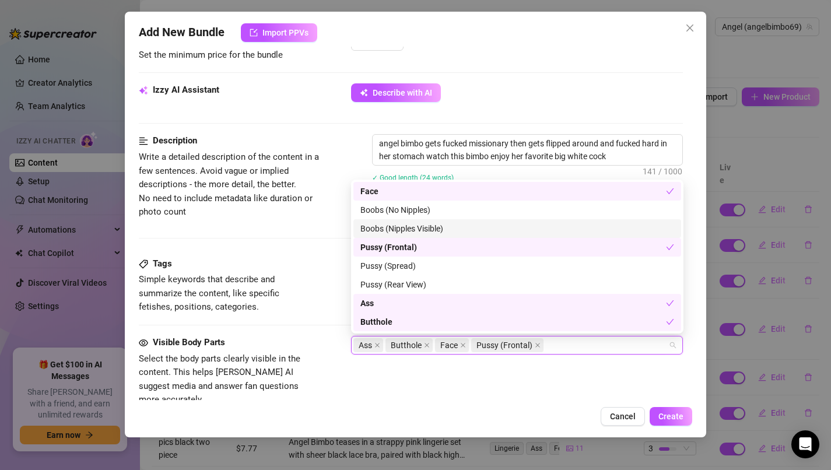
click at [428, 219] on div "Boobs (Nipples Visible)" at bounding box center [518, 228] width 328 height 19
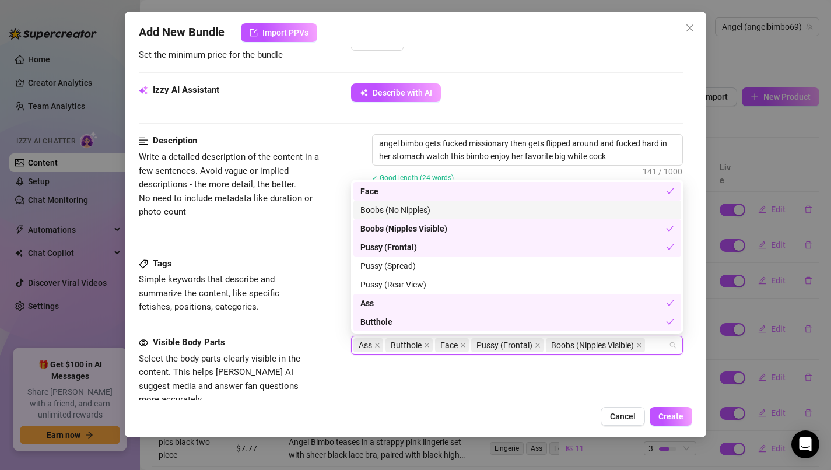
click at [428, 212] on div "Boobs (No Nipples)" at bounding box center [518, 210] width 314 height 13
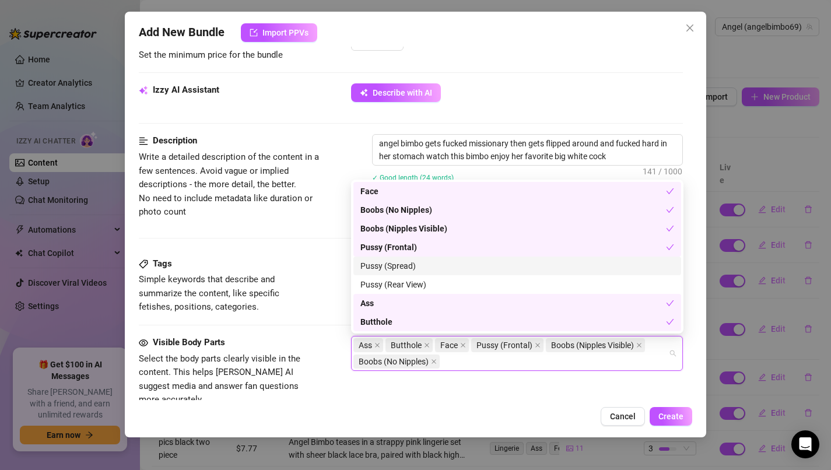
click at [428, 271] on div "Pussy (Spread)" at bounding box center [518, 266] width 314 height 13
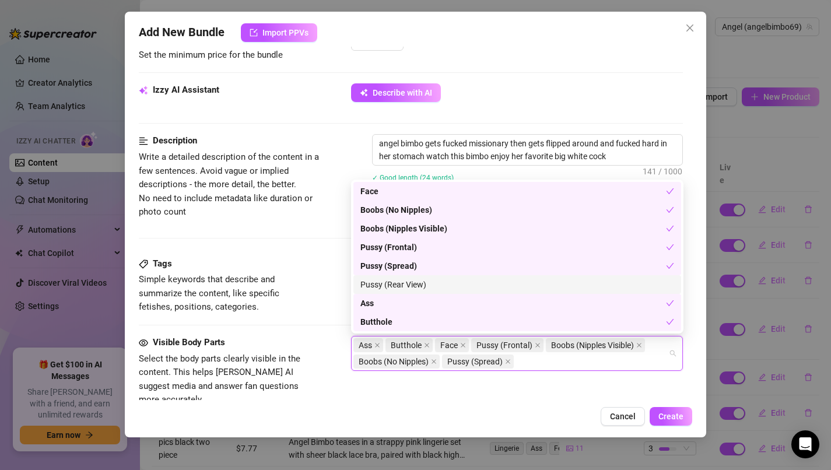
click at [428, 276] on div "Pussy (Rear View)" at bounding box center [518, 284] width 328 height 19
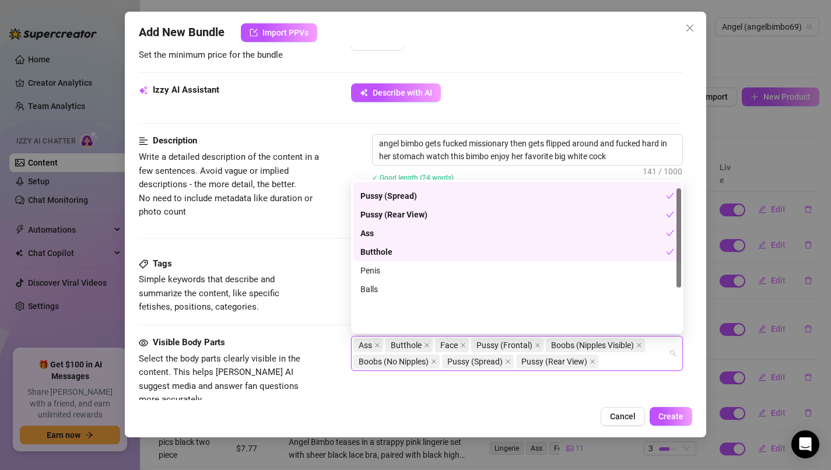
scroll to position [75, 0]
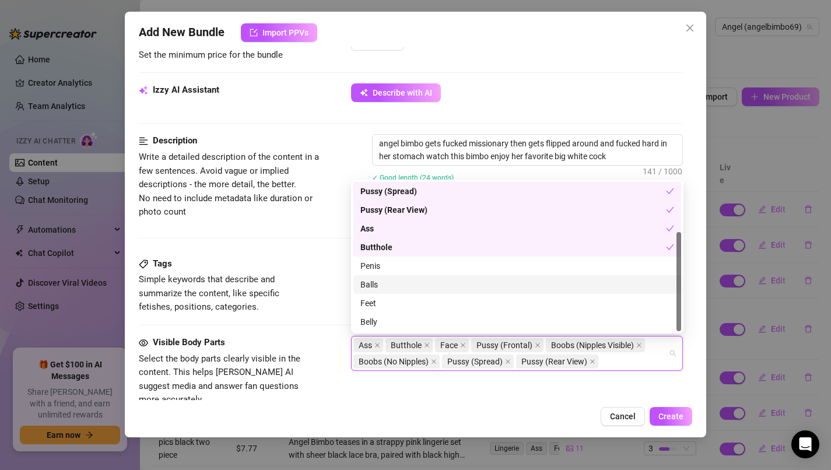
click at [431, 277] on div "Balls" at bounding box center [518, 284] width 328 height 19
click at [431, 257] on div "Penis" at bounding box center [518, 266] width 328 height 19
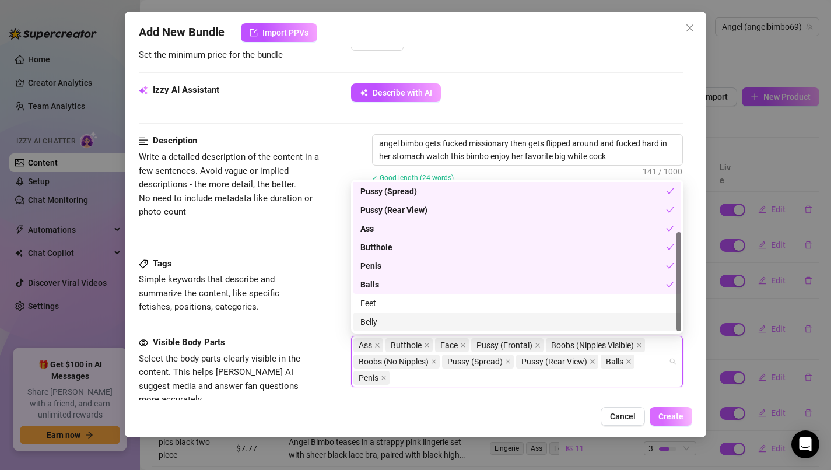
click at [670, 423] on button "Create" at bounding box center [671, 416] width 43 height 19
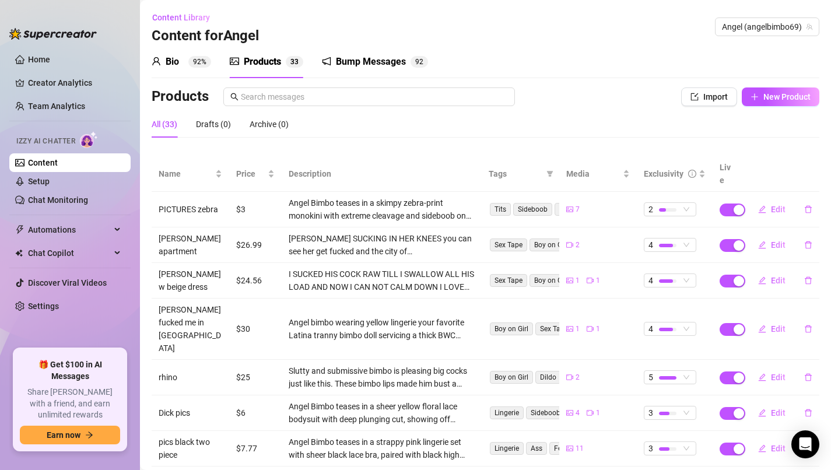
scroll to position [132, 0]
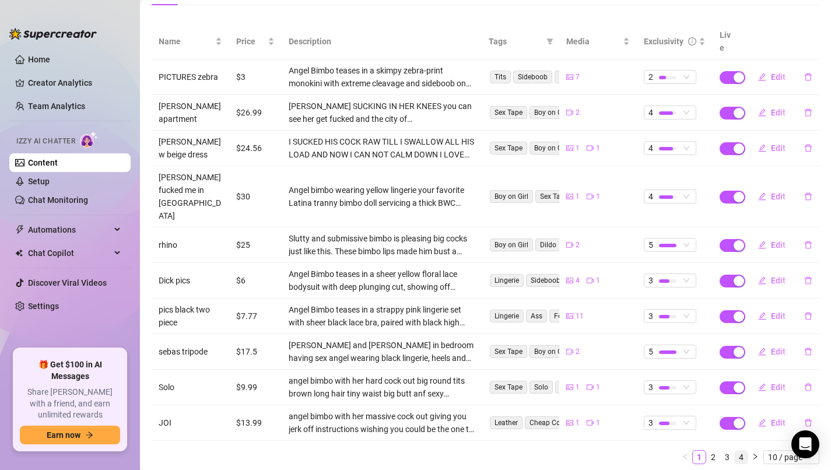
click at [740, 451] on link "4" at bounding box center [741, 457] width 13 height 13
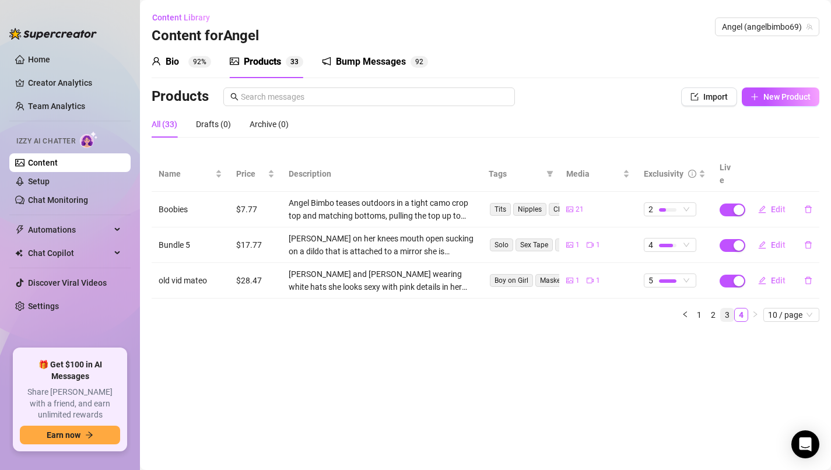
click at [725, 309] on link "3" at bounding box center [727, 315] width 13 height 13
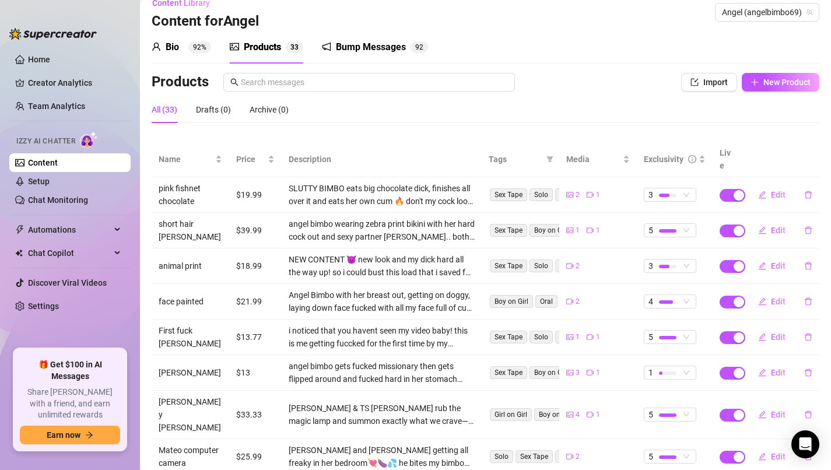
scroll to position [19, 0]
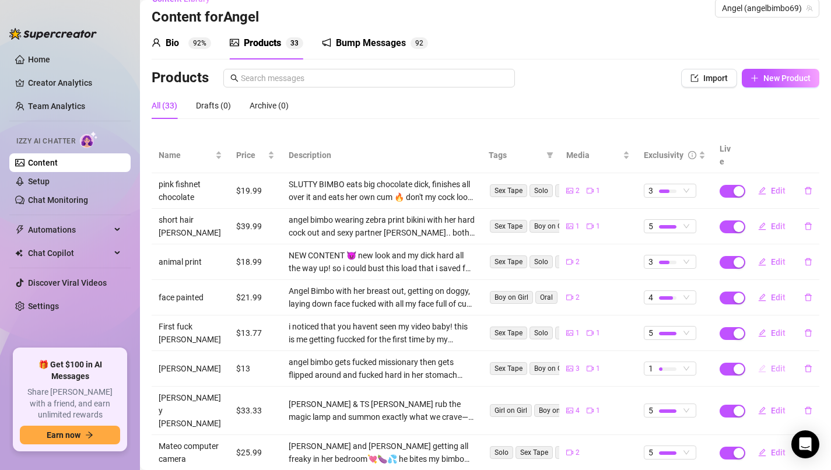
click at [771, 364] on span "Edit" at bounding box center [778, 368] width 15 height 9
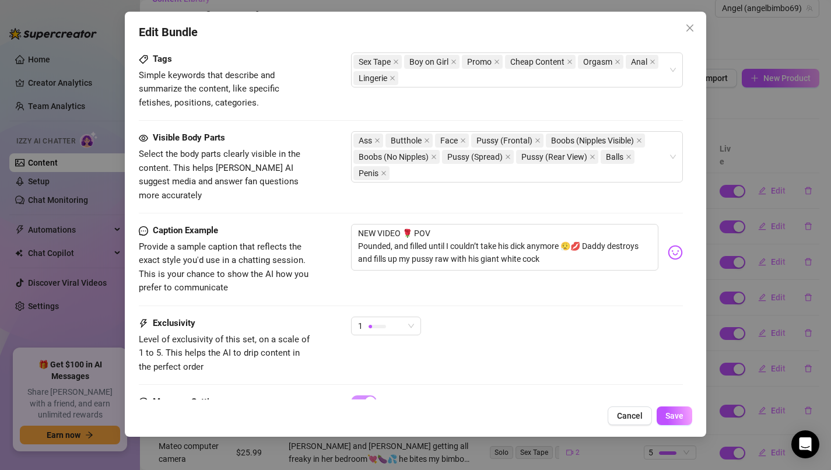
scroll to position [648, 0]
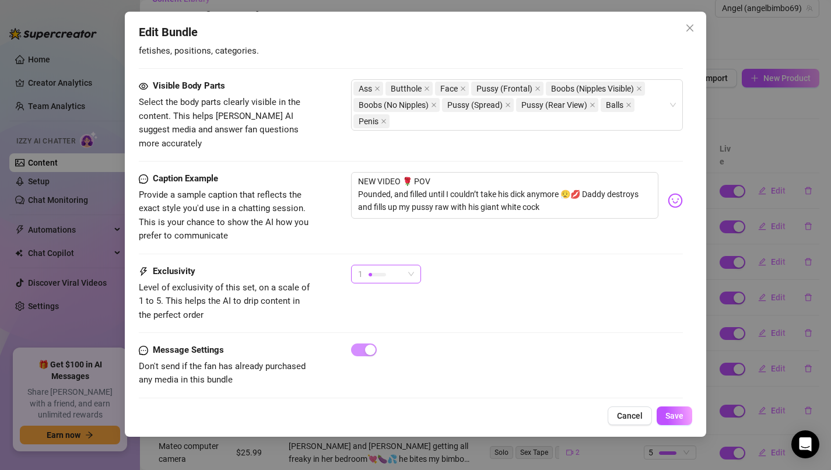
click at [407, 268] on span "1" at bounding box center [386, 274] width 56 height 18
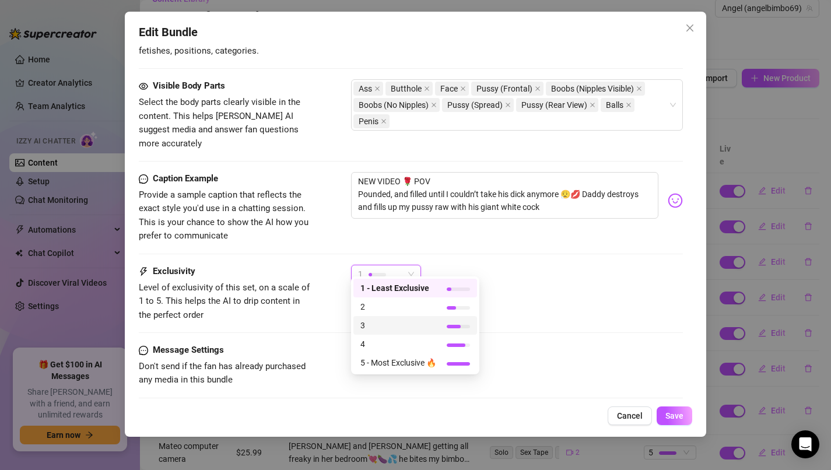
click at [425, 330] on span "3" at bounding box center [399, 325] width 76 height 13
click at [404, 269] on span "3" at bounding box center [386, 274] width 56 height 18
click at [543, 275] on div "3" at bounding box center [517, 279] width 333 height 29
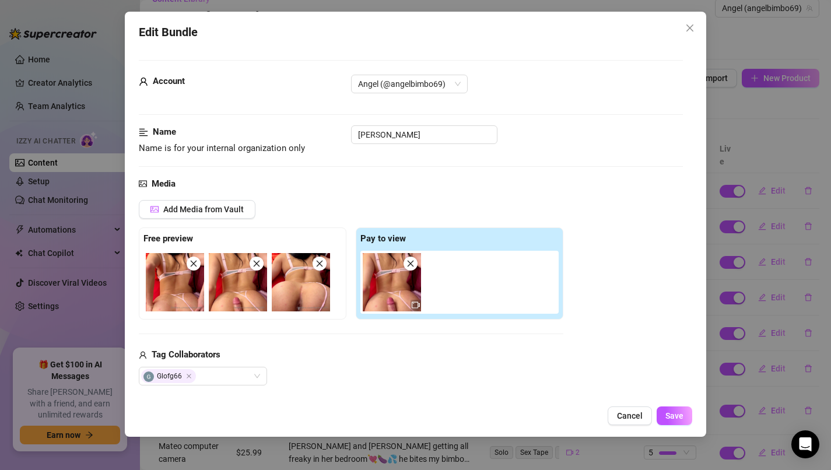
scroll to position [18, 0]
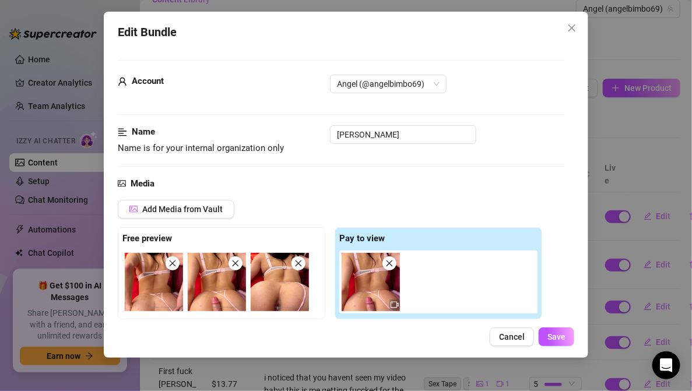
drag, startPoint x: 680, startPoint y: 418, endPoint x: 562, endPoint y: 349, distance: 137.3
click at [562, 349] on div "Edit Bundle Account Angel (@angelbimbo69) Name Name is for your internal organi…" at bounding box center [346, 185] width 485 height 347
click at [561, 338] on span "Save" at bounding box center [557, 337] width 18 height 9
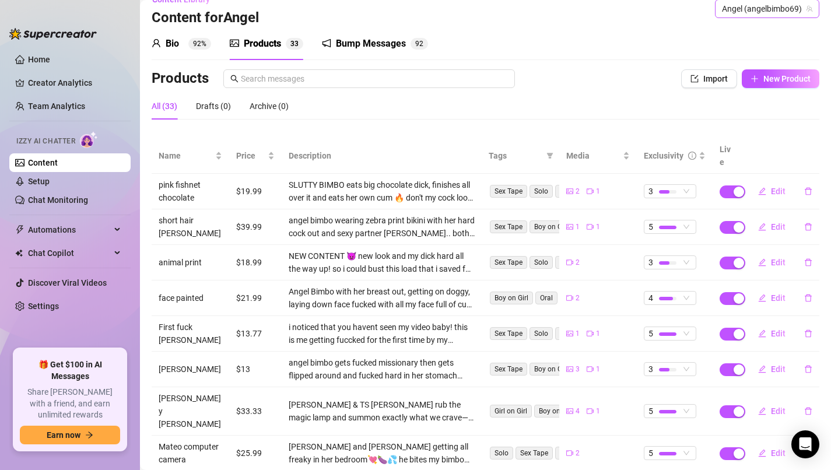
click at [809, 11] on icon "team" at bounding box center [809, 8] width 7 height 7
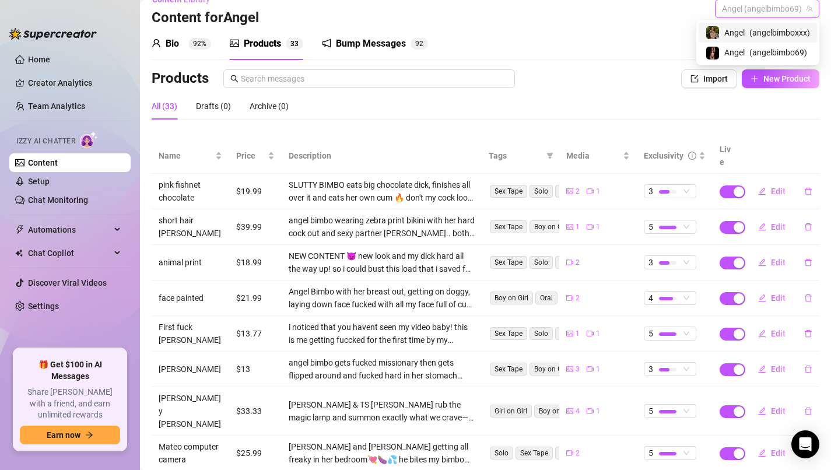
click at [782, 0] on span "Angel (angelbimbo69)" at bounding box center [767, 9] width 90 height 18
click at [771, 34] on span "( angelbimboxxx )" at bounding box center [780, 32] width 61 height 13
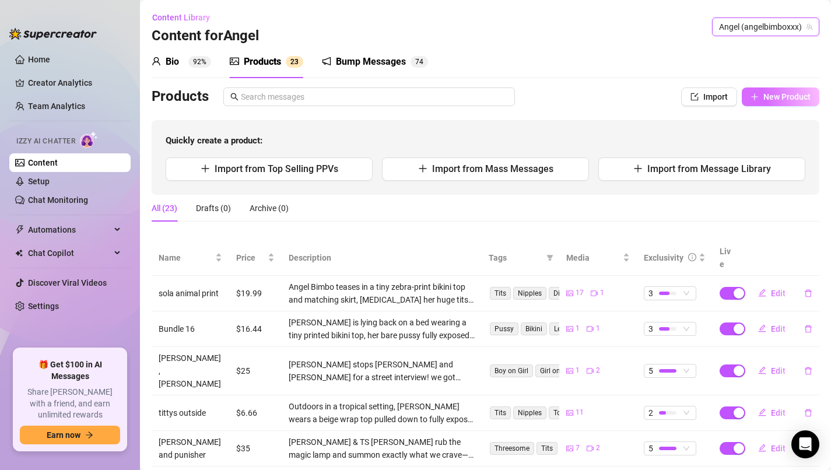
click at [764, 98] on span "New Product" at bounding box center [787, 96] width 47 height 9
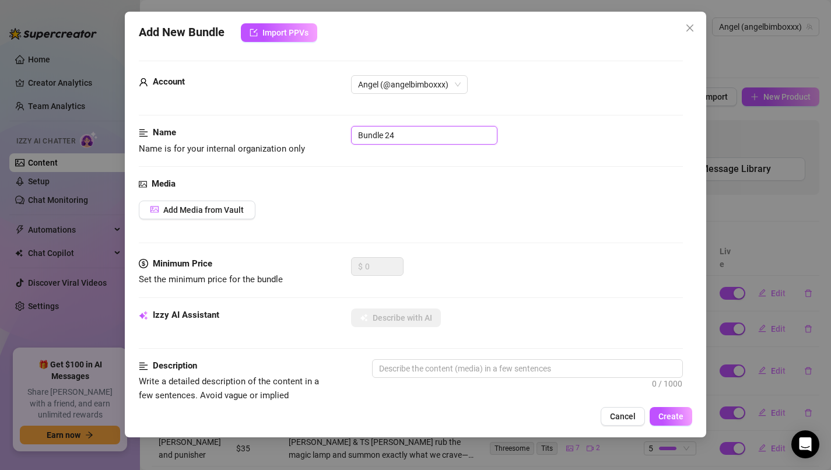
click at [425, 134] on input "Bundle 24" at bounding box center [424, 135] width 146 height 19
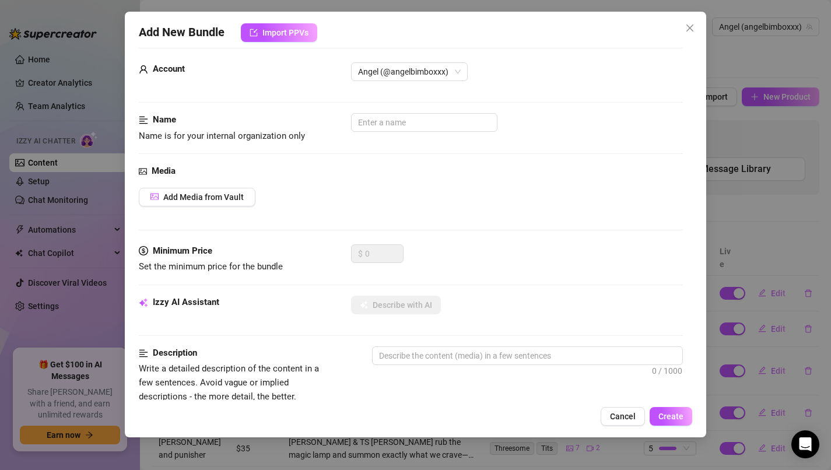
scroll to position [12, 0]
click at [178, 208] on div "Media Add Media from Vault" at bounding box center [411, 206] width 545 height 80
click at [179, 199] on span "Add Media from Vault" at bounding box center [203, 198] width 81 height 9
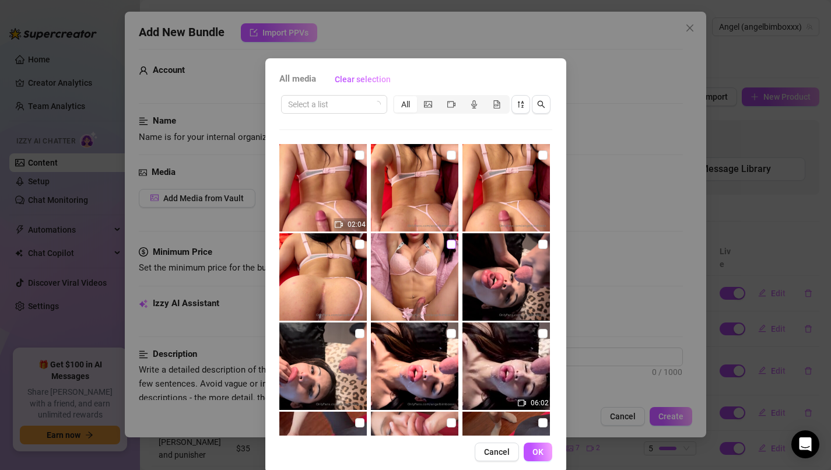
click at [447, 250] on label at bounding box center [451, 244] width 9 height 13
click at [447, 249] on input "checkbox" at bounding box center [451, 244] width 9 height 9
click at [360, 247] on input "checkbox" at bounding box center [359, 244] width 9 height 9
click at [454, 156] on input "checkbox" at bounding box center [451, 155] width 9 height 9
click at [452, 241] on input "checkbox" at bounding box center [451, 244] width 9 height 9
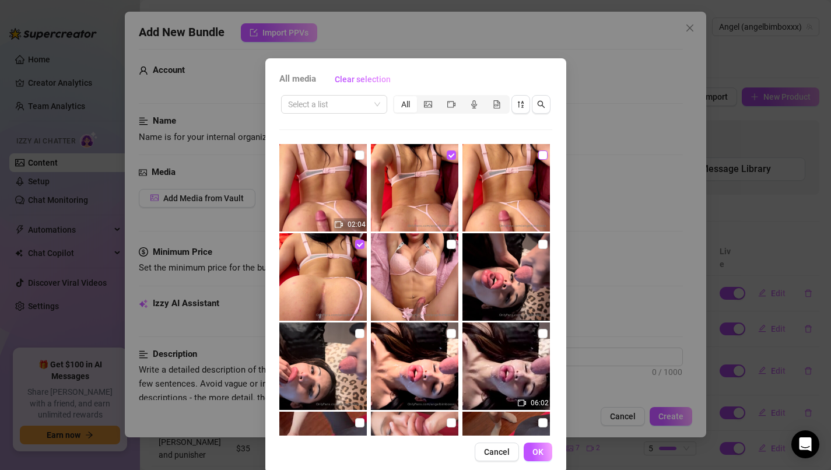
click at [545, 158] on input "checkbox" at bounding box center [542, 155] width 9 height 9
click at [359, 156] on input "checkbox" at bounding box center [359, 155] width 9 height 9
click at [543, 452] on span "OK" at bounding box center [538, 451] width 11 height 9
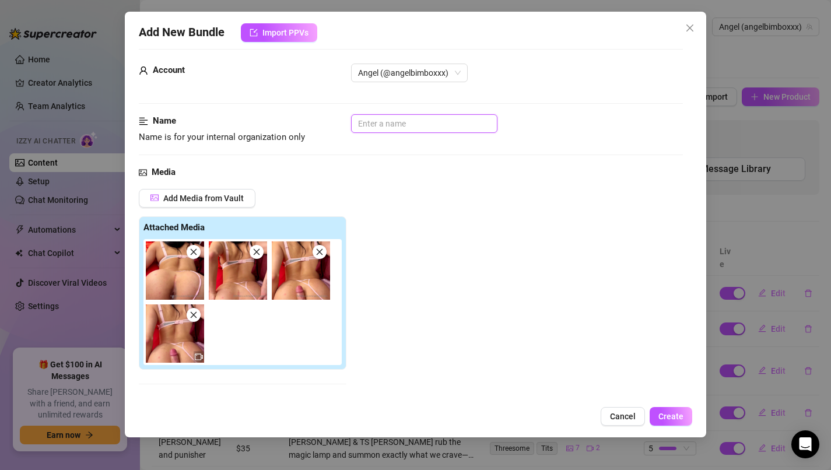
click at [433, 130] on input "text" at bounding box center [424, 123] width 146 height 19
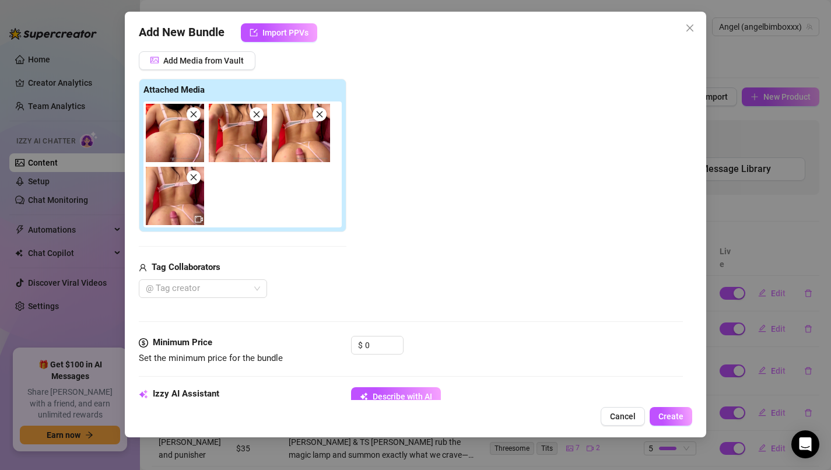
scroll to position [151, 0]
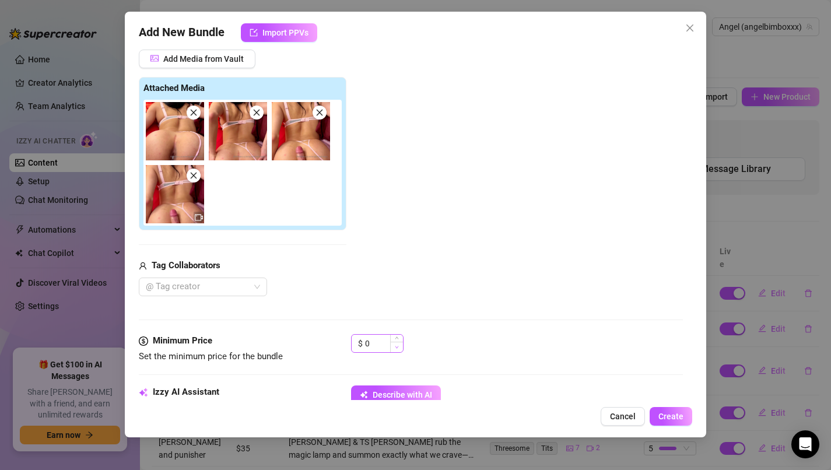
click at [393, 352] on span "Decrease Value" at bounding box center [396, 347] width 13 height 11
click at [398, 340] on icon "up" at bounding box center [397, 340] width 4 height 4
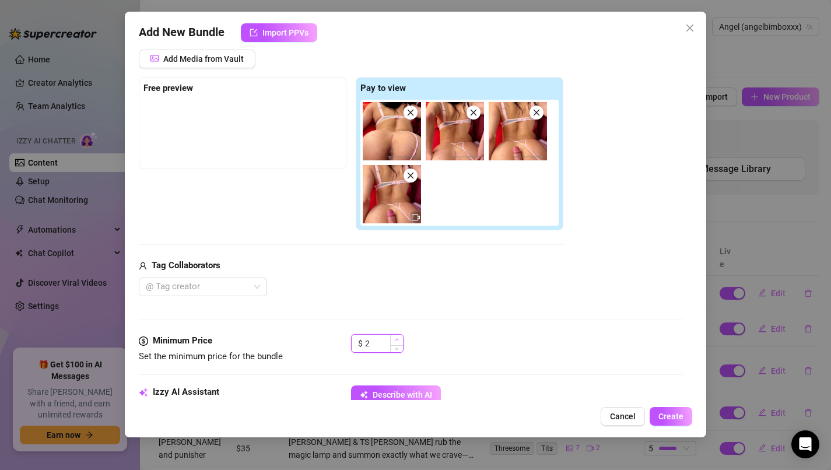
click at [398, 340] on icon "up" at bounding box center [397, 340] width 4 height 4
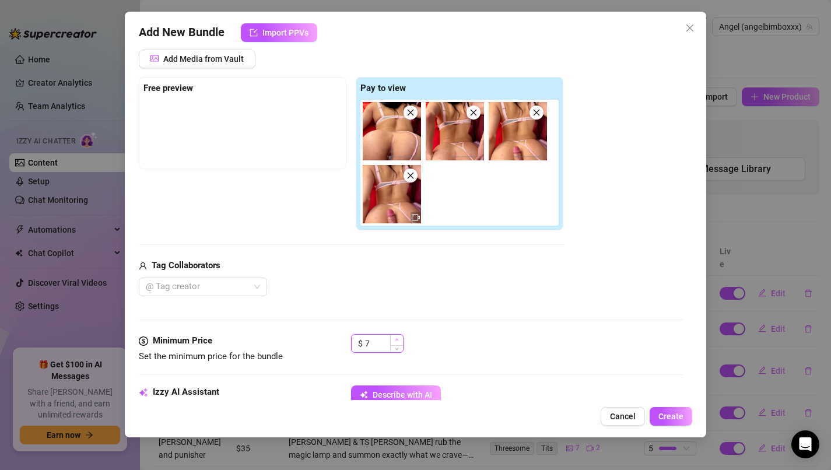
click at [398, 340] on icon "up" at bounding box center [397, 340] width 4 height 4
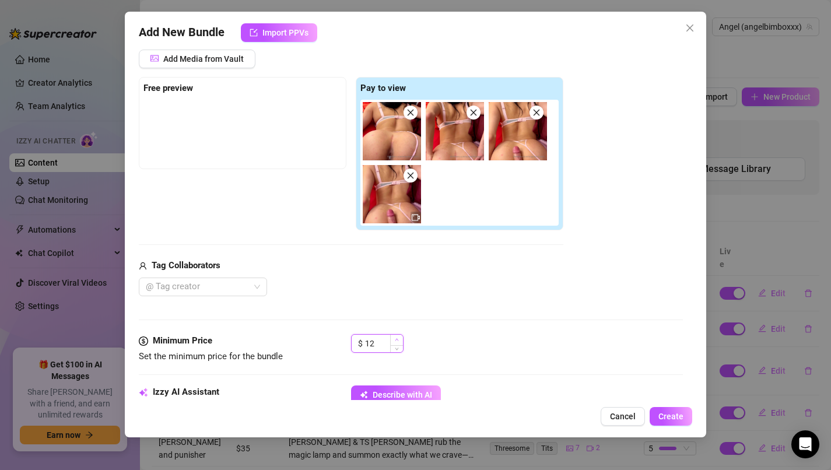
click at [398, 340] on icon "up" at bounding box center [397, 340] width 4 height 4
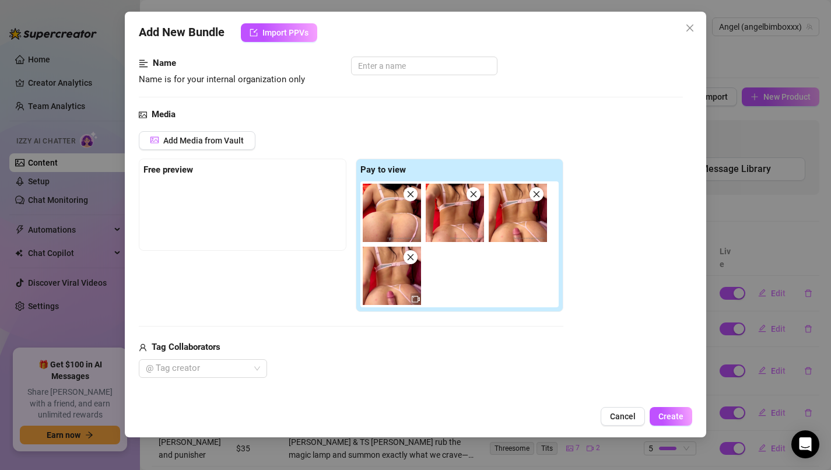
scroll to position [70, 0]
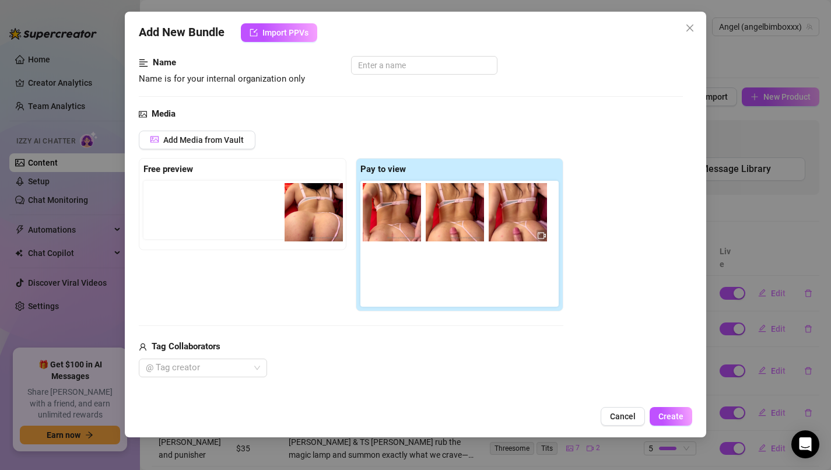
drag, startPoint x: 397, startPoint y: 226, endPoint x: 315, endPoint y: 225, distance: 81.7
click at [315, 225] on div "Free preview Pay to view" at bounding box center [351, 235] width 425 height 154
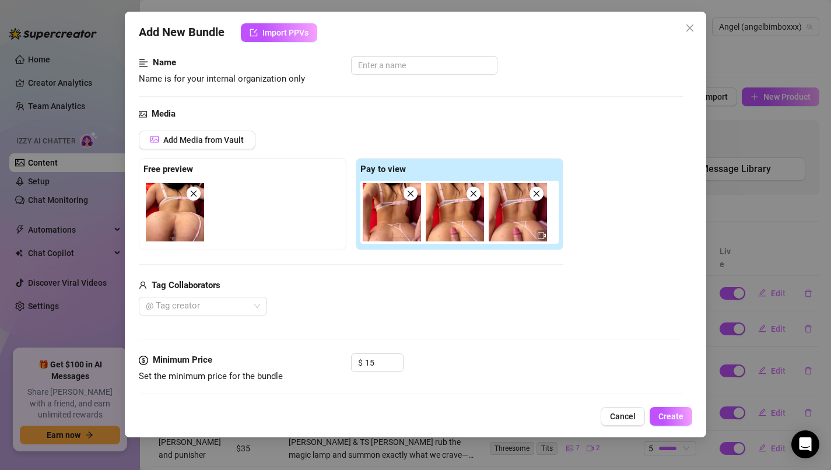
drag, startPoint x: 421, startPoint y: 225, endPoint x: 409, endPoint y: 225, distance: 11.7
click at [409, 225] on div at bounding box center [462, 212] width 203 height 63
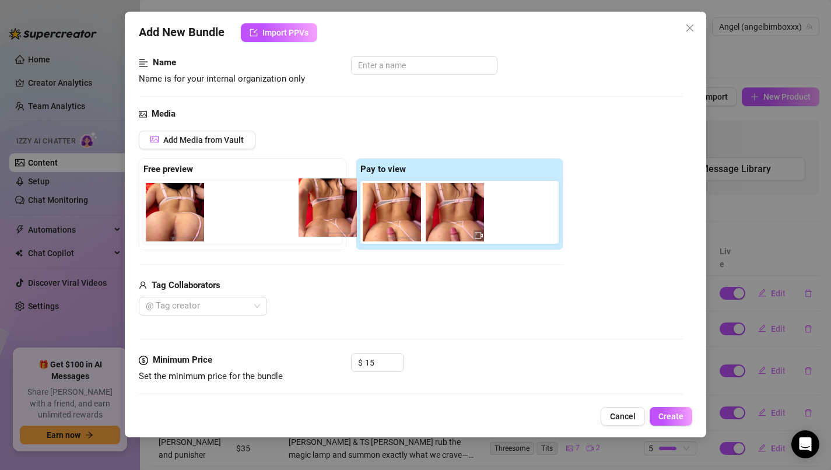
drag, startPoint x: 409, startPoint y: 225, endPoint x: 340, endPoint y: 221, distance: 69.0
click at [340, 221] on div "Free preview Pay to view" at bounding box center [351, 204] width 425 height 92
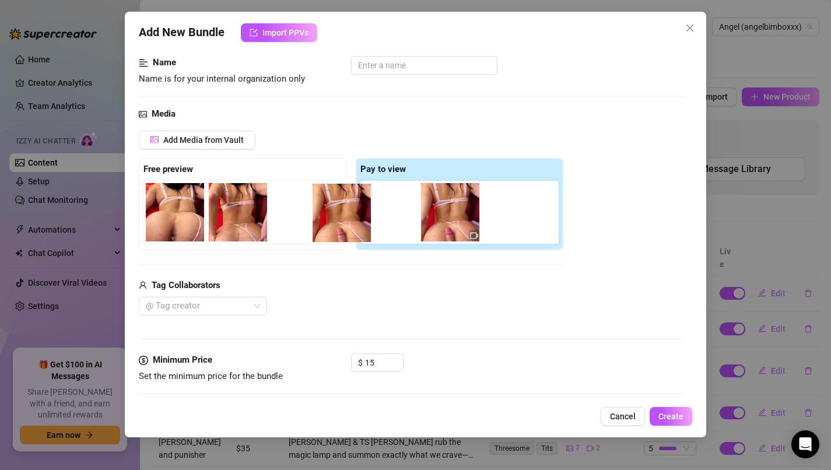
drag, startPoint x: 394, startPoint y: 221, endPoint x: 323, endPoint y: 224, distance: 71.2
click at [323, 224] on div "Free preview Pay to view" at bounding box center [351, 204] width 425 height 92
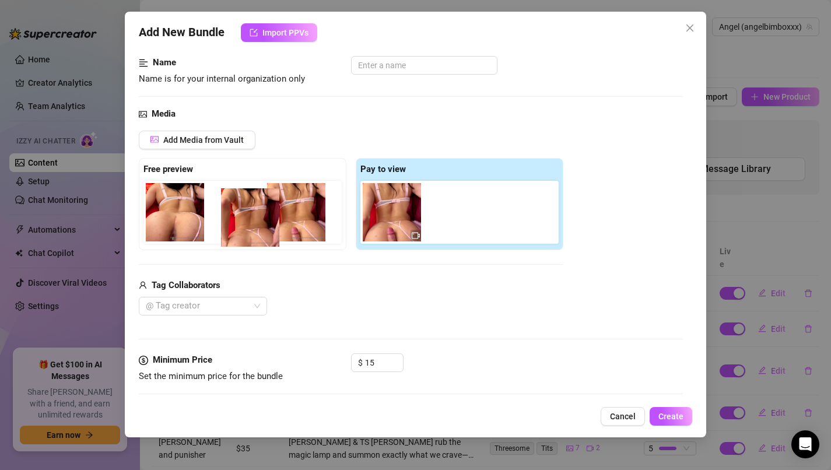
drag, startPoint x: 242, startPoint y: 228, endPoint x: 250, endPoint y: 233, distance: 9.7
click at [250, 233] on div at bounding box center [245, 212] width 203 height 63
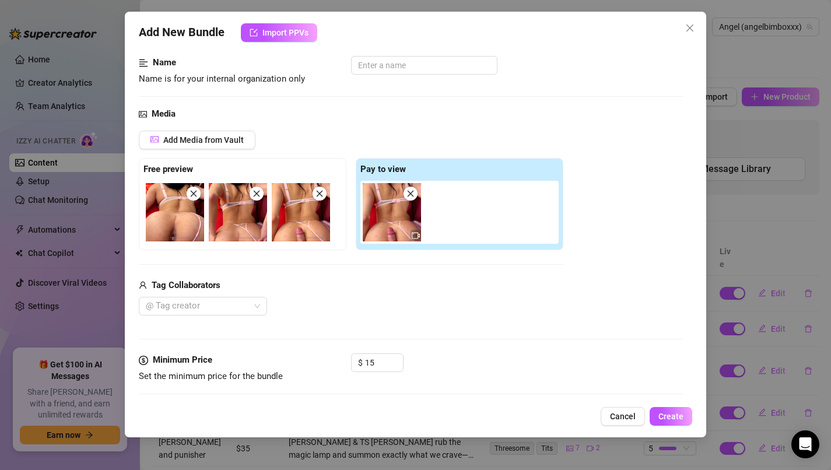
click at [227, 228] on img at bounding box center [238, 212] width 58 height 58
click at [223, 228] on div at bounding box center [245, 212] width 203 height 63
click at [251, 304] on div at bounding box center [196, 306] width 111 height 16
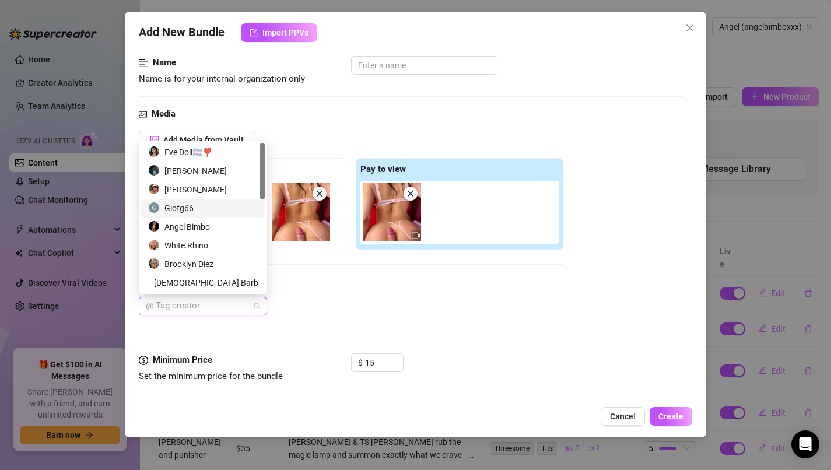
click at [233, 212] on div "Glofg66" at bounding box center [203, 208] width 110 height 13
click at [392, 327] on div "Media Add Media from Vault Free preview Pay to view Tag Collaborators Glofg66" at bounding box center [411, 230] width 545 height 246
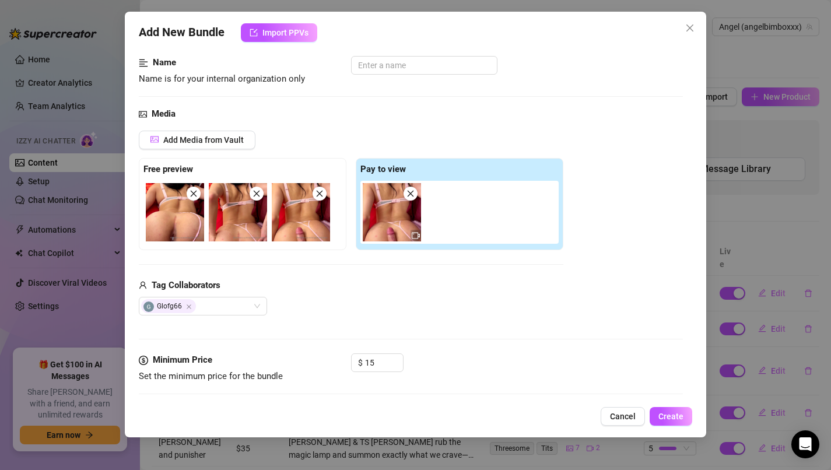
scroll to position [85, 0]
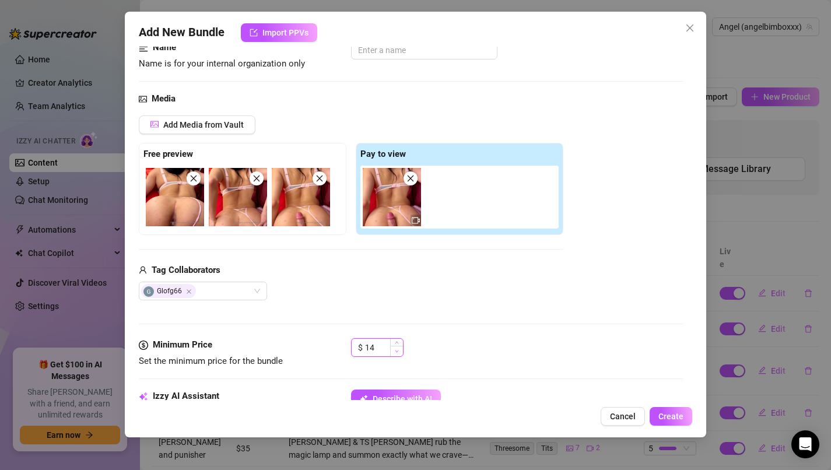
click at [392, 350] on span "Decrease Value" at bounding box center [396, 351] width 13 height 11
click at [392, 344] on span "Increase Value" at bounding box center [396, 344] width 13 height 11
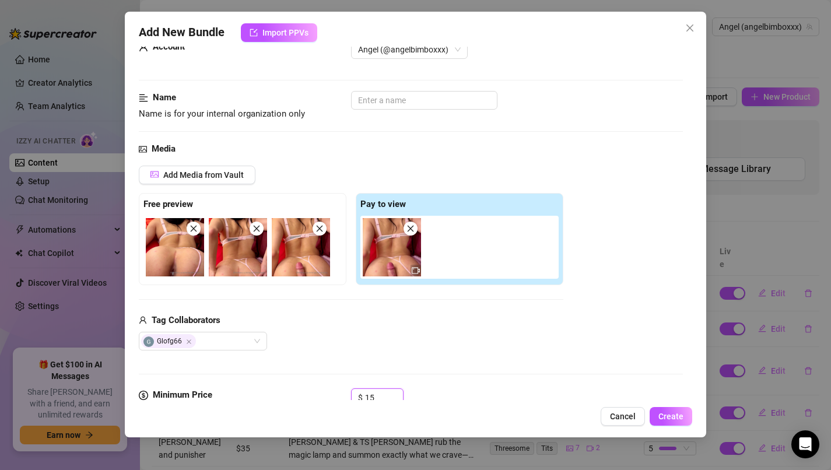
scroll to position [0, 0]
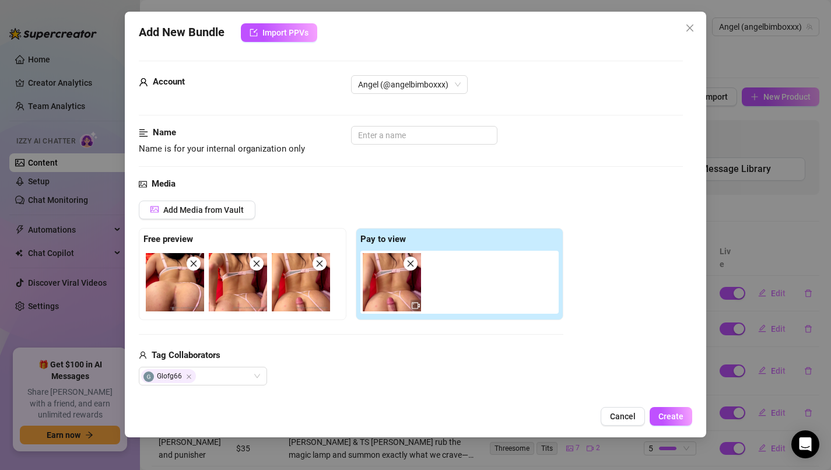
click at [445, 124] on div "Account Angel (@angelbimboxxx)" at bounding box center [411, 100] width 545 height 51
click at [445, 129] on input "text" at bounding box center [424, 135] width 146 height 19
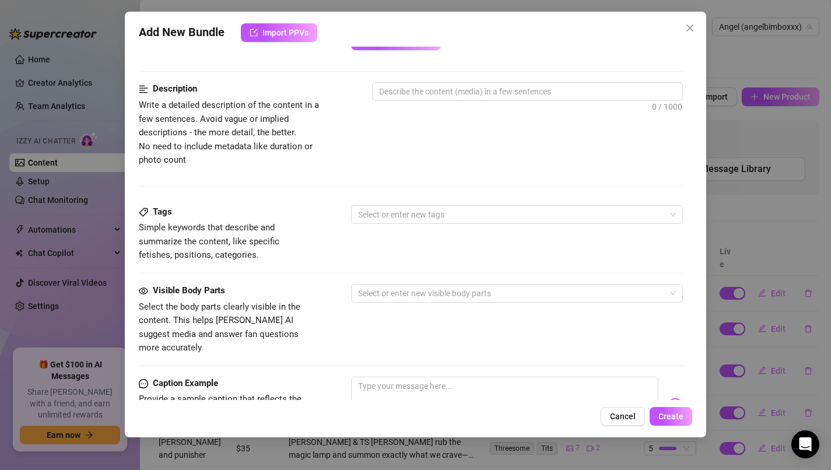
scroll to position [410, 0]
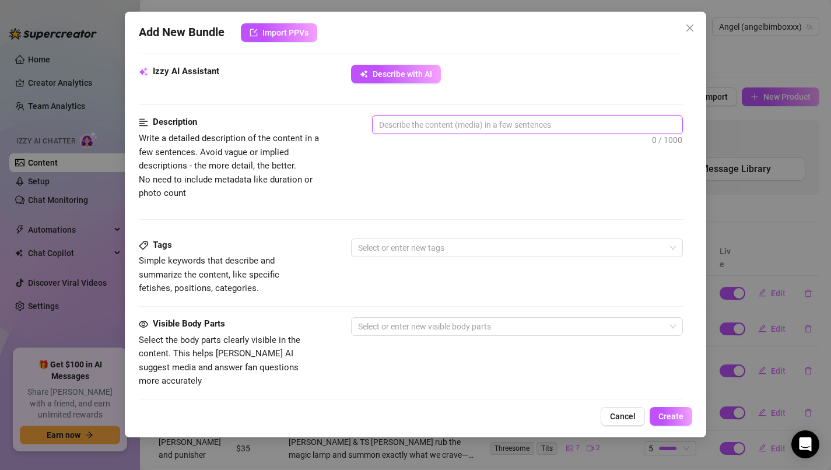
click at [503, 118] on textarea at bounding box center [528, 125] width 310 height 18
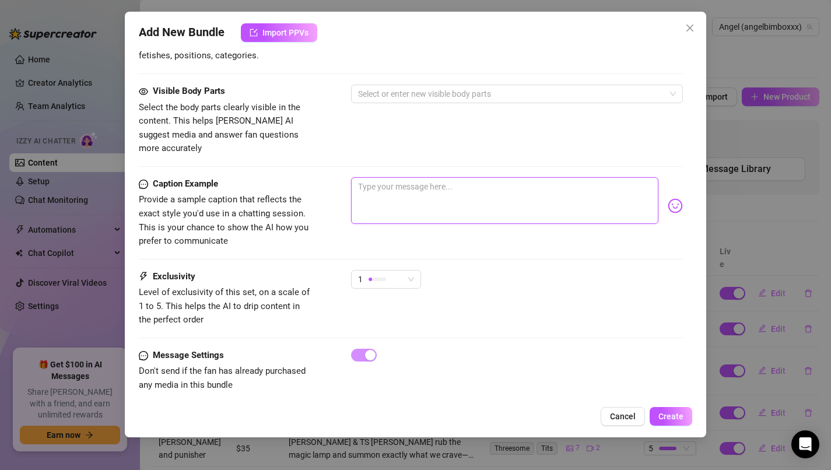
click at [537, 202] on textarea at bounding box center [505, 200] width 308 height 47
paste textarea "angel bimbo gets fucked missionary then gets flipped around and fucked hard in …"
click at [592, 181] on textarea "angel bimbo gets fucked missionary then gets flipped around and fucked h" at bounding box center [505, 200] width 308 height 47
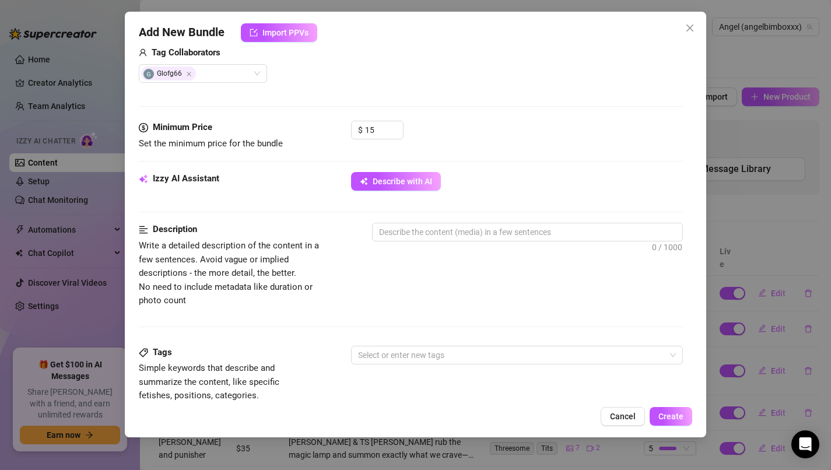
scroll to position [295, 0]
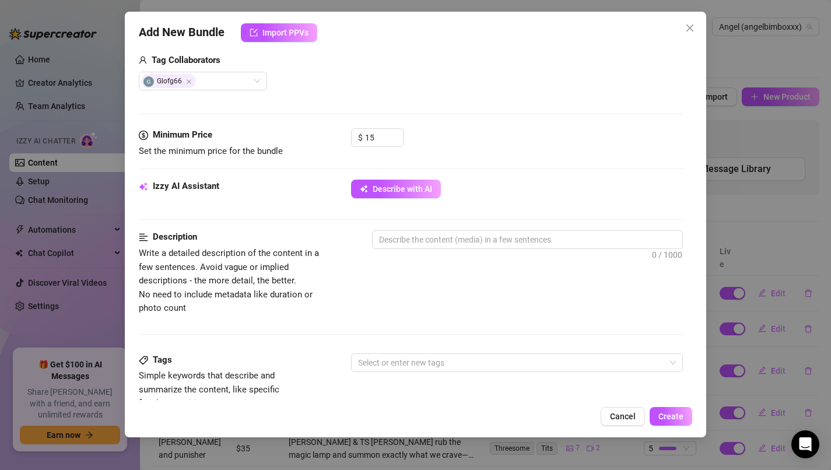
click at [542, 250] on div "0 / 1000" at bounding box center [528, 255] width 312 height 50
click at [542, 244] on textarea at bounding box center [528, 240] width 310 height 18
paste textarea "angel bimbo gets fucked missionary then gets flipped around and fucked hard in …"
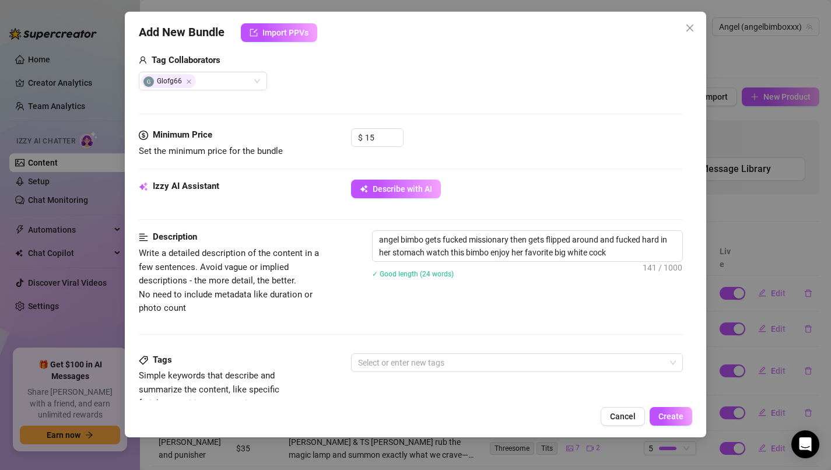
click at [470, 286] on div "angel bimbo gets fucked missionary then gets flipped around and fucked hard in …" at bounding box center [528, 261] width 312 height 63
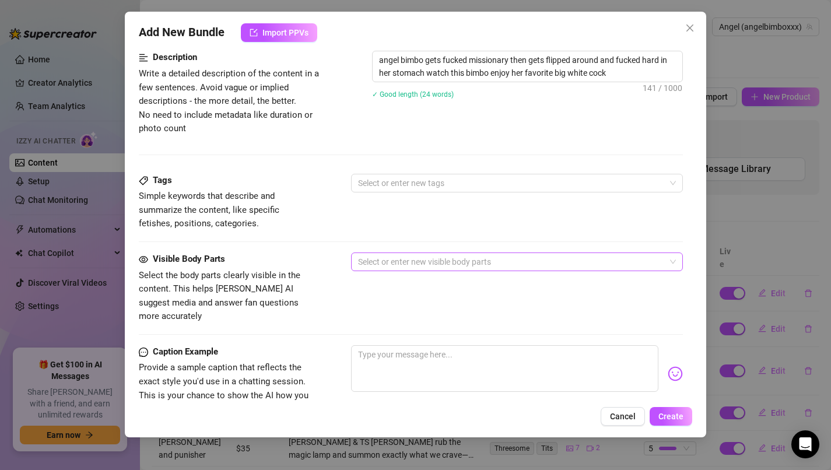
scroll to position [487, 0]
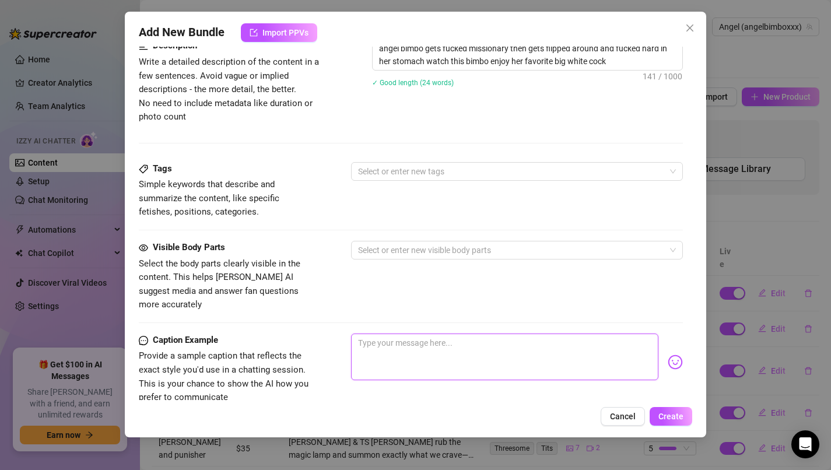
click at [422, 336] on textarea at bounding box center [505, 357] width 308 height 47
click at [417, 334] on textarea at bounding box center [505, 357] width 308 height 47
paste textarea "angel bimbo gets fucked missionary then gets flipped around and fucked hard in …"
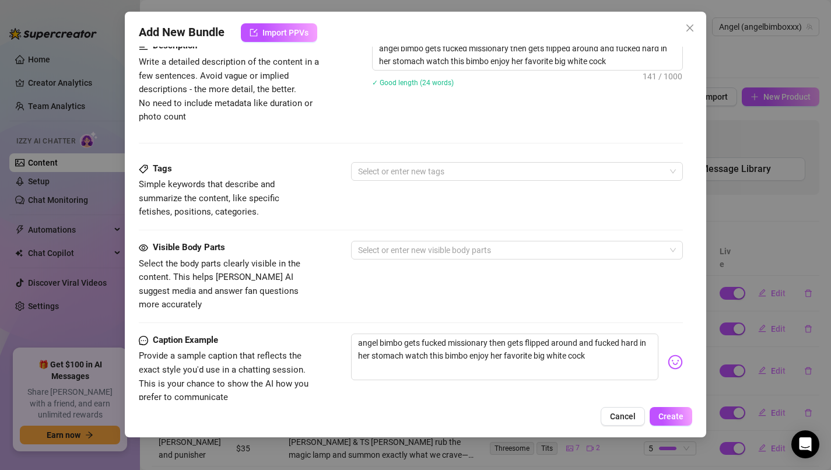
click at [468, 288] on div "Visible Body Parts Select the body parts clearly visible in the content. This h…" at bounding box center [411, 276] width 545 height 71
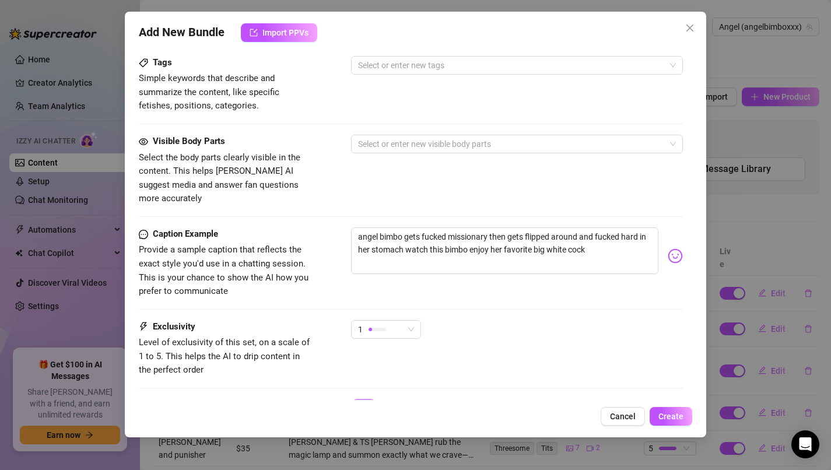
scroll to position [592, 0]
click at [410, 321] on span "1" at bounding box center [386, 330] width 56 height 18
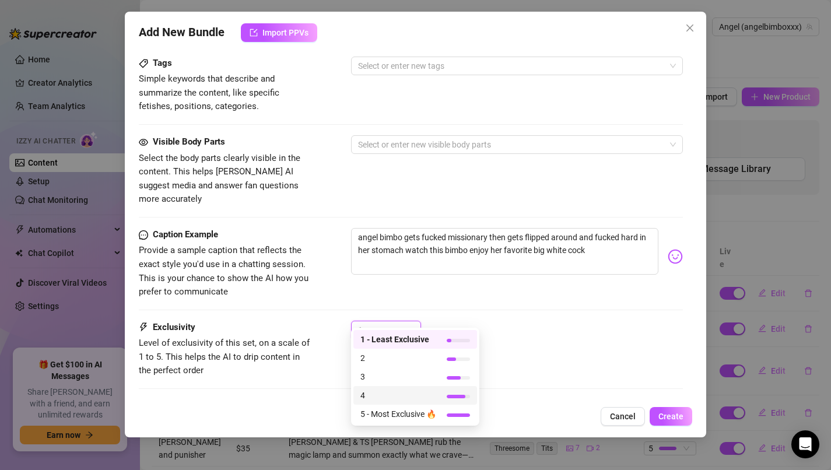
click at [413, 392] on span "4" at bounding box center [399, 395] width 76 height 13
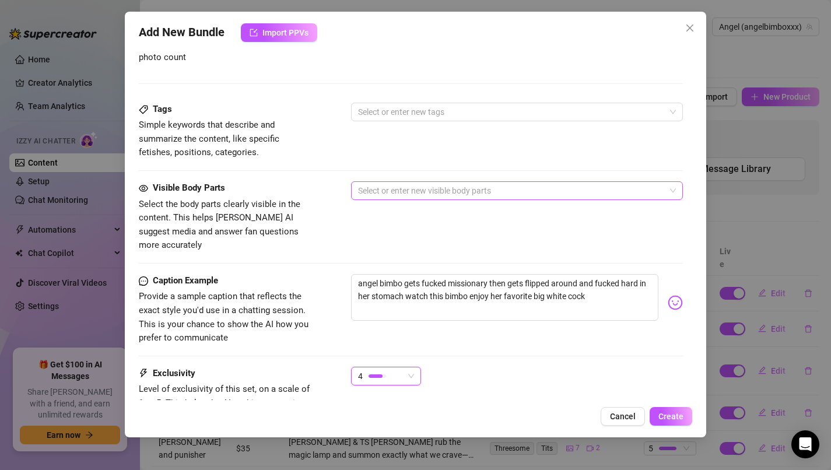
scroll to position [581, 0]
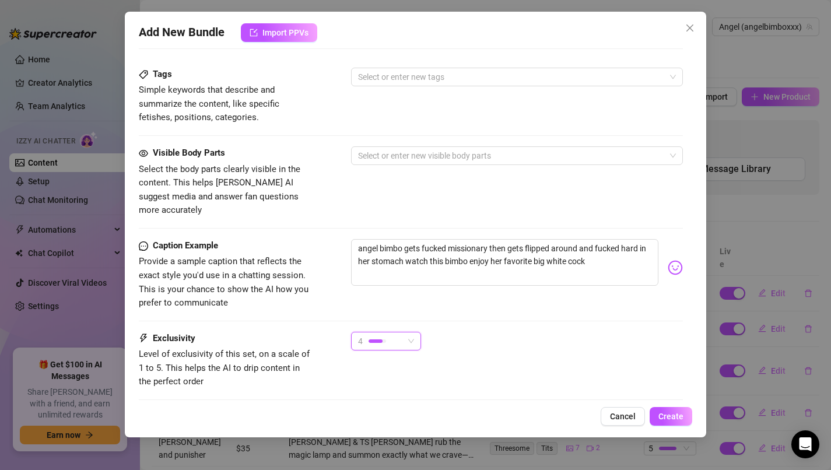
click at [408, 333] on span "4" at bounding box center [386, 342] width 56 height 18
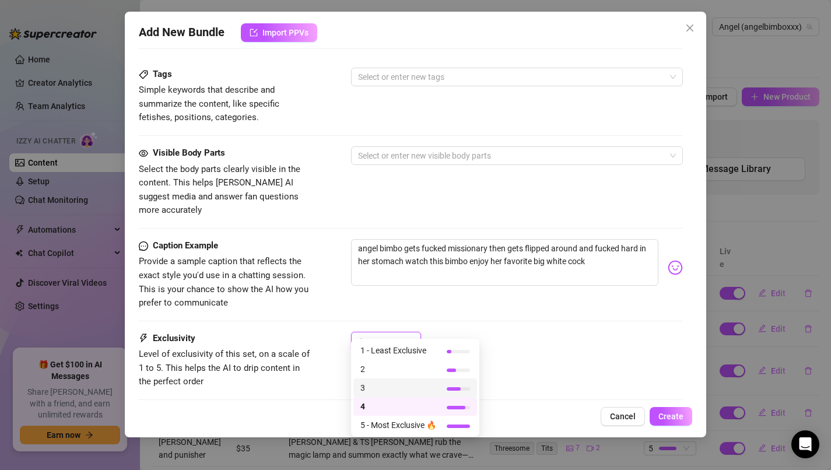
click at [391, 396] on div "3" at bounding box center [416, 388] width 124 height 19
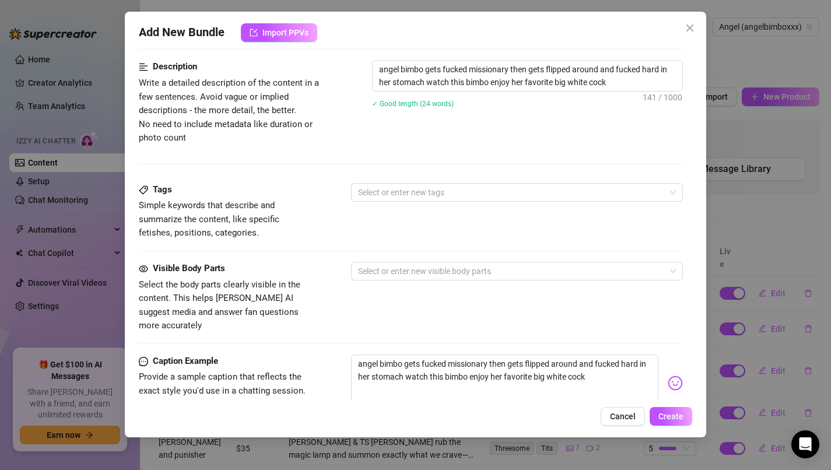
scroll to position [442, 0]
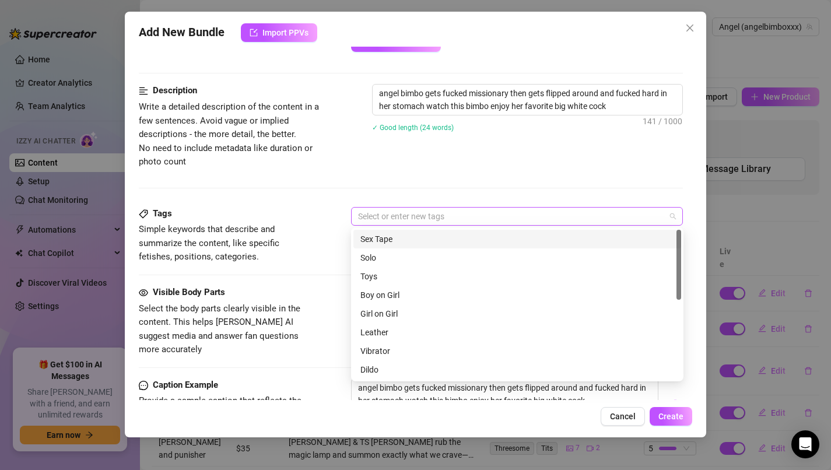
click at [537, 222] on div at bounding box center [512, 216] width 316 height 16
click at [534, 239] on div "Sex Tape" at bounding box center [518, 239] width 314 height 13
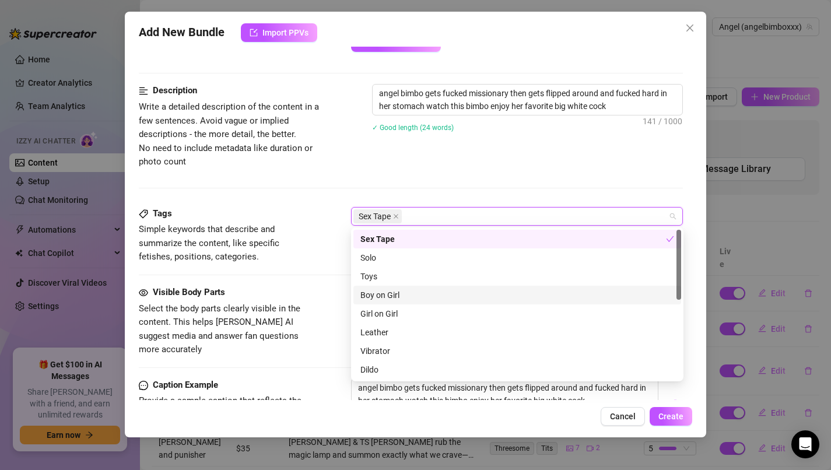
click at [525, 290] on div "Boy on Girl" at bounding box center [518, 295] width 314 height 13
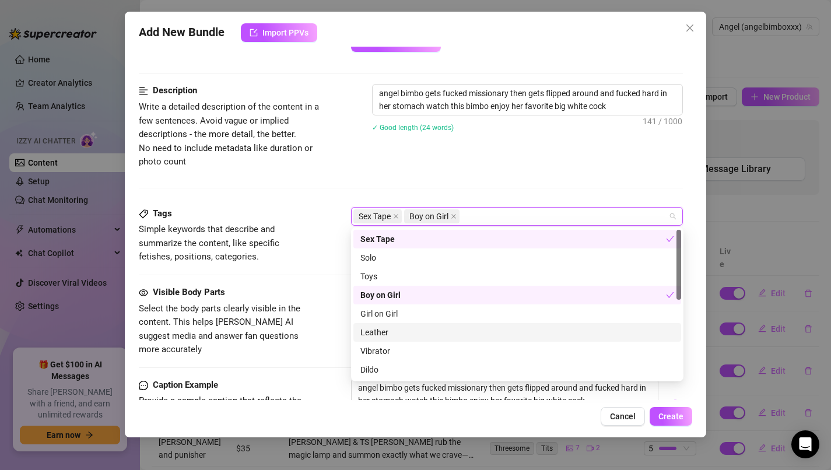
click at [511, 338] on div "Leather" at bounding box center [518, 332] width 328 height 19
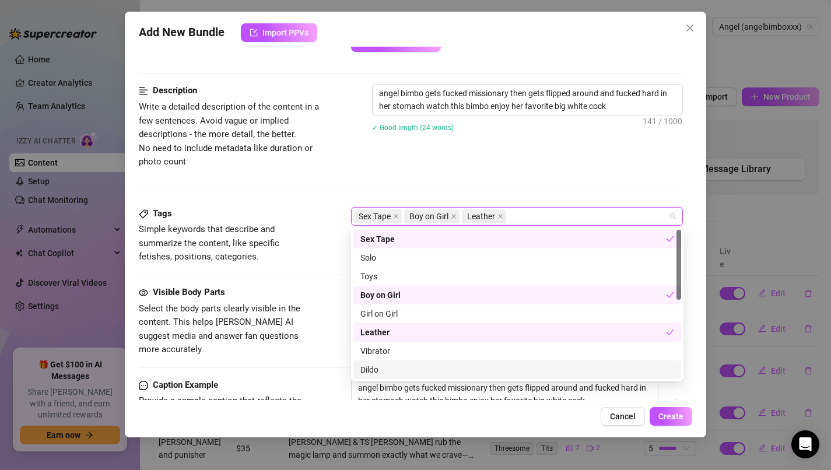
click at [507, 364] on div "Dildo" at bounding box center [518, 369] width 314 height 13
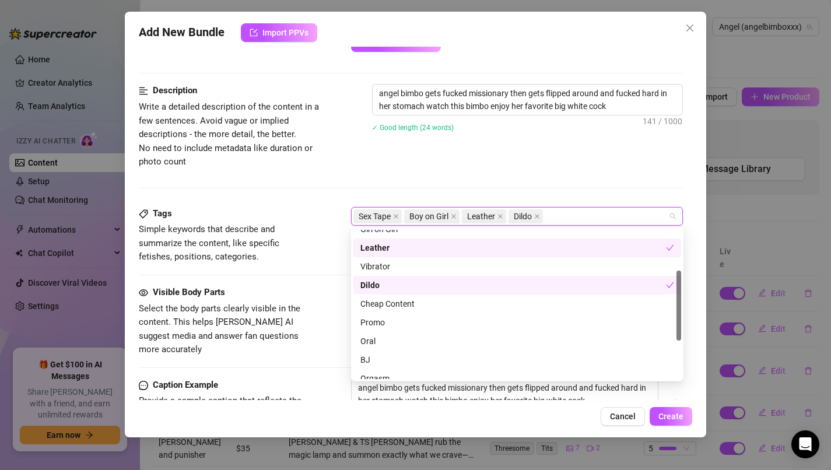
scroll to position [86, 0]
click at [516, 246] on div "Leather" at bounding box center [514, 246] width 306 height 13
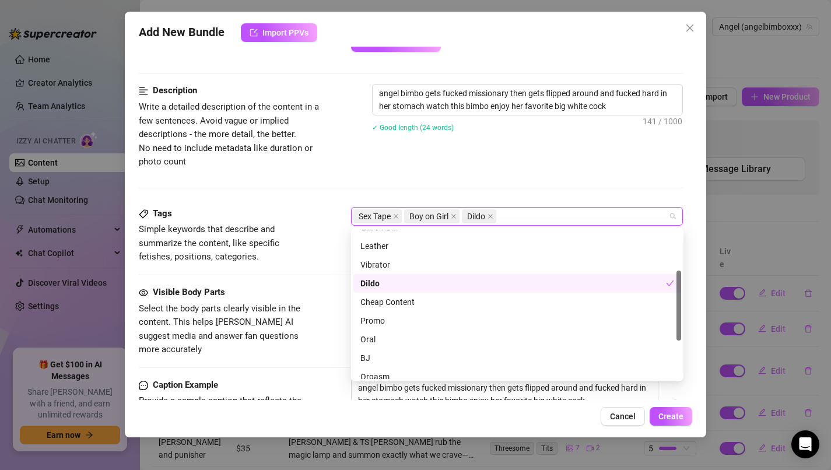
click at [510, 285] on div "Dildo" at bounding box center [514, 283] width 306 height 13
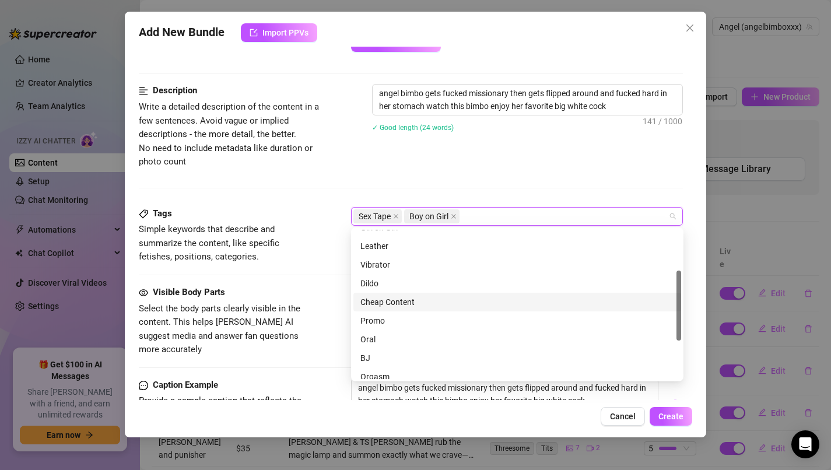
click at [509, 299] on div "Cheap Content" at bounding box center [518, 302] width 314 height 13
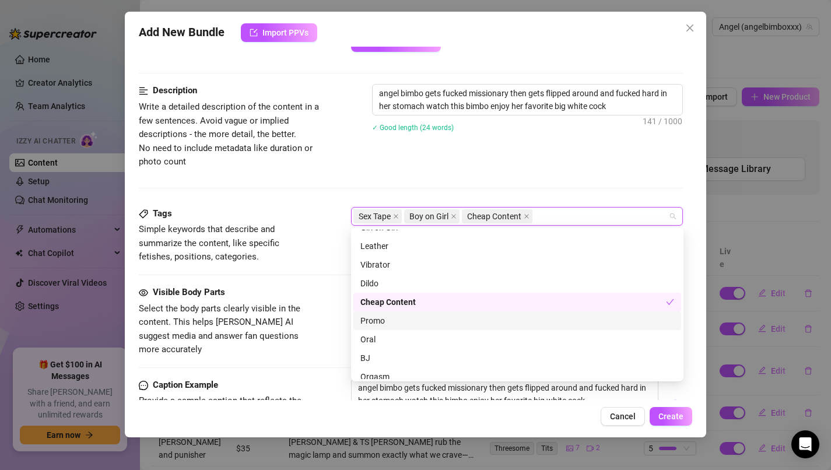
click at [508, 312] on div "Promo" at bounding box center [518, 321] width 328 height 19
click at [508, 315] on div "Promo" at bounding box center [514, 320] width 306 height 13
click at [504, 302] on div "Cheap Content" at bounding box center [514, 302] width 306 height 13
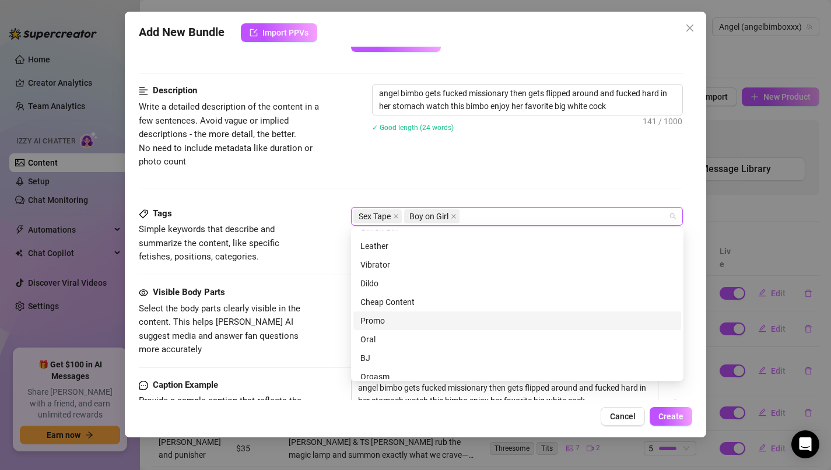
click at [504, 316] on div "Promo" at bounding box center [518, 320] width 314 height 13
click at [504, 305] on div "Cheap Content" at bounding box center [518, 302] width 314 height 13
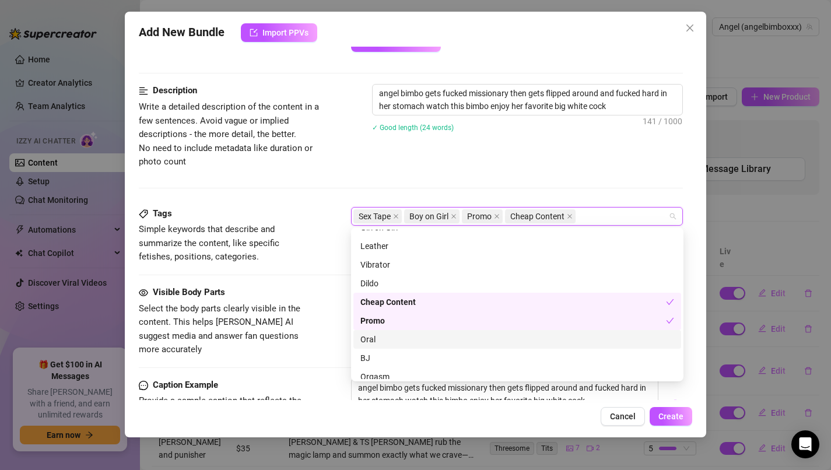
click at [498, 336] on div "Oral" at bounding box center [518, 339] width 314 height 13
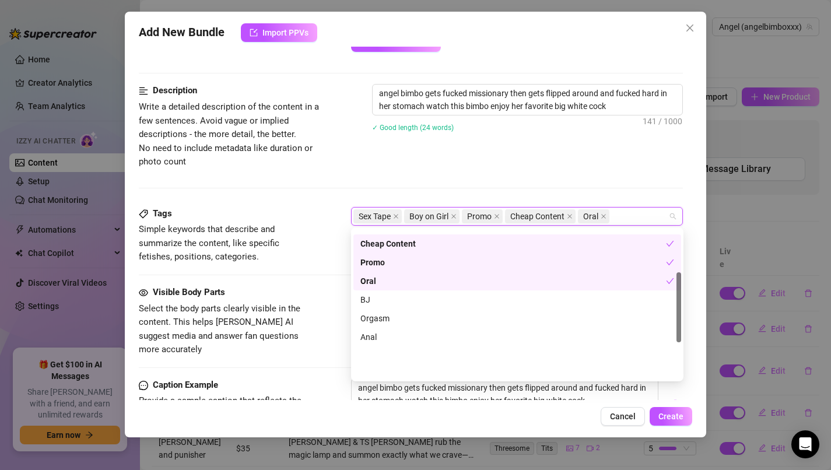
scroll to position [168, 0]
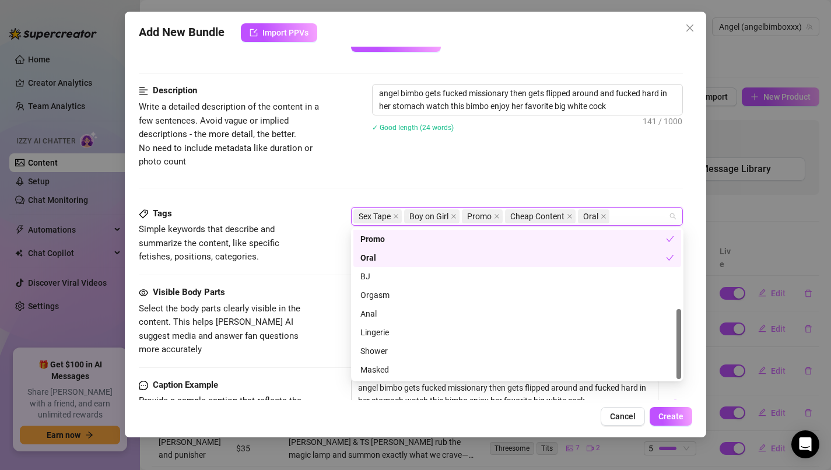
click at [491, 254] on div "Oral" at bounding box center [514, 257] width 306 height 13
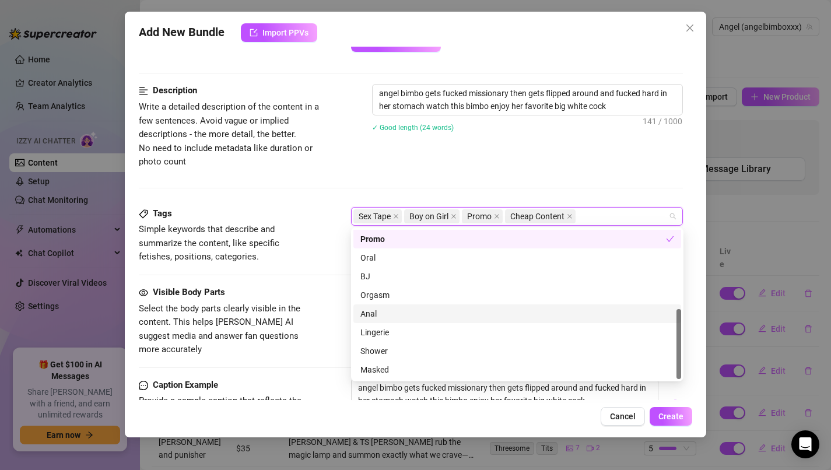
click at [480, 312] on div "Anal" at bounding box center [518, 313] width 314 height 13
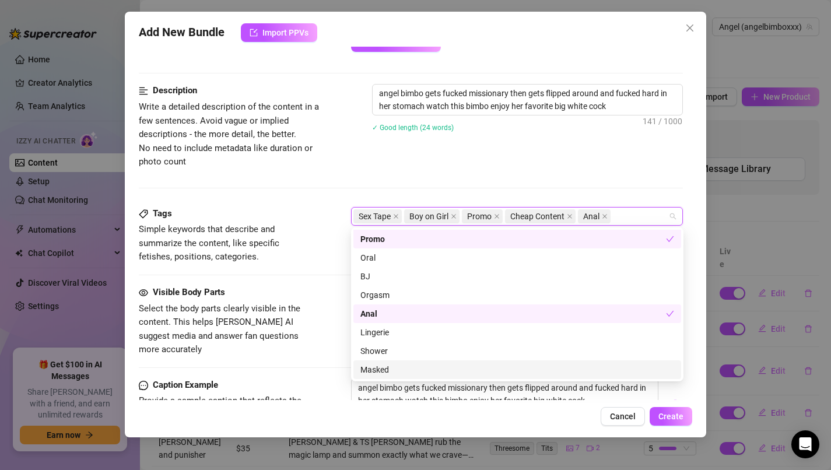
click at [464, 365] on div "Masked" at bounding box center [518, 369] width 314 height 13
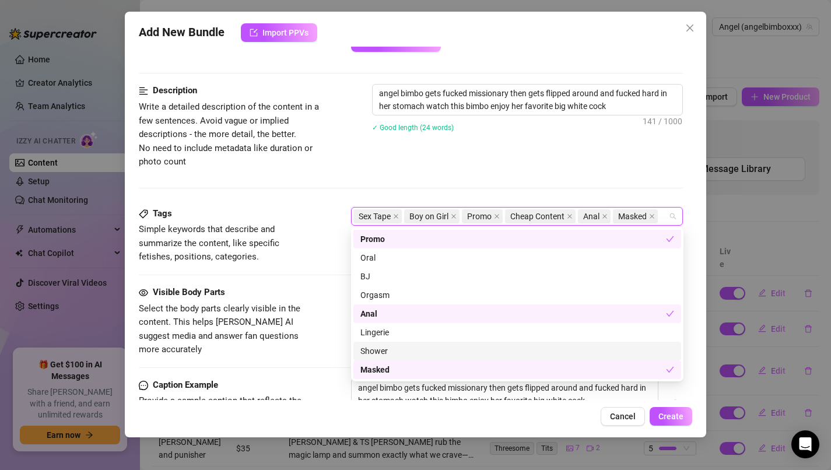
click at [464, 356] on div "Shower" at bounding box center [518, 351] width 314 height 13
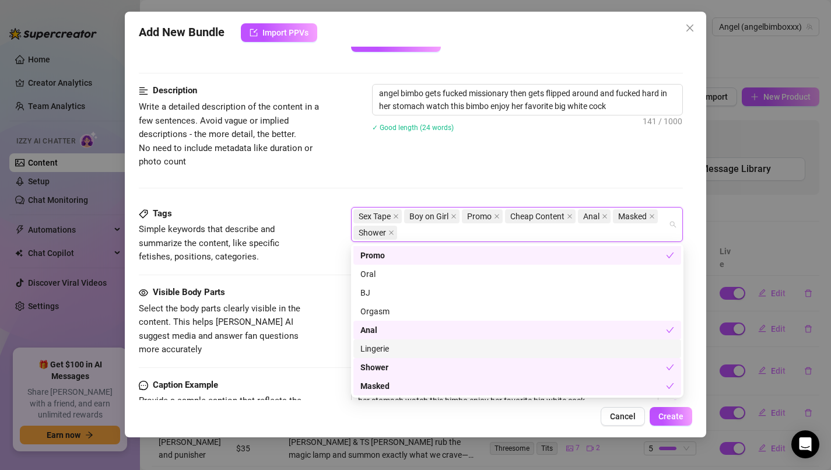
click at [463, 349] on div "Lingerie" at bounding box center [518, 348] width 314 height 13
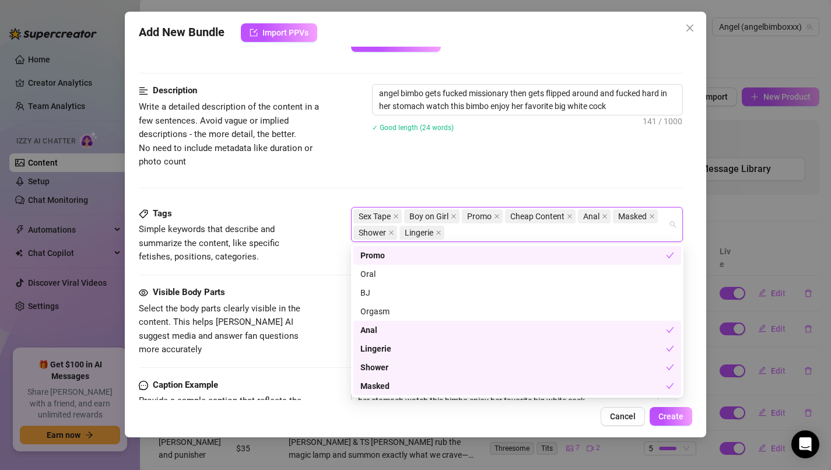
click at [445, 387] on div "Masked" at bounding box center [514, 386] width 306 height 13
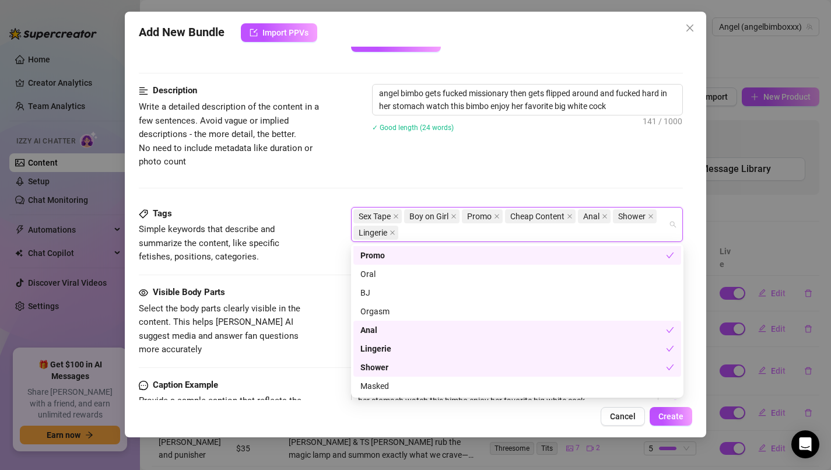
click at [445, 372] on div "Shower" at bounding box center [514, 367] width 306 height 13
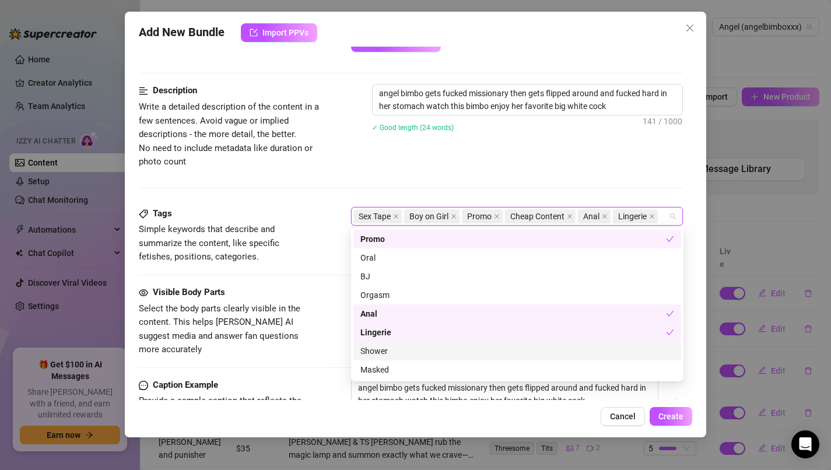
click at [333, 340] on div "Visible Body Parts Select the body parts clearly visible in the content. This h…" at bounding box center [411, 321] width 545 height 71
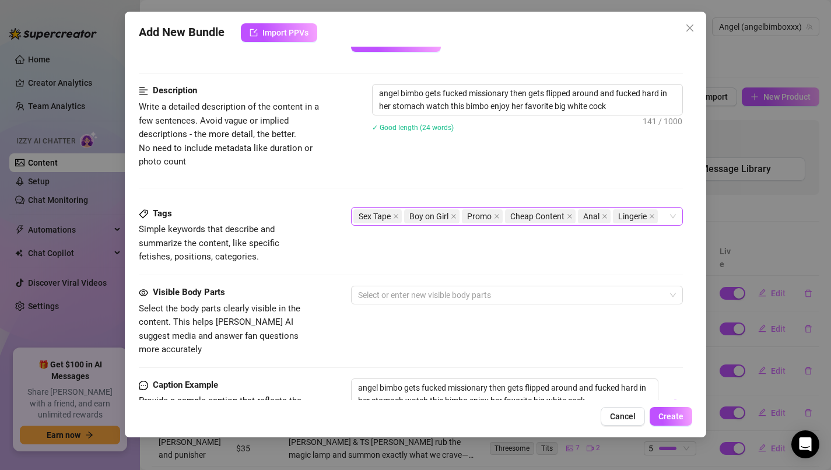
click at [671, 216] on div "Sex Tape Boy on Girl Promo Cheap Content Anal Lingerie" at bounding box center [517, 216] width 333 height 19
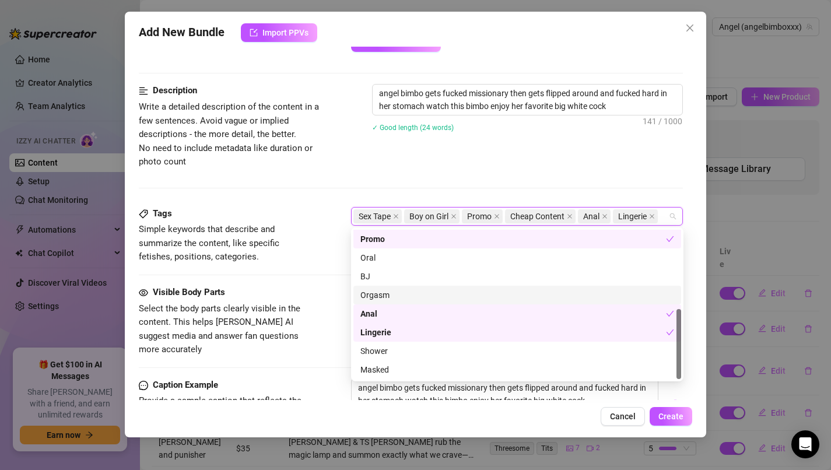
click at [436, 292] on div "Orgasm" at bounding box center [518, 295] width 314 height 13
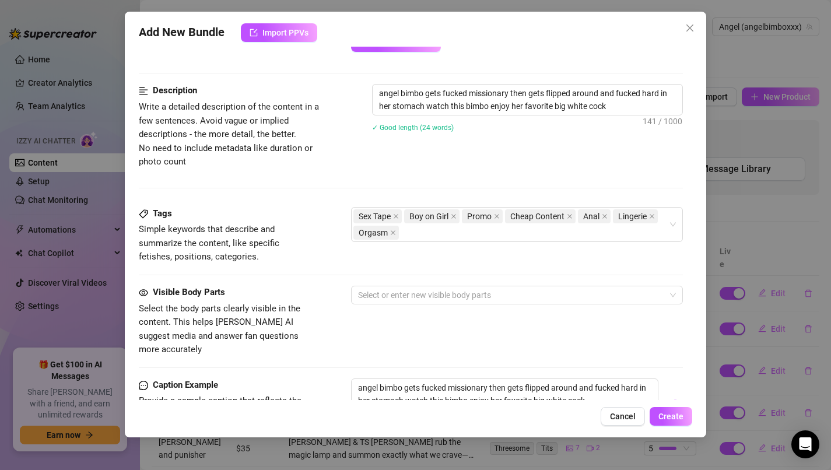
click at [319, 289] on div "Visible Body Parts Select the body parts clearly visible in the content. This h…" at bounding box center [411, 321] width 545 height 71
click at [417, 306] on div "Visible Body Parts Select the body parts clearly visible in the content. This h…" at bounding box center [411, 321] width 545 height 71
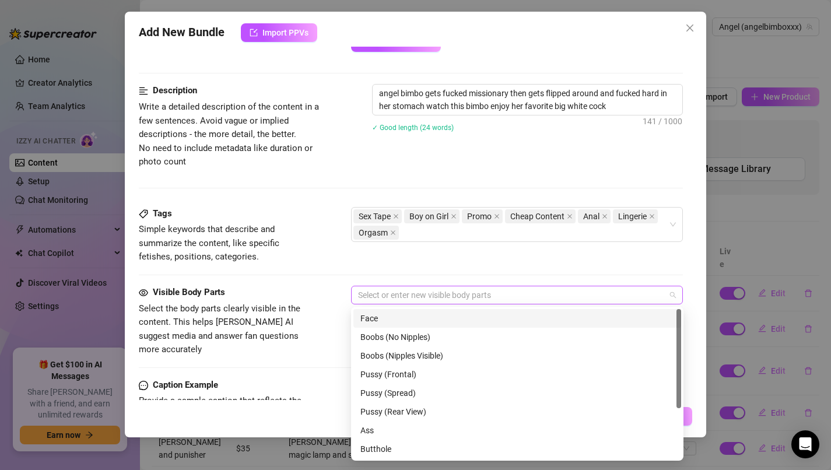
click at [417, 300] on div at bounding box center [512, 295] width 316 height 16
click at [410, 352] on div "Boobs (Nipples Visible)" at bounding box center [518, 355] width 314 height 13
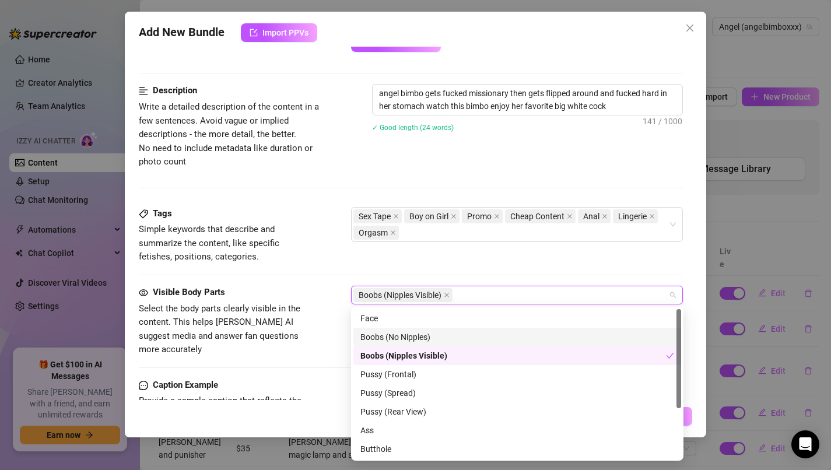
click at [411, 340] on div "Boobs (No Nipples)" at bounding box center [518, 337] width 314 height 13
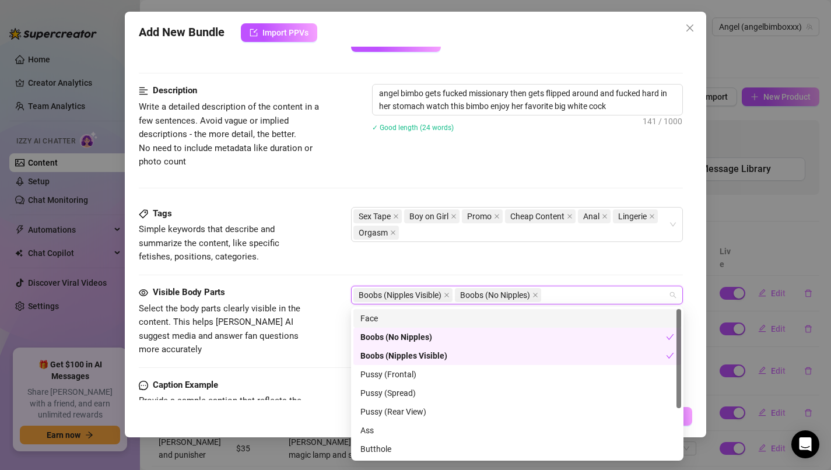
click at [411, 321] on div "Face" at bounding box center [518, 318] width 314 height 13
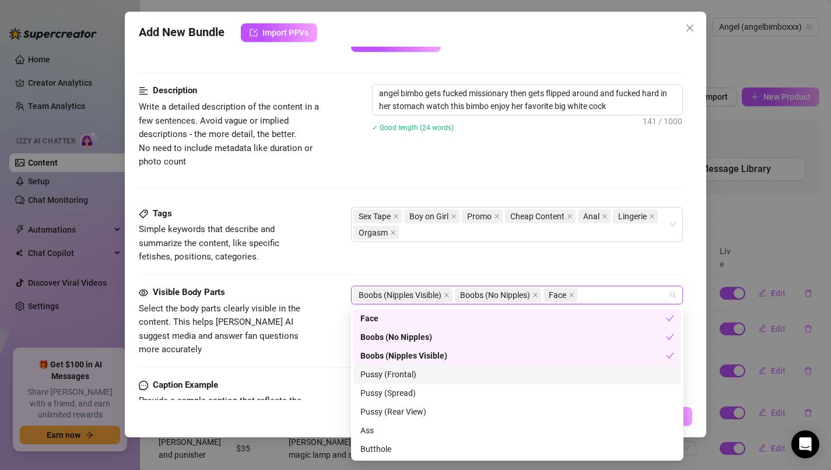
click at [407, 376] on div "Pussy (Frontal)" at bounding box center [518, 374] width 314 height 13
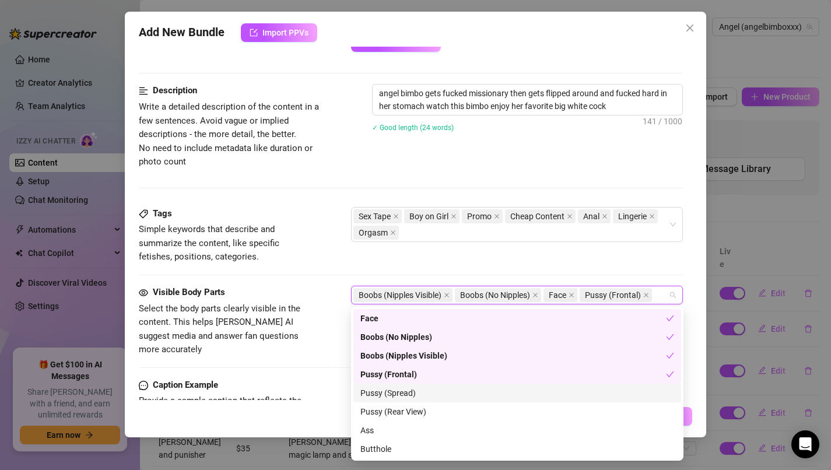
click at [407, 394] on div "Pussy (Spread)" at bounding box center [518, 393] width 314 height 13
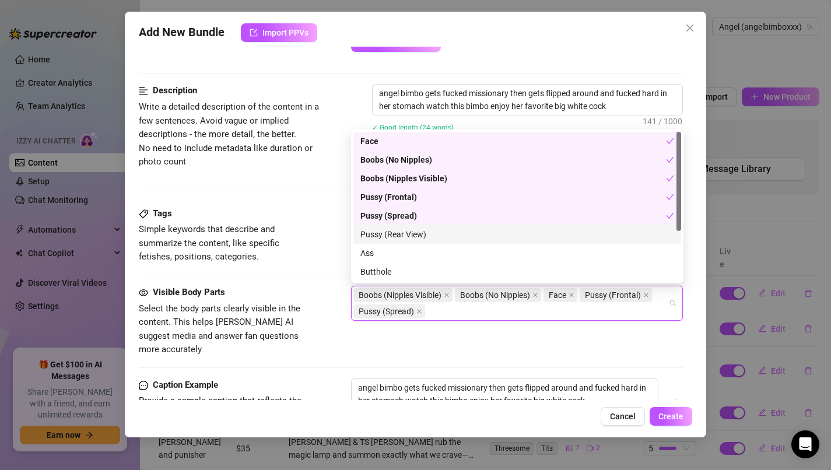
click at [424, 240] on div "Pussy (Rear View)" at bounding box center [518, 234] width 314 height 13
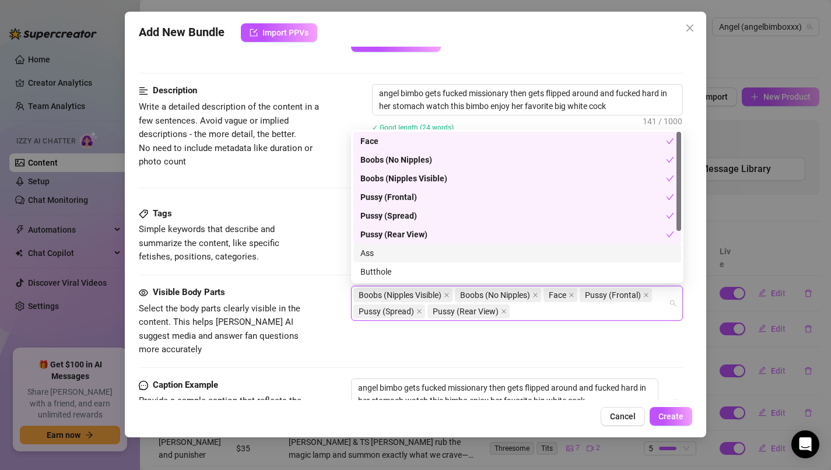
click at [424, 250] on div "Ass" at bounding box center [518, 253] width 314 height 13
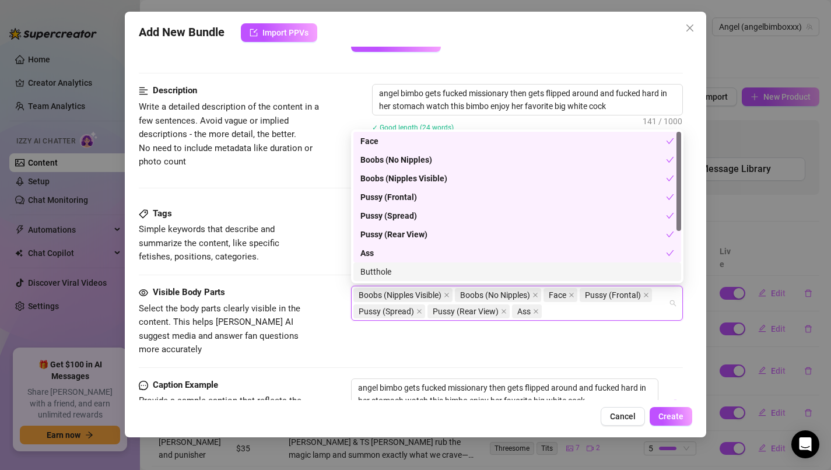
click at [424, 270] on div "Butthole" at bounding box center [518, 271] width 314 height 13
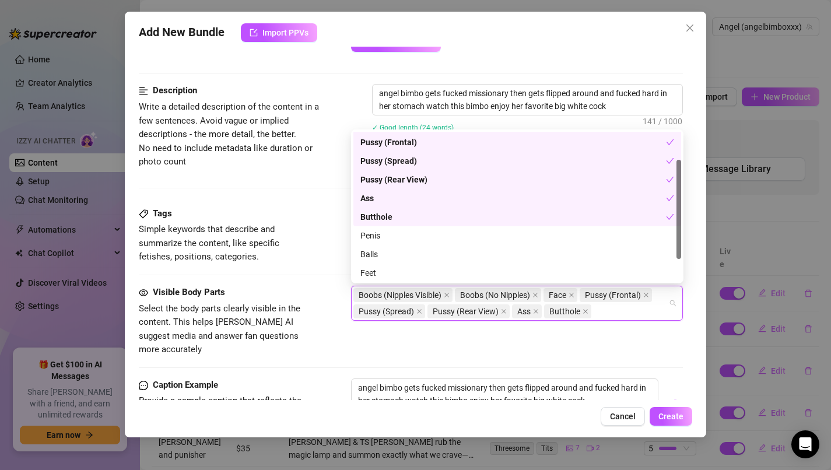
scroll to position [75, 0]
click at [426, 221] on div "Penis" at bounding box center [518, 215] width 314 height 13
click at [426, 232] on div "Balls" at bounding box center [518, 234] width 314 height 13
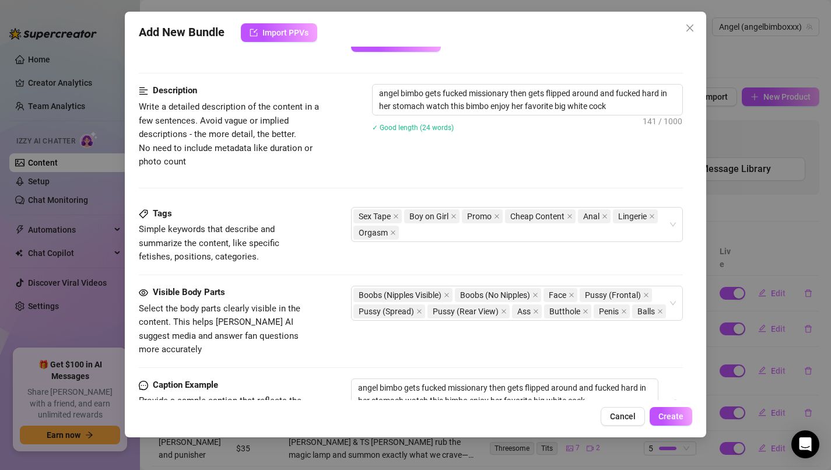
click at [325, 207] on div "Tags Simple keywords that describe and summarize the content, like specific fet…" at bounding box center [411, 235] width 545 height 57
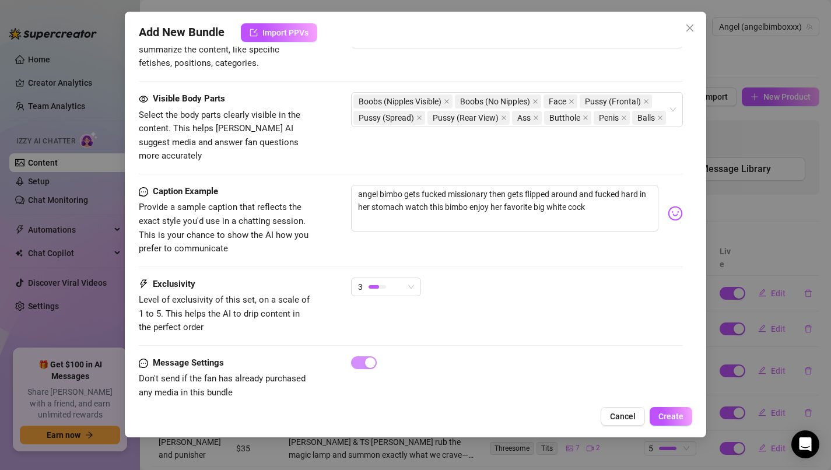
scroll to position [643, 0]
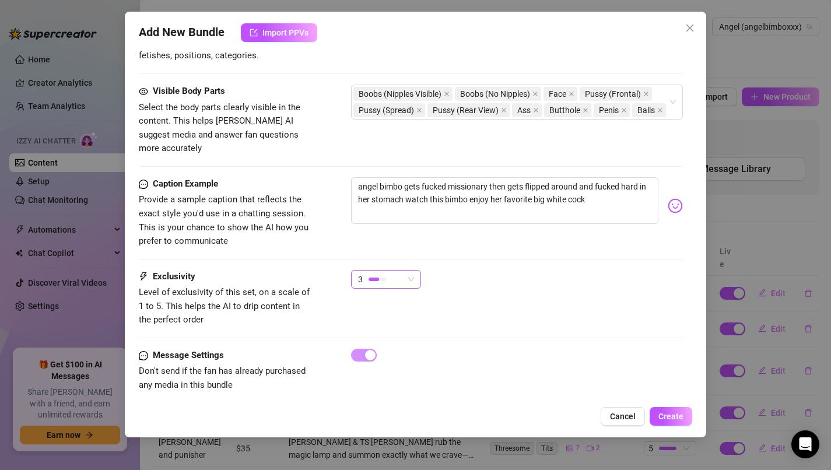
click at [377, 274] on div at bounding box center [378, 279] width 18 height 11
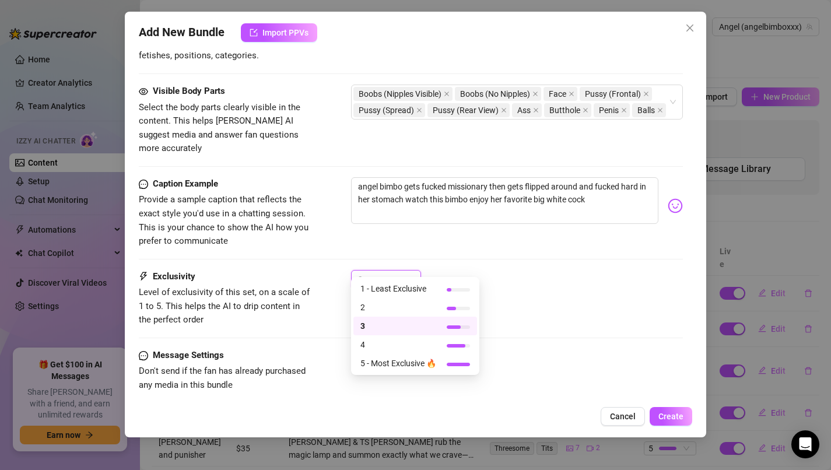
click at [377, 274] on div at bounding box center [378, 279] width 18 height 11
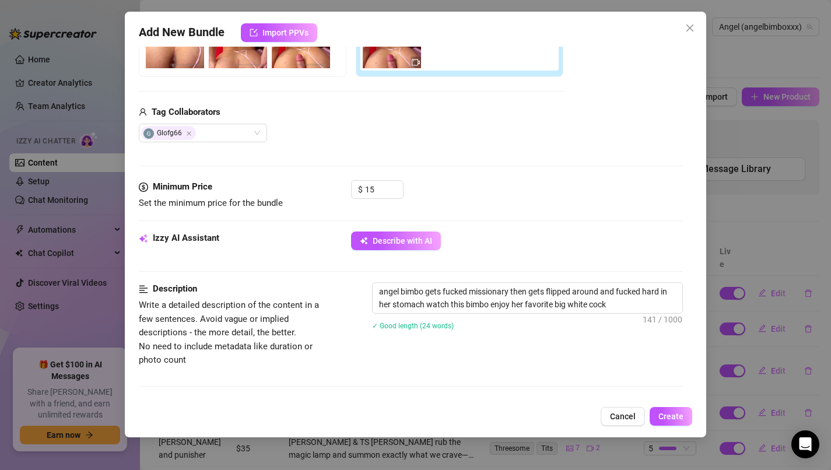
scroll to position [246, 0]
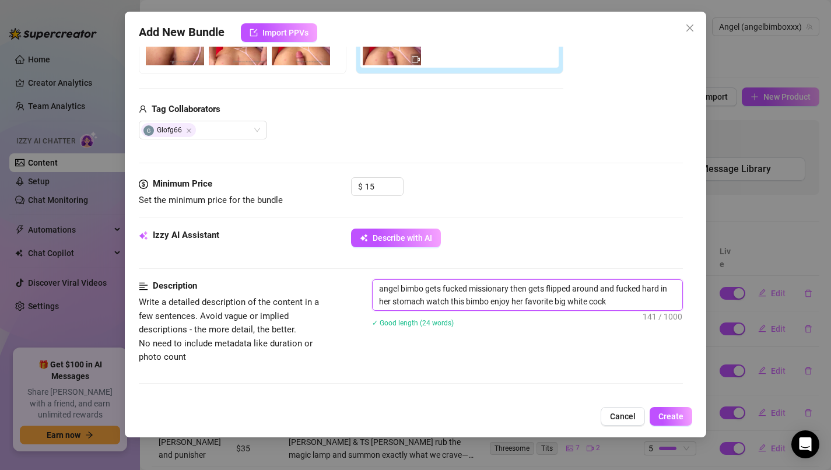
drag, startPoint x: 652, startPoint y: 305, endPoint x: 220, endPoint y: 261, distance: 434.5
click at [220, 261] on form "Account Angel (@angelbimboxxx) Name Name is for your internal organization only…" at bounding box center [411, 312] width 545 height 996
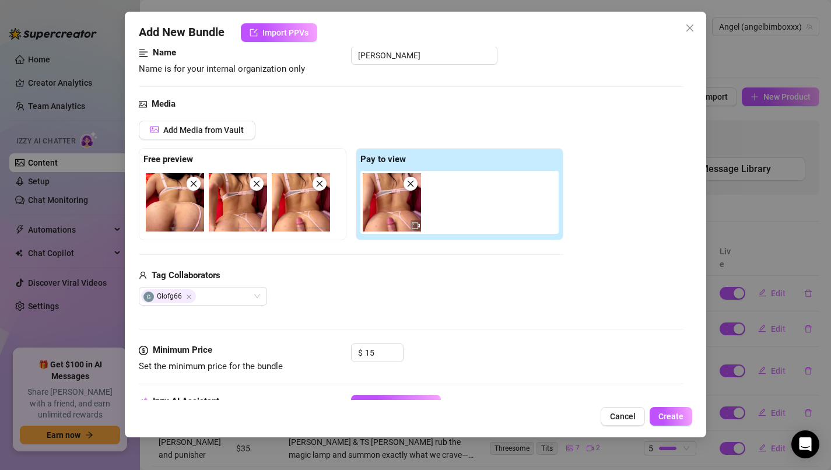
scroll to position [0, 0]
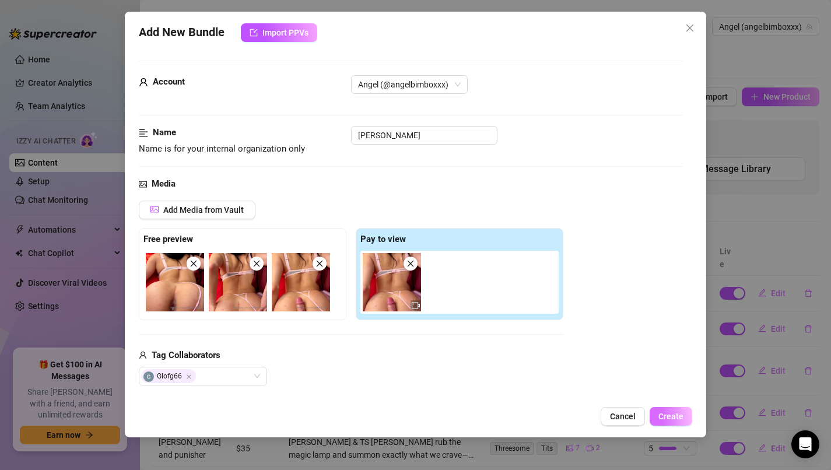
click at [666, 415] on span "Create" at bounding box center [671, 416] width 25 height 9
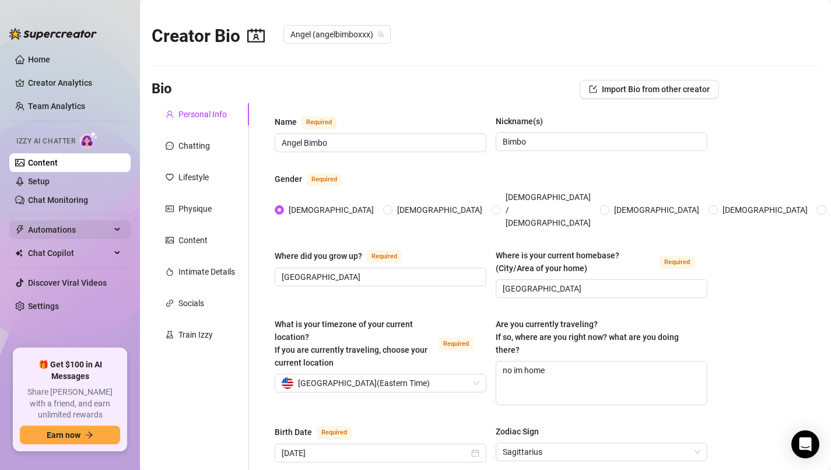
click at [40, 222] on span "Automations" at bounding box center [69, 230] width 83 height 19
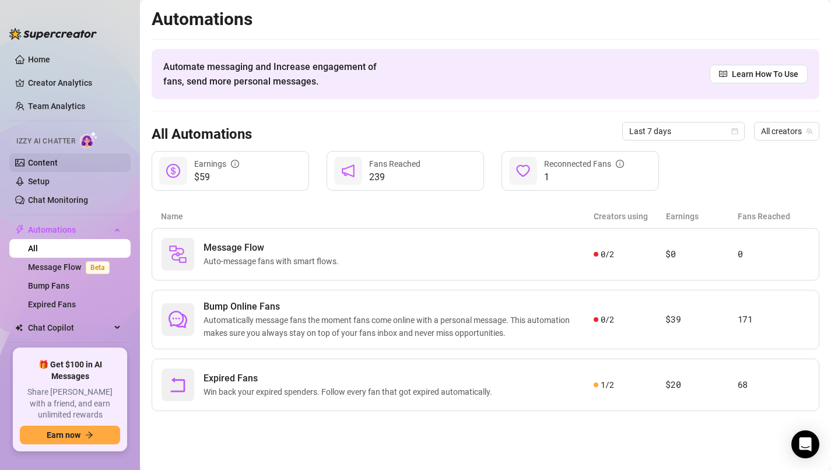
click at [58, 165] on link "Content" at bounding box center [43, 162] width 30 height 9
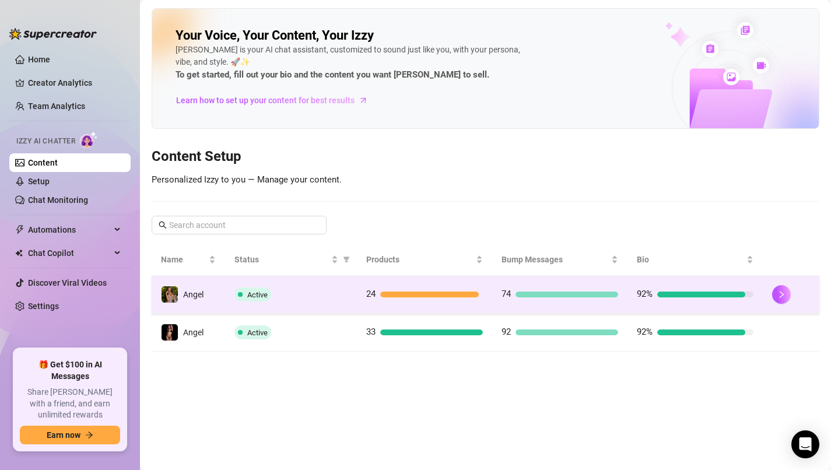
click at [337, 291] on div "Active" at bounding box center [291, 295] width 113 height 14
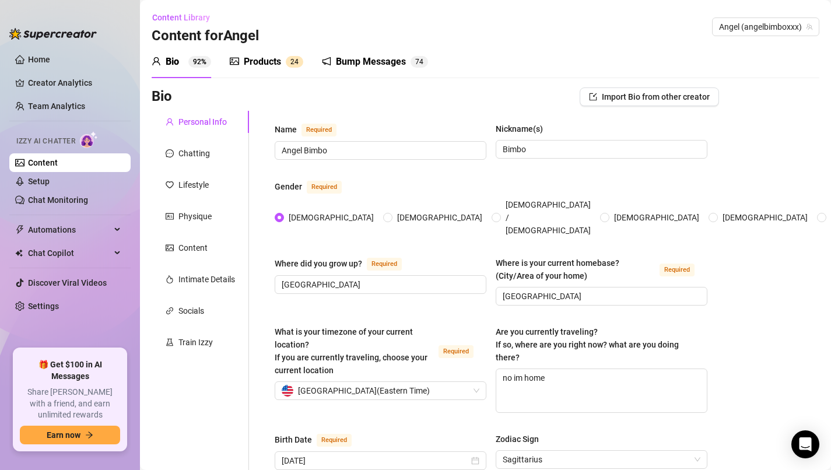
click at [293, 71] on div "Products 2 4" at bounding box center [267, 62] width 74 height 33
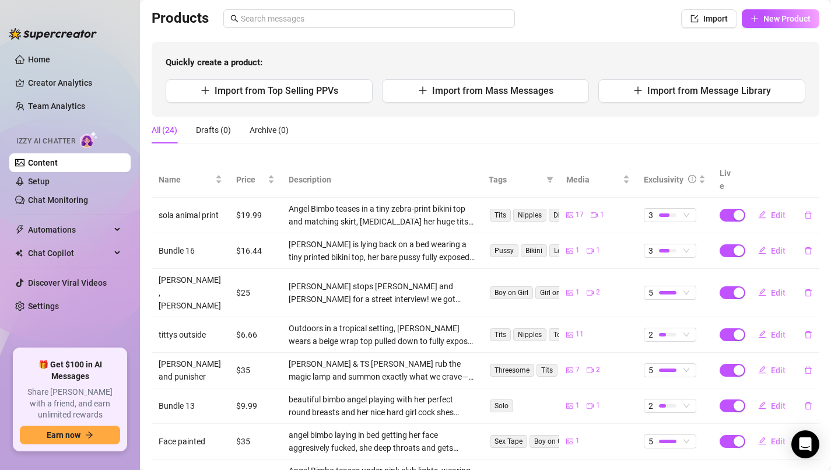
scroll to position [216, 0]
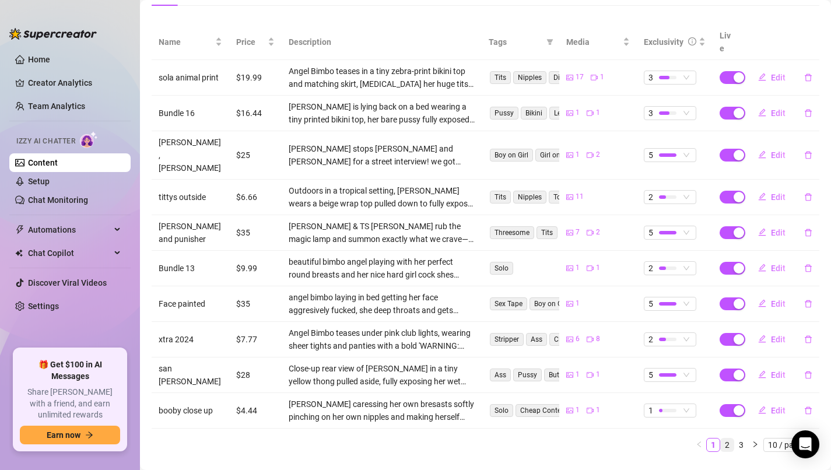
click at [726, 439] on link "2" at bounding box center [727, 445] width 13 height 13
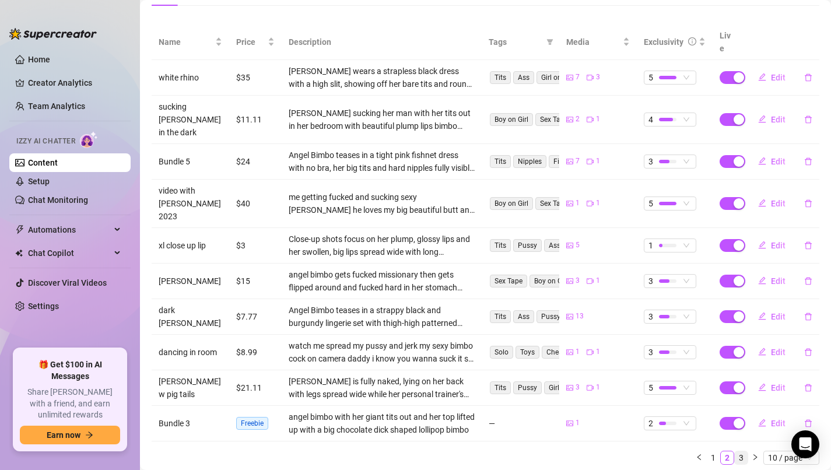
click at [740, 452] on link "3" at bounding box center [741, 458] width 13 height 13
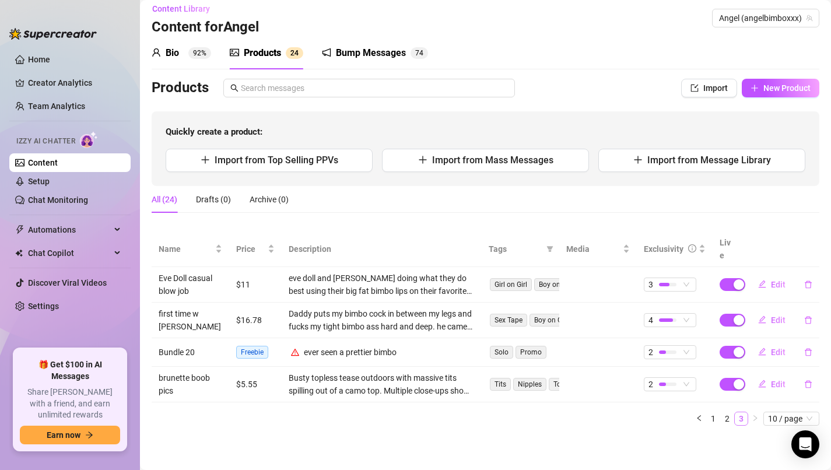
scroll to position [0, 0]
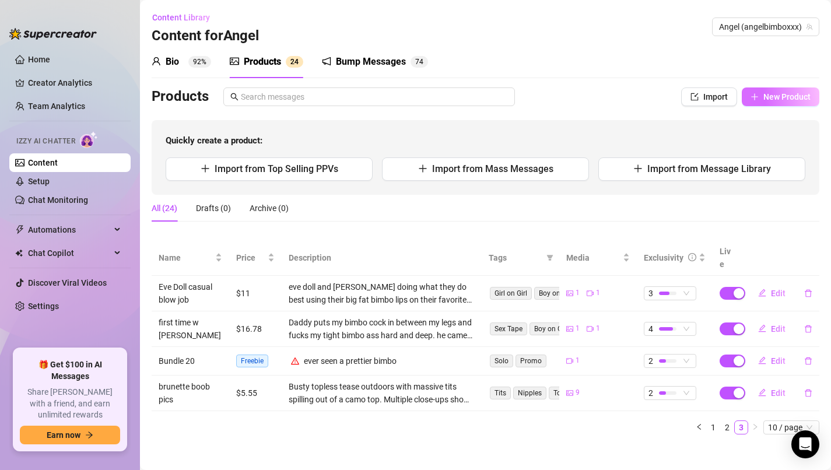
click at [777, 97] on span "New Product" at bounding box center [787, 96] width 47 height 9
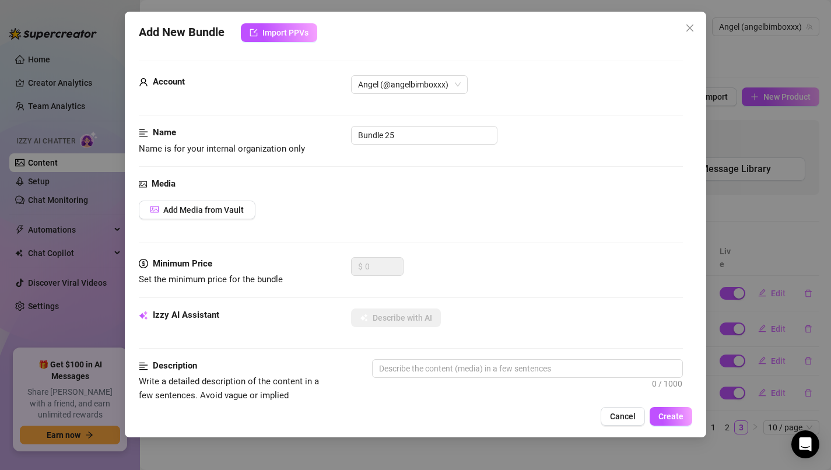
click at [222, 219] on div "Add Media from Vault" at bounding box center [197, 210] width 117 height 19
click at [221, 209] on span "Add Media from Vault" at bounding box center [203, 209] width 81 height 9
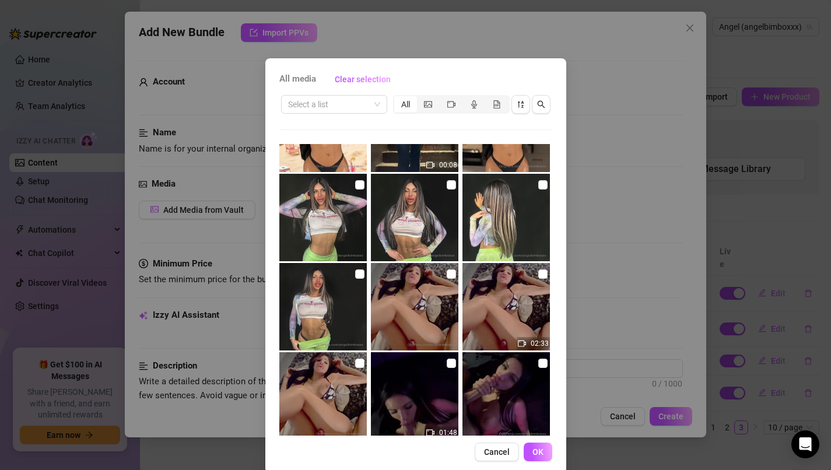
scroll to position [418, 0]
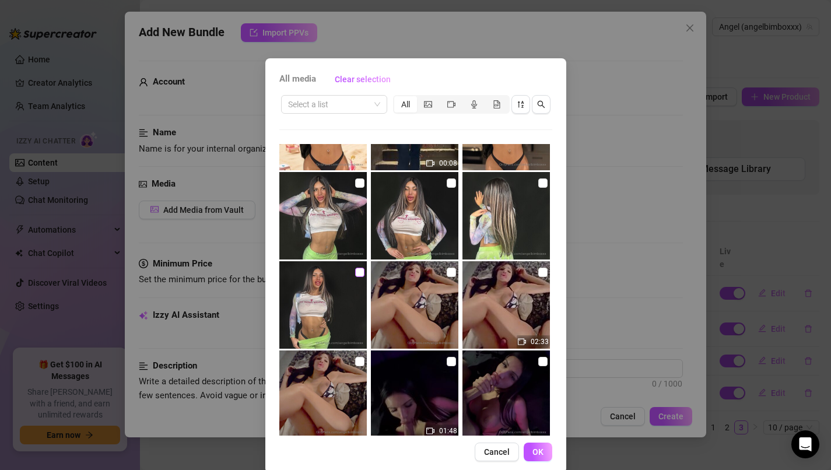
click at [358, 275] on input "checkbox" at bounding box center [359, 272] width 9 height 9
click at [363, 271] on input "checkbox" at bounding box center [359, 272] width 9 height 9
click at [364, 268] on img at bounding box center [323, 305] width 88 height 88
click at [534, 454] on span "OK" at bounding box center [538, 451] width 11 height 9
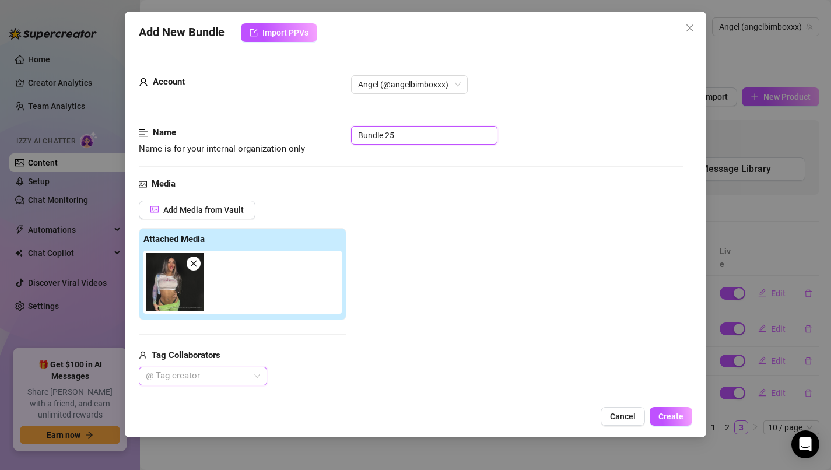
click at [464, 126] on input "Bundle 25" at bounding box center [424, 135] width 146 height 19
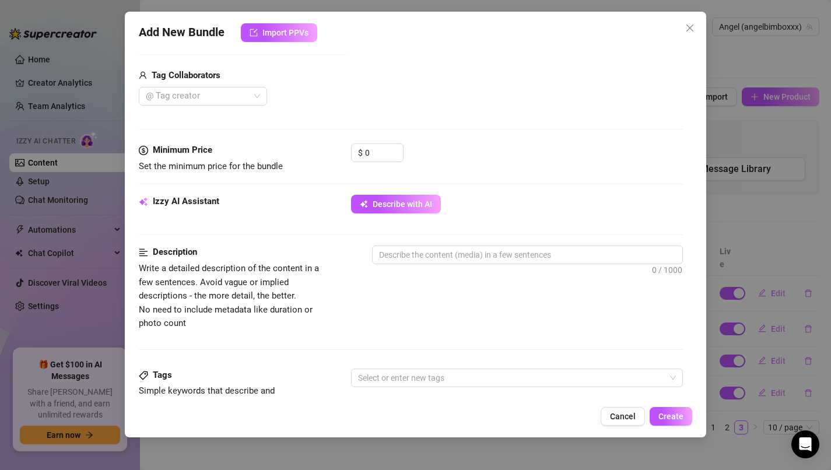
scroll to position [328, 0]
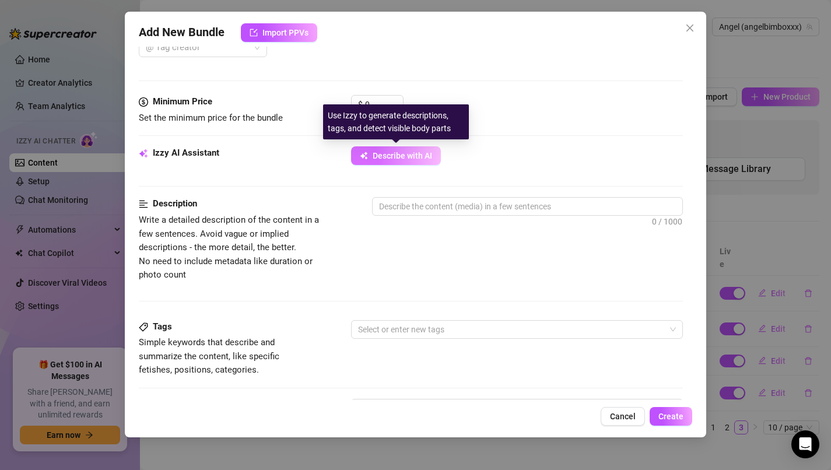
click at [410, 157] on span "Describe with AI" at bounding box center [403, 155] width 60 height 9
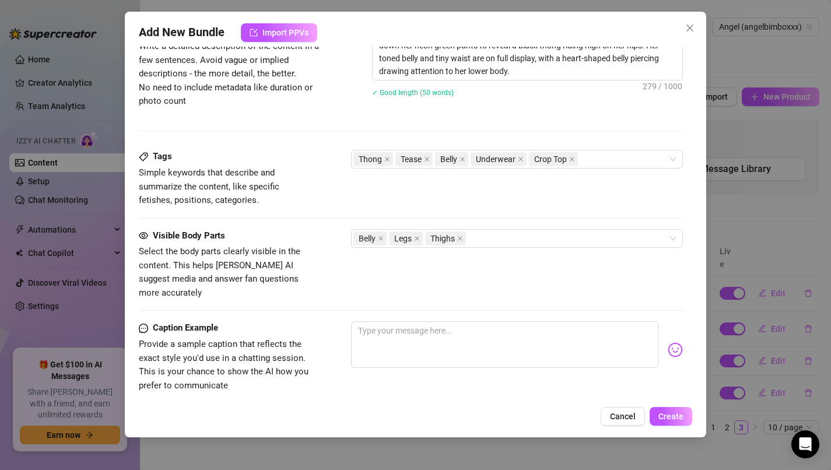
scroll to position [505, 0]
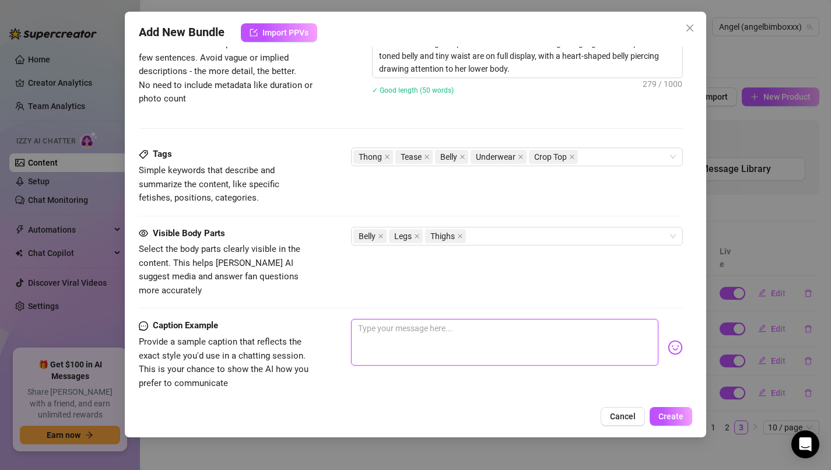
click at [399, 326] on textarea at bounding box center [505, 342] width 308 height 47
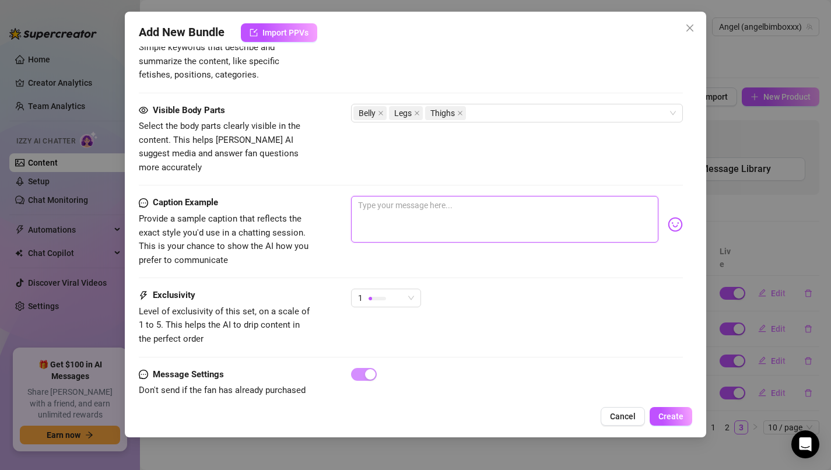
scroll to position [630, 0]
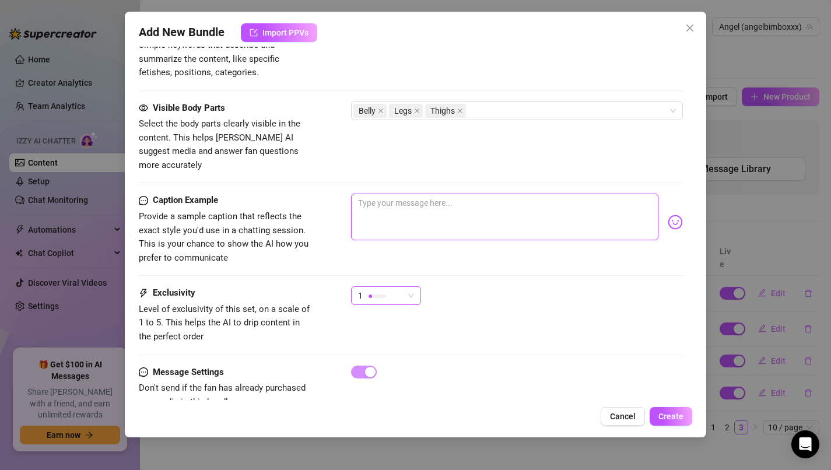
click at [403, 287] on div "1" at bounding box center [381, 296] width 46 height 18
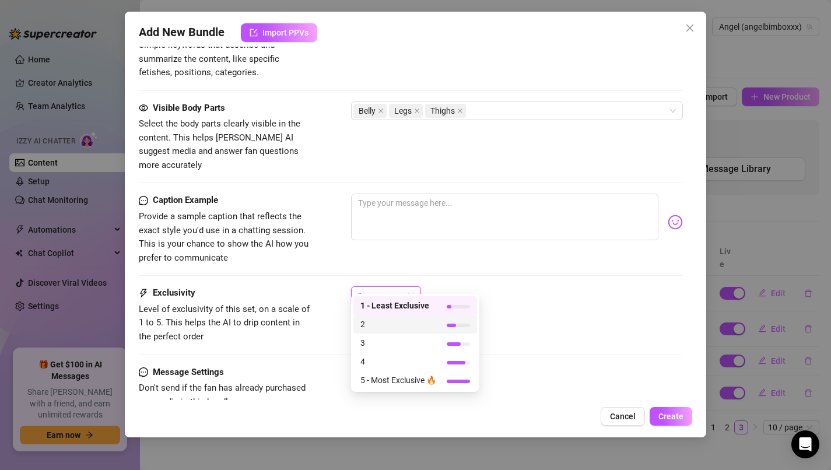
click at [411, 321] on span "2" at bounding box center [399, 324] width 76 height 13
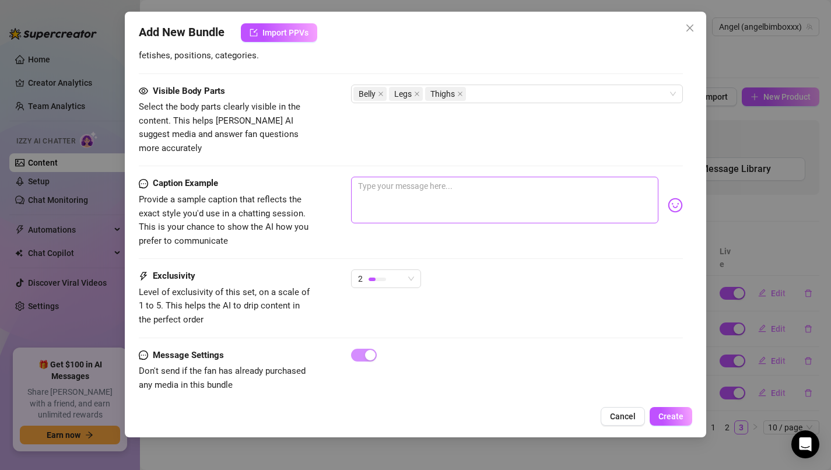
scroll to position [646, 0]
click at [400, 193] on textarea at bounding box center [505, 201] width 308 height 47
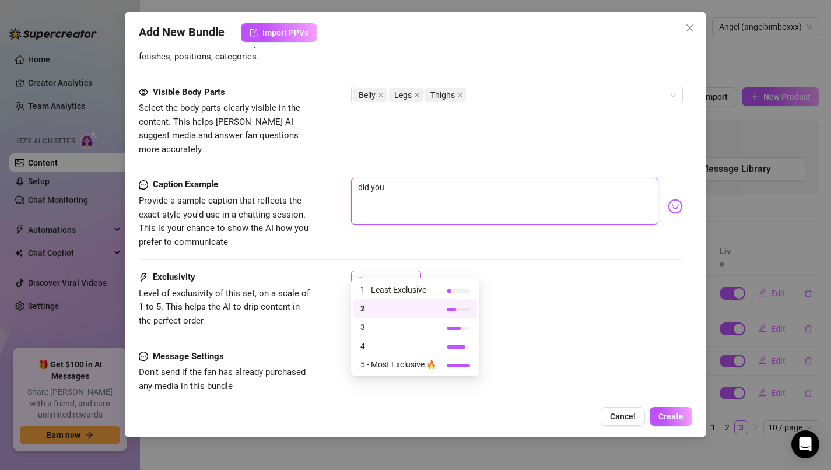
click at [394, 271] on div "2" at bounding box center [381, 280] width 46 height 18
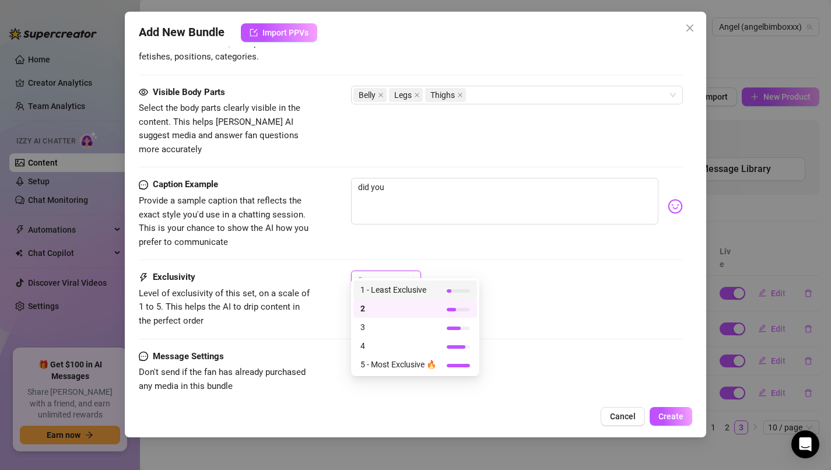
click at [411, 295] on span "1 - Least Exclusive" at bounding box center [399, 290] width 76 height 13
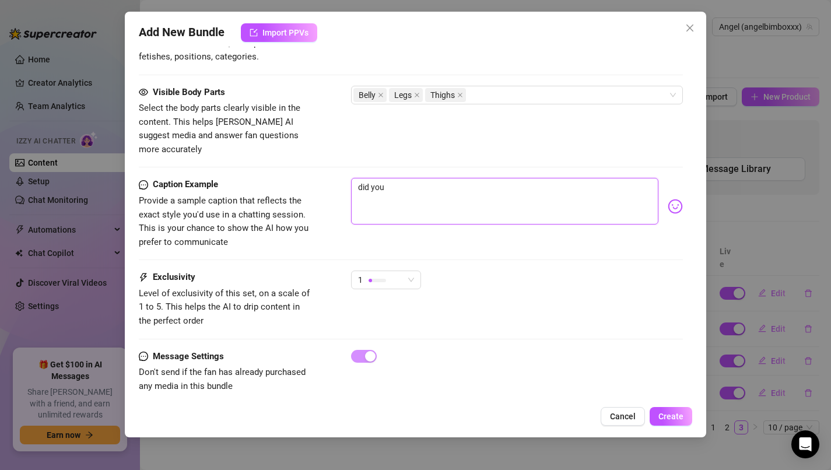
click at [458, 202] on textarea "did you" at bounding box center [505, 201] width 308 height 47
click at [469, 181] on textarea "did you" at bounding box center [505, 201] width 308 height 47
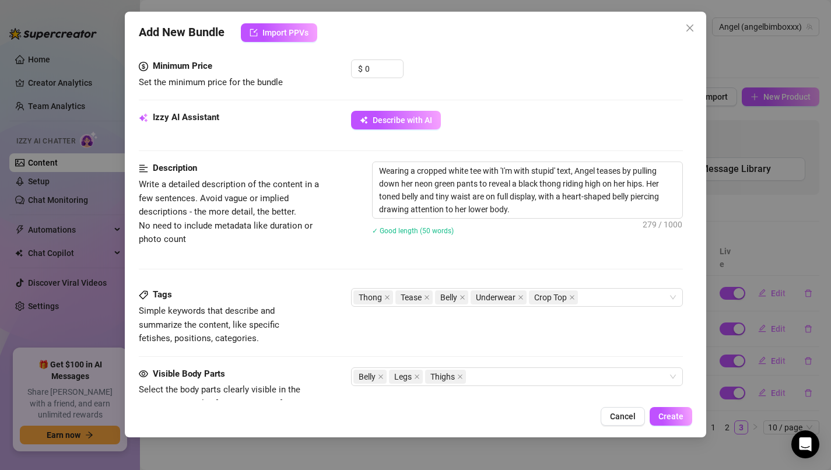
scroll to position [369, 0]
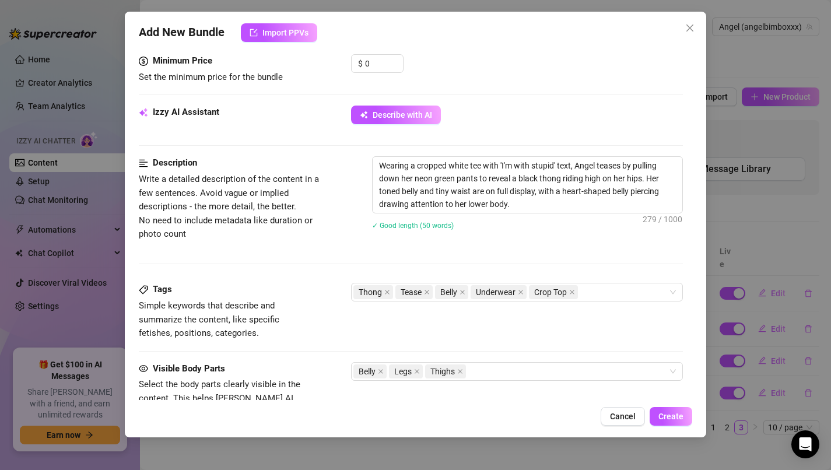
click at [496, 361] on div "Tags Simple keywords that describe and summarize the content, like specific fet…" at bounding box center [411, 322] width 545 height 79
click at [495, 367] on div "Belly Legs Thighs" at bounding box center [512, 371] width 316 height 16
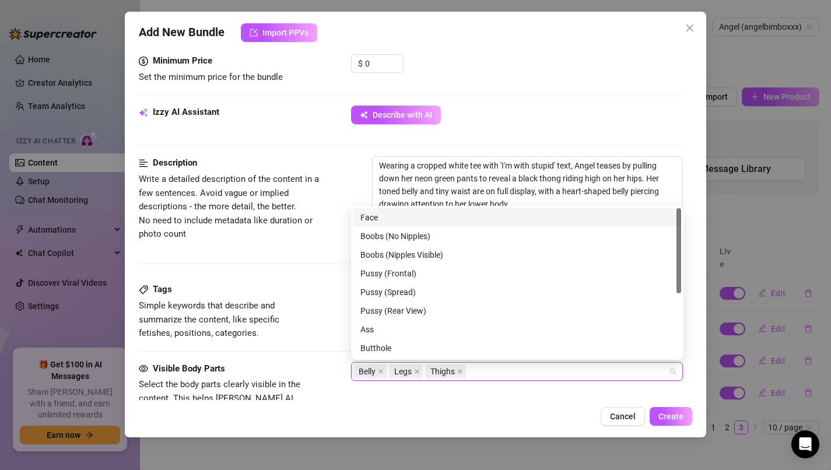
click at [438, 220] on div "Face" at bounding box center [518, 217] width 314 height 13
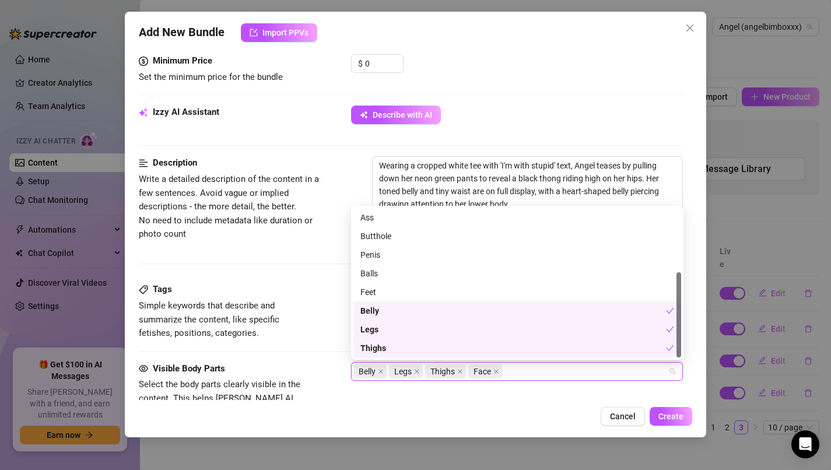
scroll to position [111, 0]
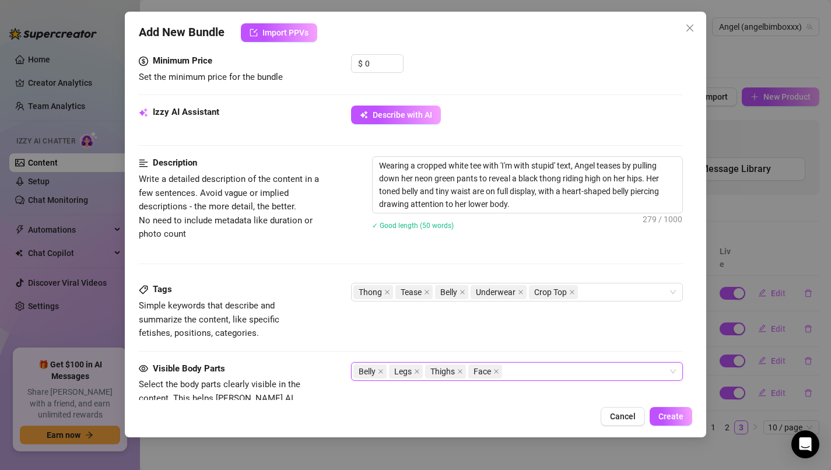
click at [427, 398] on div "Visible Body Parts Select the body parts clearly visible in the content. This h…" at bounding box center [411, 397] width 545 height 71
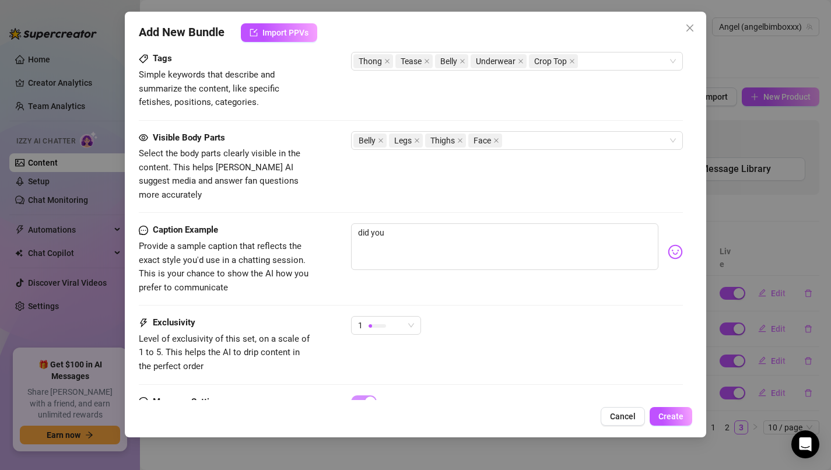
scroll to position [647, 0]
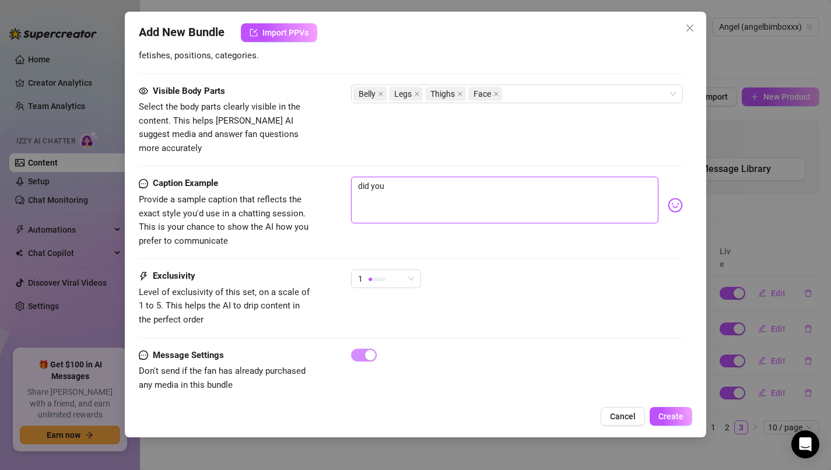
click at [475, 186] on textarea "did you" at bounding box center [505, 200] width 308 height 47
click at [393, 247] on div "Caption Example Provide a sample caption that reflects the exact style you'd us…" at bounding box center [411, 223] width 545 height 93
click at [393, 270] on div "1" at bounding box center [381, 279] width 46 height 18
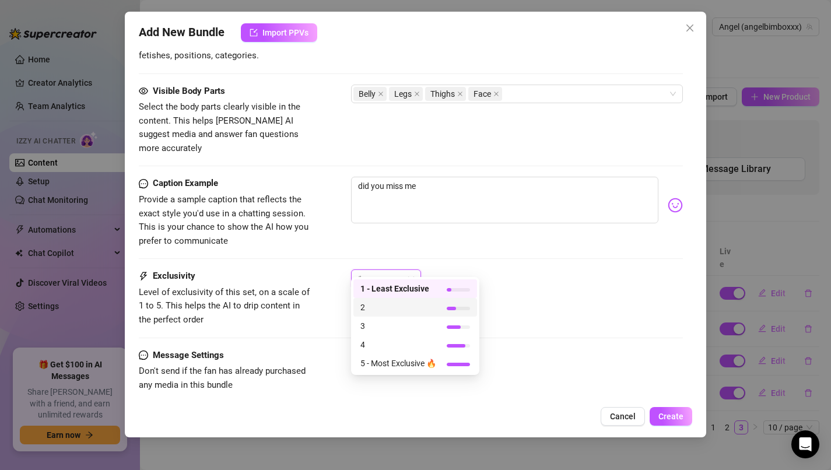
click at [394, 309] on span "2" at bounding box center [399, 307] width 76 height 13
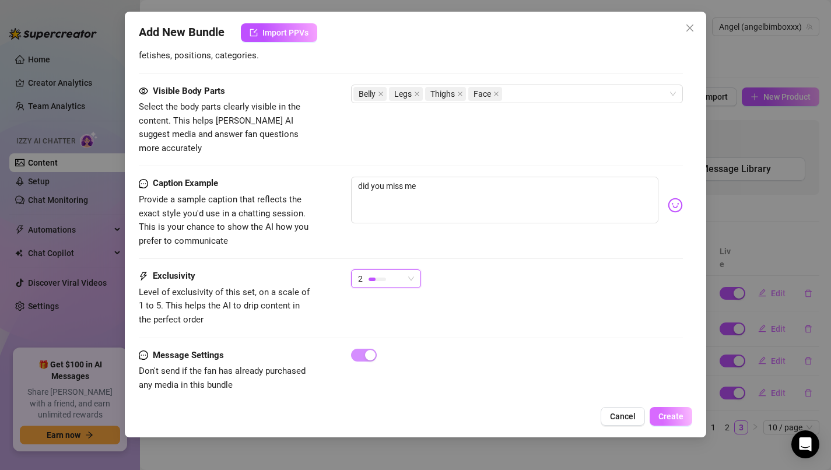
click at [671, 421] on button "Create" at bounding box center [671, 416] width 43 height 19
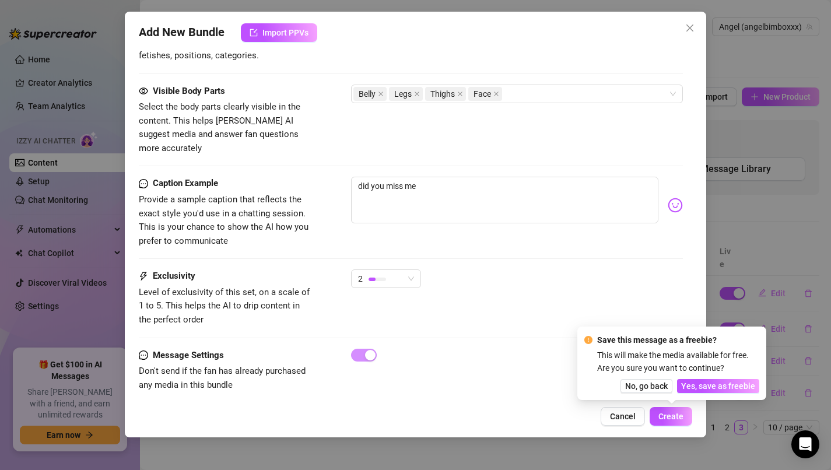
click at [538, 320] on div "Exclusivity Level of exclusivity of this set, on a scale of 1 to 5. This helps …" at bounding box center [411, 309] width 545 height 79
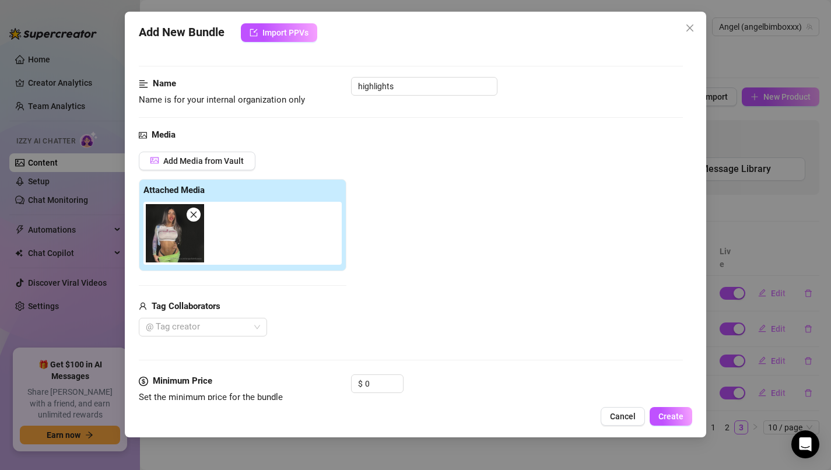
scroll to position [0, 0]
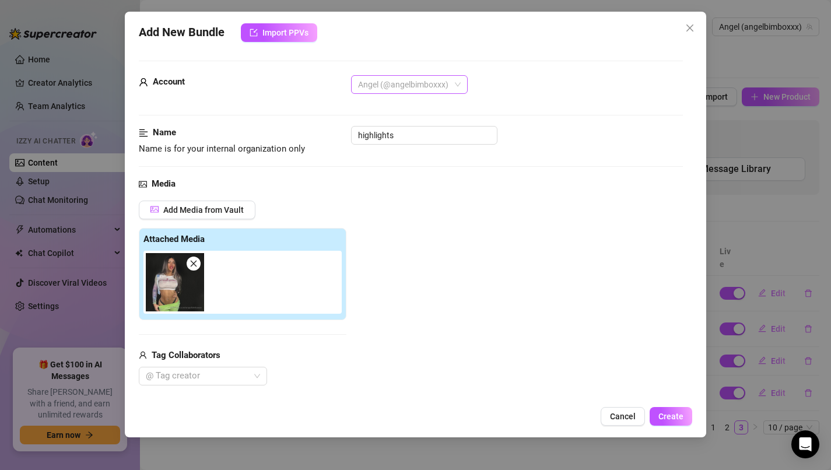
click at [446, 79] on span "Angel (@angelbimboxxx)" at bounding box center [409, 85] width 103 height 18
click at [430, 129] on div "Angel (@angelbimbo69)" at bounding box center [410, 126] width 98 height 13
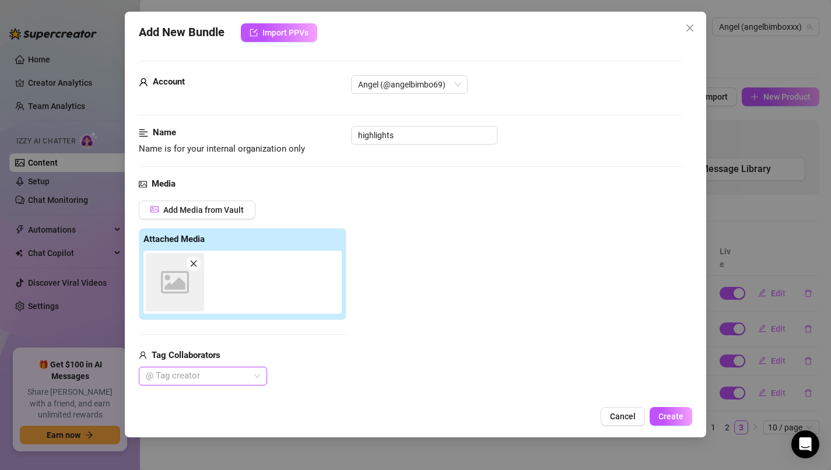
click at [185, 376] on div at bounding box center [196, 376] width 111 height 16
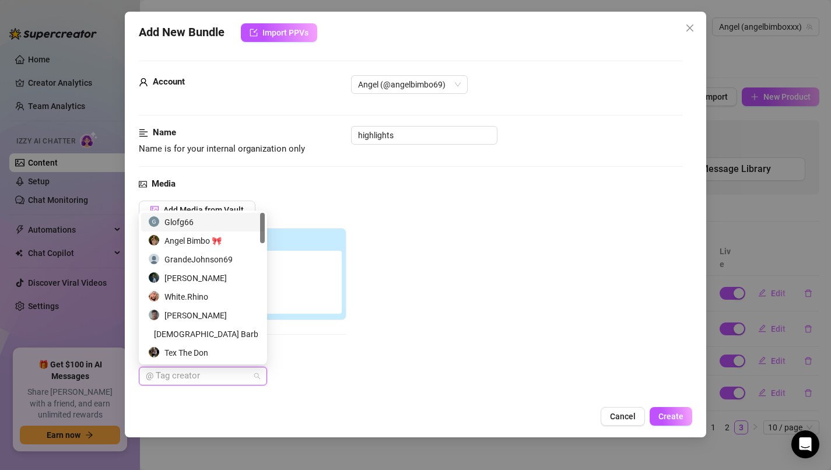
click at [230, 225] on div "Glofg66" at bounding box center [203, 222] width 110 height 13
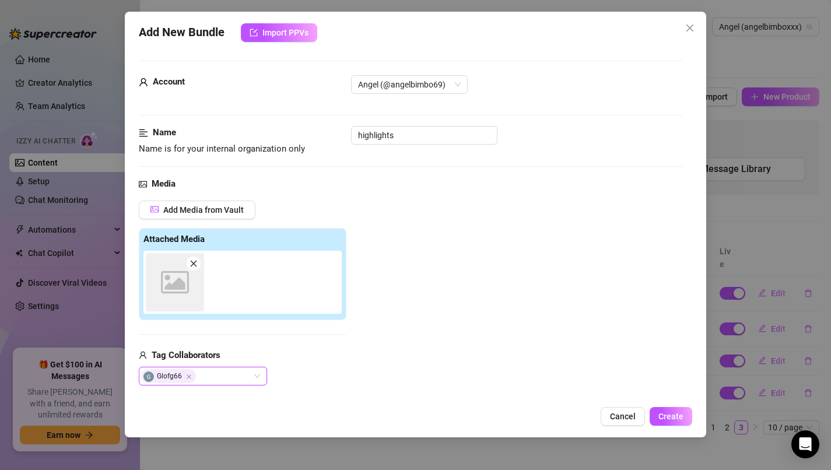
click at [384, 275] on div "Add Media from Vault Attached Media Image placeholder Tag Collaborators Glofg66…" at bounding box center [411, 294] width 545 height 186
click at [195, 262] on icon "close" at bounding box center [194, 264] width 8 height 8
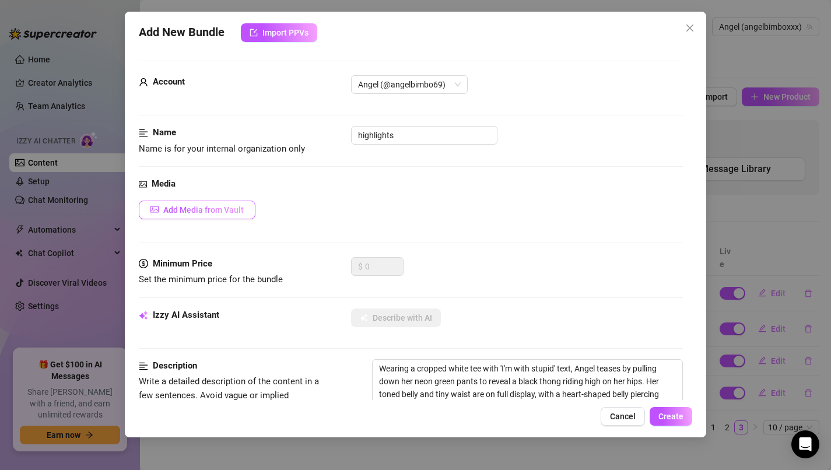
click at [203, 206] on span "Add Media from Vault" at bounding box center [203, 209] width 81 height 9
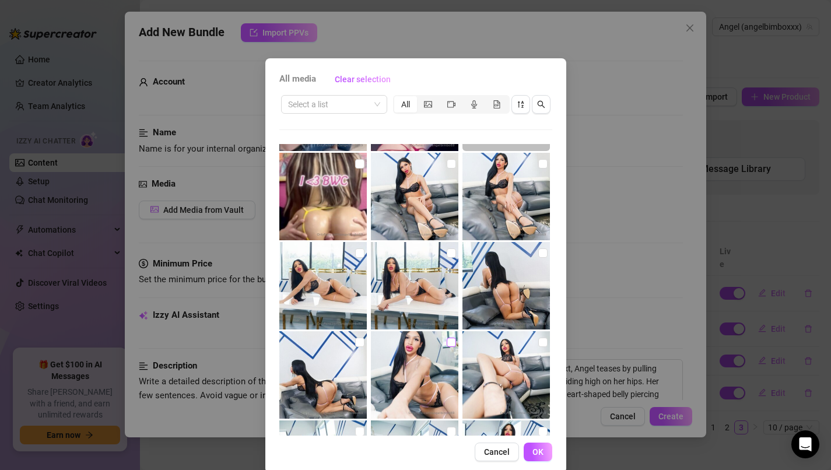
scroll to position [702, 0]
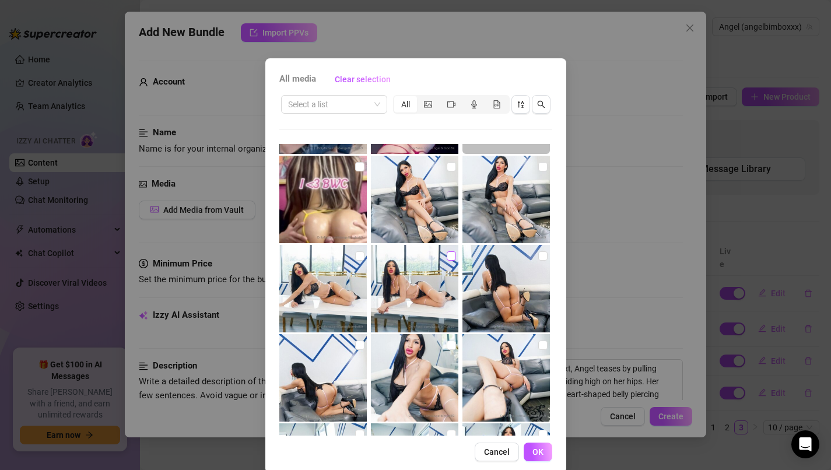
click at [454, 259] on input "checkbox" at bounding box center [451, 255] width 9 height 9
click at [531, 450] on button "OK" at bounding box center [538, 452] width 29 height 19
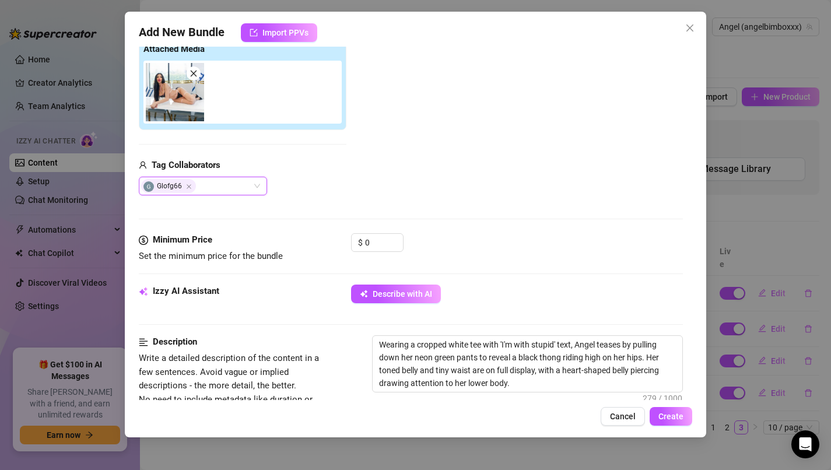
scroll to position [257, 0]
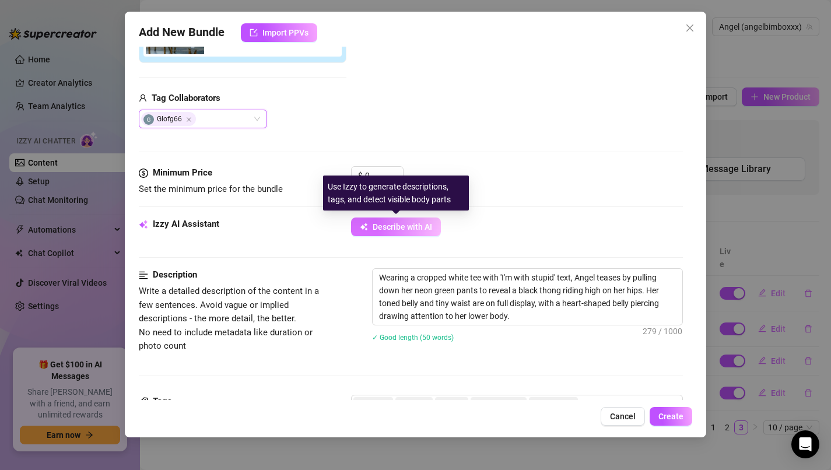
click at [392, 227] on span "Describe with AI" at bounding box center [403, 226] width 60 height 9
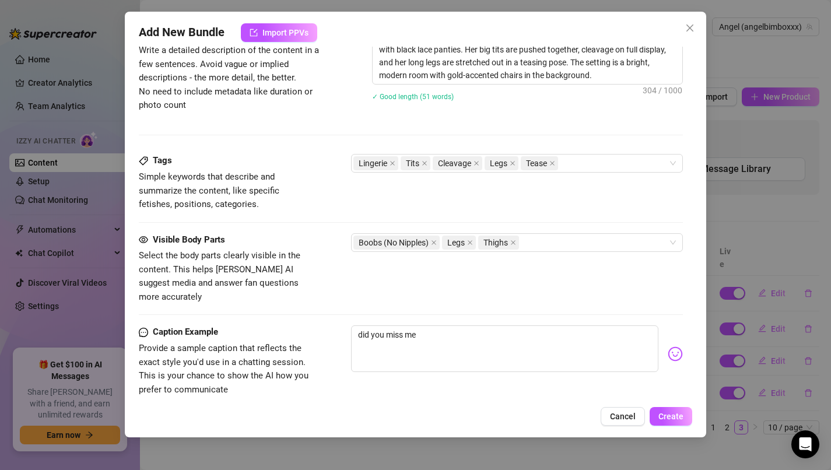
scroll to position [647, 0]
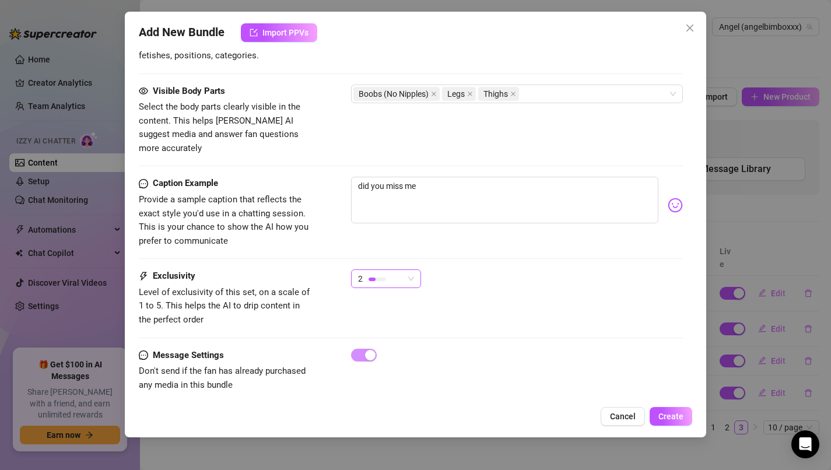
click at [386, 270] on div "2" at bounding box center [381, 279] width 46 height 18
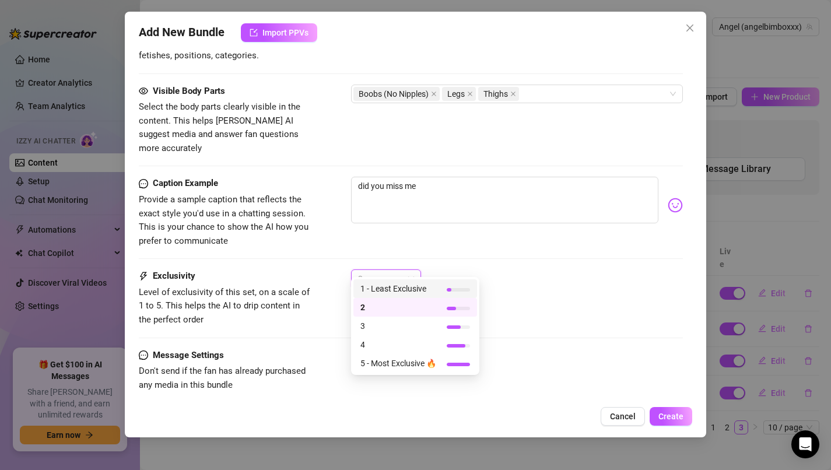
click at [386, 286] on span "1 - Least Exclusive" at bounding box center [399, 288] width 76 height 13
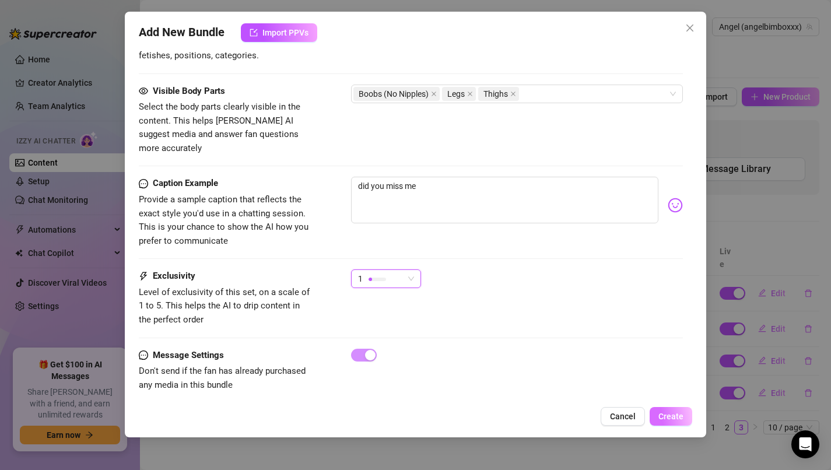
click at [667, 417] on span "Create" at bounding box center [671, 416] width 25 height 9
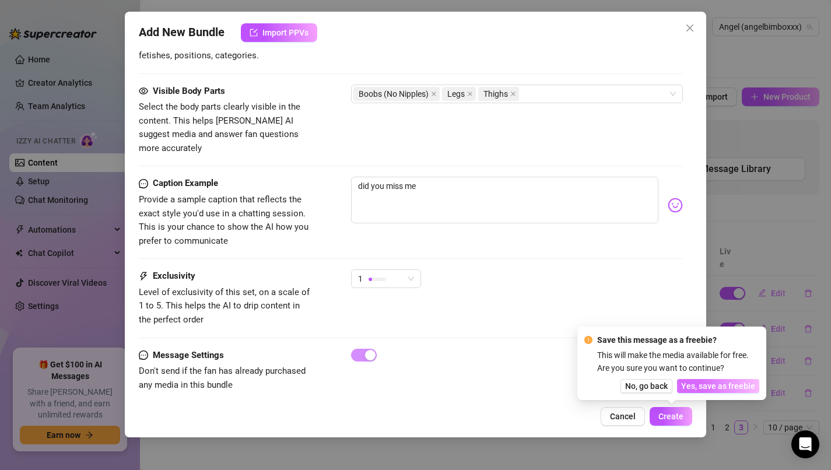
click at [708, 382] on span "Yes, save as freebie" at bounding box center [718, 386] width 74 height 9
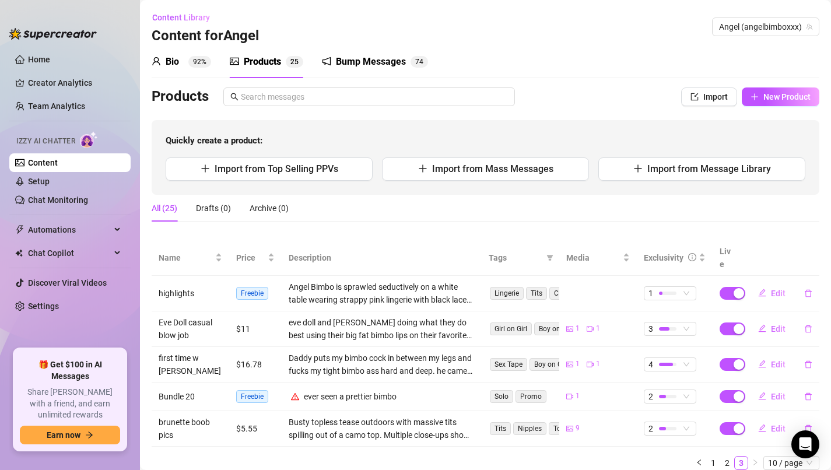
click at [404, 55] on div "Bump Messages" at bounding box center [371, 62] width 70 height 14
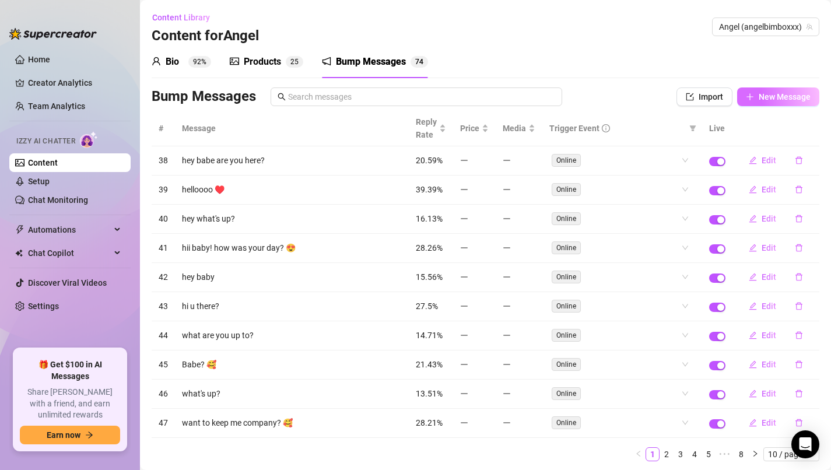
click at [778, 98] on span "New Message" at bounding box center [785, 96] width 52 height 9
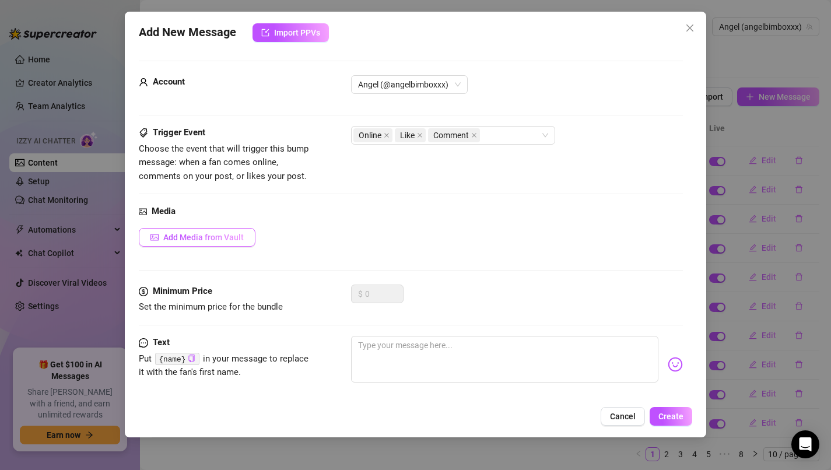
click at [193, 240] on span "Add Media from Vault" at bounding box center [203, 237] width 81 height 9
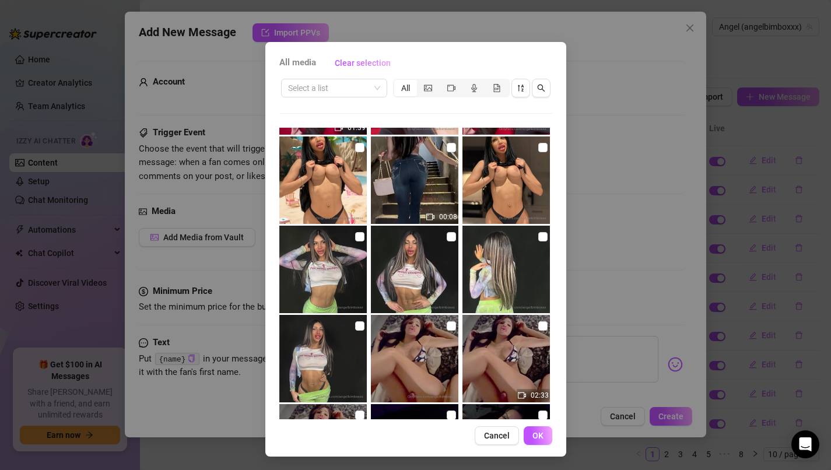
scroll to position [348, 0]
click at [364, 152] on div at bounding box center [324, 181] width 90 height 88
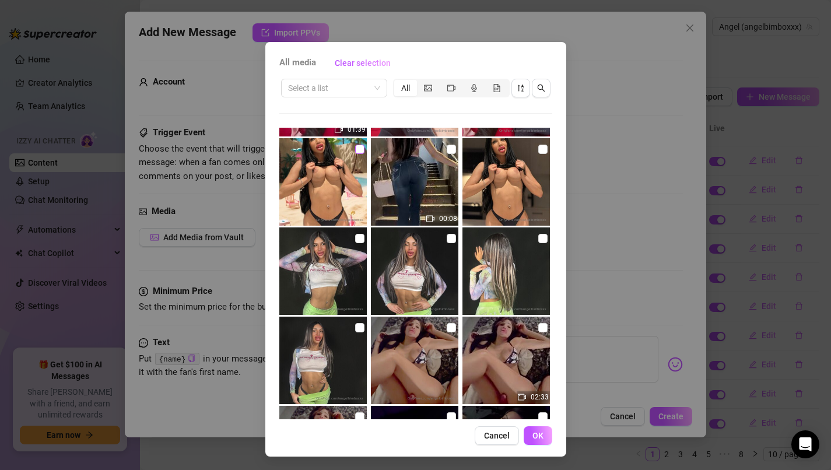
click at [363, 152] on input "checkbox" at bounding box center [359, 149] width 9 height 9
click at [545, 442] on button "OK" at bounding box center [538, 435] width 29 height 19
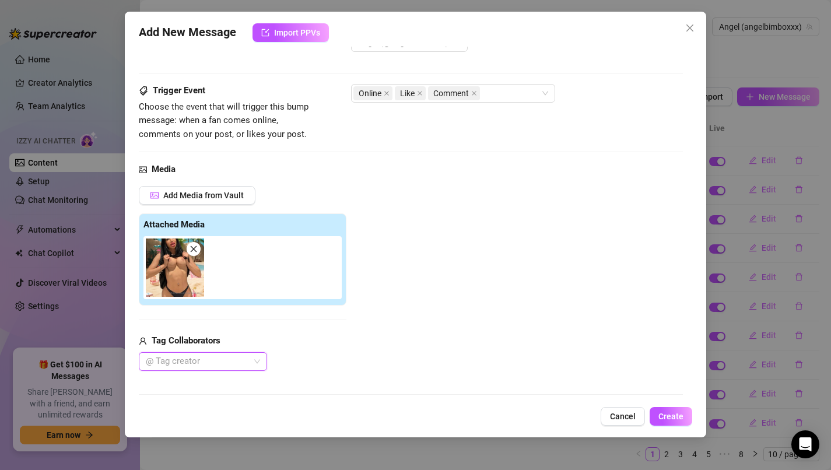
scroll to position [43, 0]
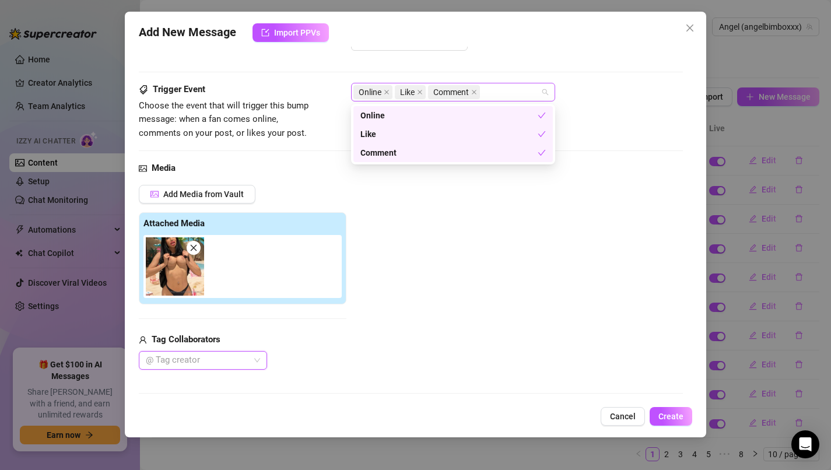
click at [510, 89] on div "Online Like Comment" at bounding box center [447, 92] width 187 height 16
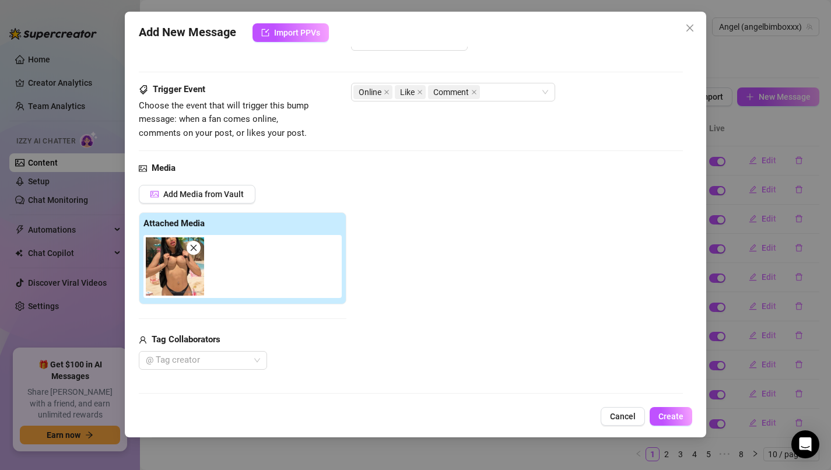
click at [492, 298] on div "Add Media from Vault Attached Media Tag Collaborators @ Tag creator" at bounding box center [411, 278] width 545 height 186
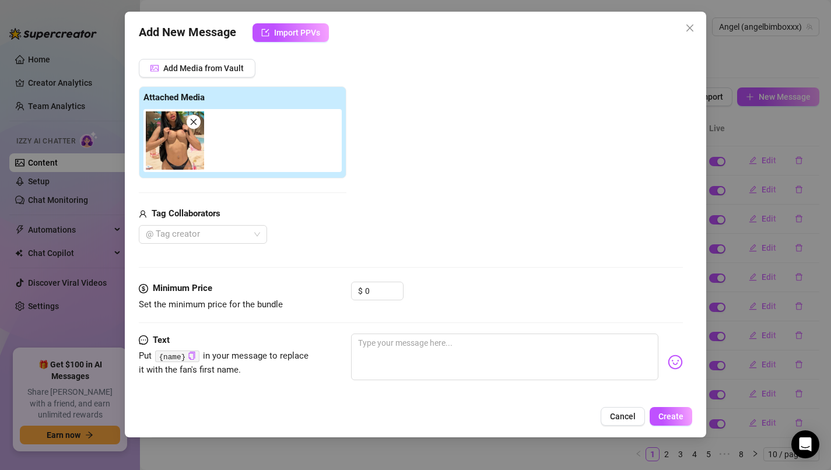
scroll to position [181, 0]
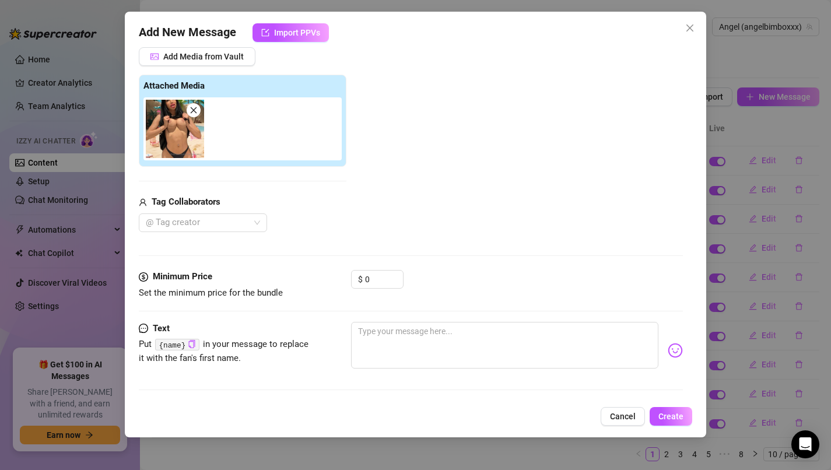
click at [215, 235] on div "Media Add Media from Vault Attached Media Tag Collaborators @ Tag creator" at bounding box center [411, 147] width 545 height 246
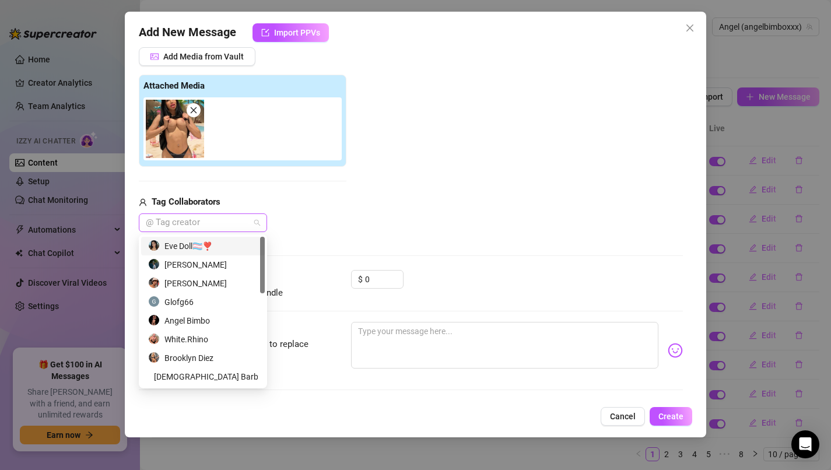
click at [209, 222] on div at bounding box center [196, 223] width 111 height 16
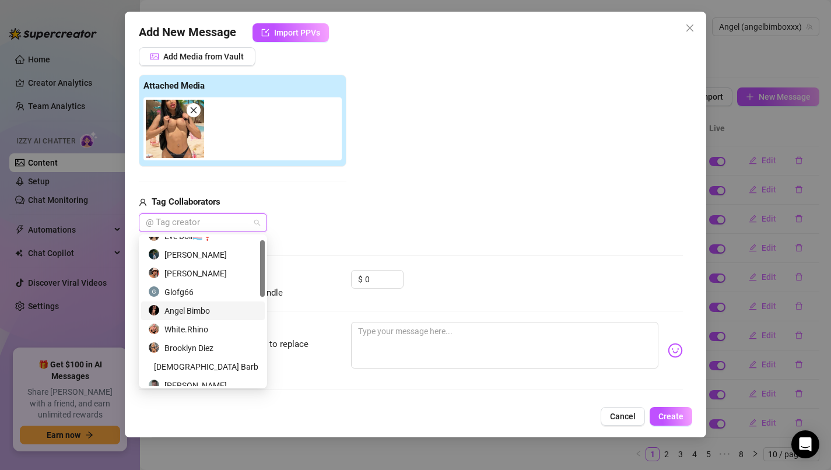
click at [214, 314] on div "Angel Bimbo" at bounding box center [203, 311] width 110 height 13
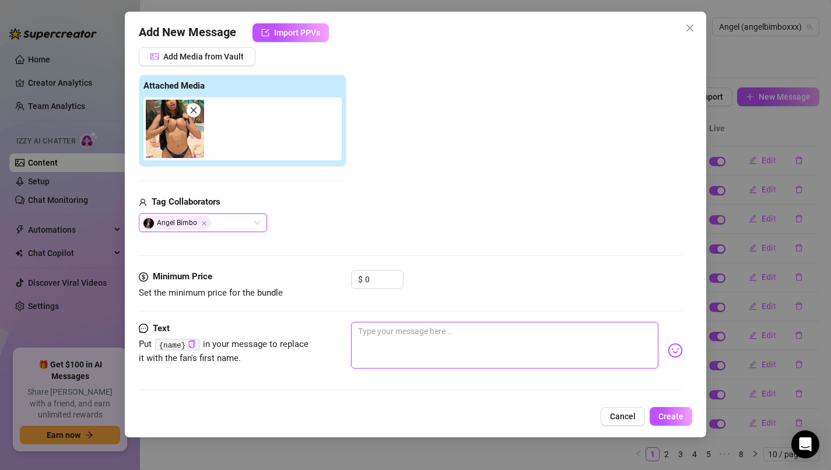
click at [440, 348] on textarea at bounding box center [505, 345] width 308 height 47
drag, startPoint x: 440, startPoint y: 348, endPoint x: 440, endPoint y: 340, distance: 7.6
click at [440, 347] on textarea at bounding box center [505, 345] width 308 height 47
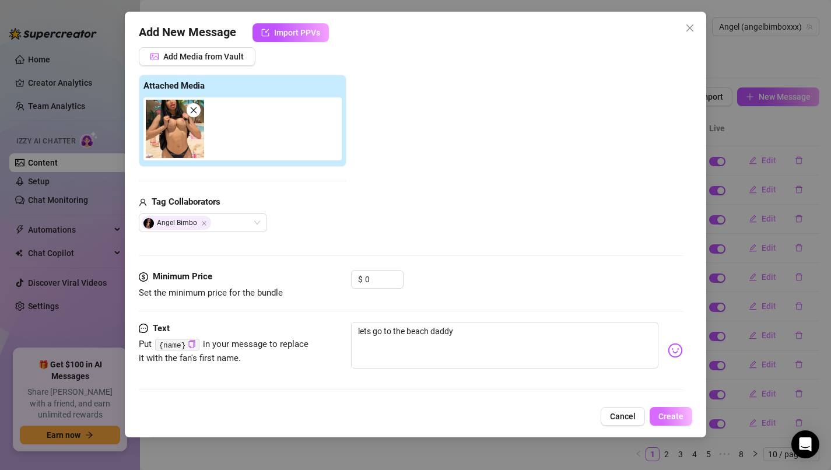
click at [670, 419] on span "Create" at bounding box center [671, 416] width 25 height 9
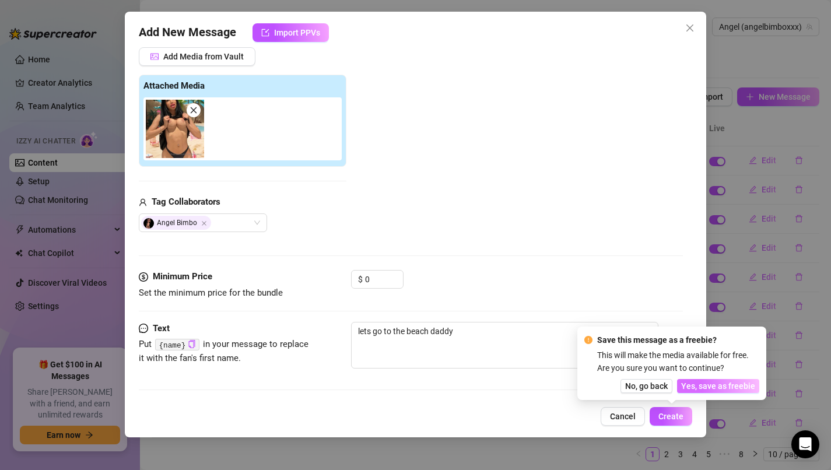
click at [708, 389] on span "Yes, save as freebie" at bounding box center [718, 386] width 74 height 9
